Goal: Contribute content: Contribute content

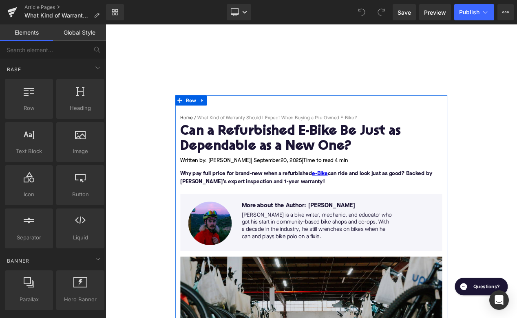
click at [249, 159] on h1 "Can a Refurbished E-Bike Be Just as Dependable as a New One?" at bounding box center [352, 162] width 314 height 35
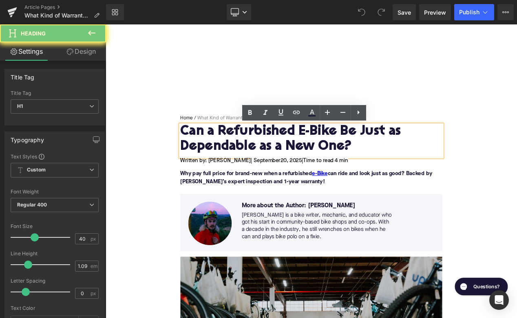
click at [249, 159] on h1 "Can a Refurbished E-Bike Be Just as Dependable as a New One?" at bounding box center [352, 162] width 314 height 35
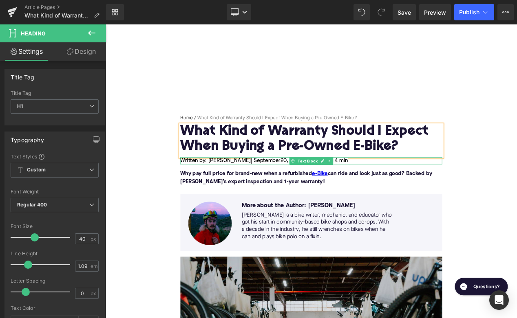
click at [315, 189] on span "20, 2025" at bounding box center [328, 188] width 26 height 7
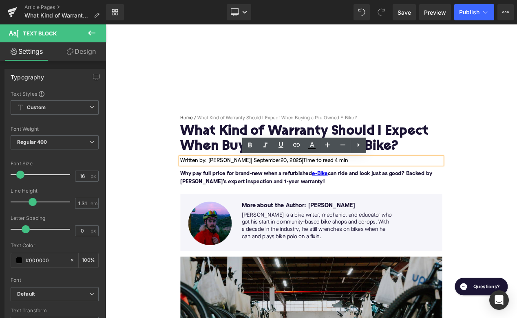
click at [315, 189] on span "20, 2025" at bounding box center [328, 188] width 26 height 7
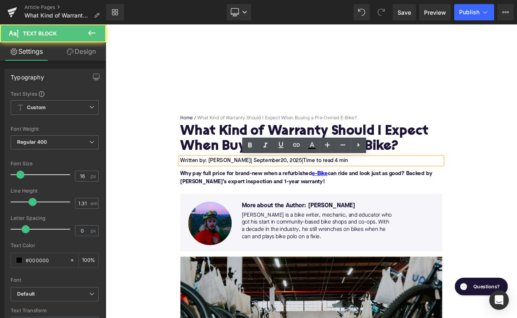
click at [315, 189] on span "20, 2025" at bounding box center [328, 188] width 26 height 7
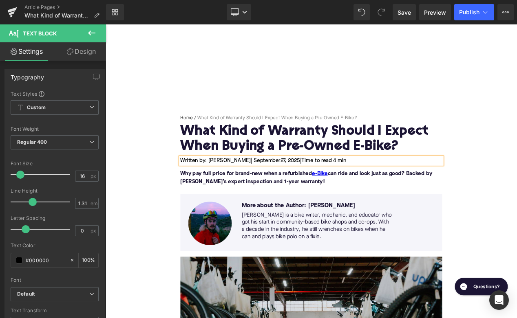
click at [373, 187] on span "Time to read 4 min" at bounding box center [367, 188] width 54 height 7
click at [264, 206] on font "Why pay full price for brand-new when a refurbished e-Bike can ride and look ju…" at bounding box center [346, 208] width 302 height 16
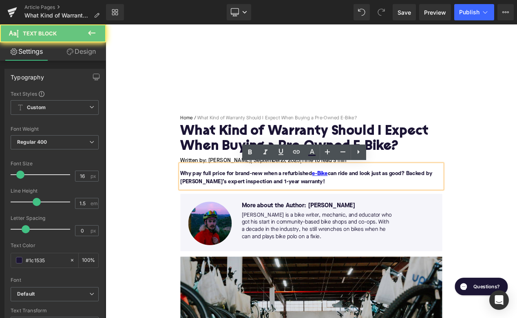
click at [264, 206] on font "Why pay full price for brand-new when a refurbished e-Bike can ride and look ju…" at bounding box center [346, 208] width 302 height 16
paste div
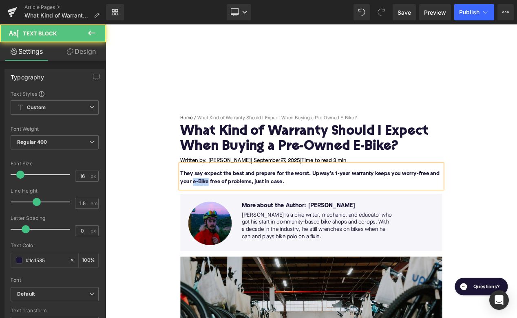
drag, startPoint x: 229, startPoint y: 213, endPoint x: 209, endPoint y: 215, distance: 19.7
click at [209, 215] on font "They say expect the best and prepare for the worst. Upway’s 1-year warranty kee…" at bounding box center [350, 208] width 310 height 16
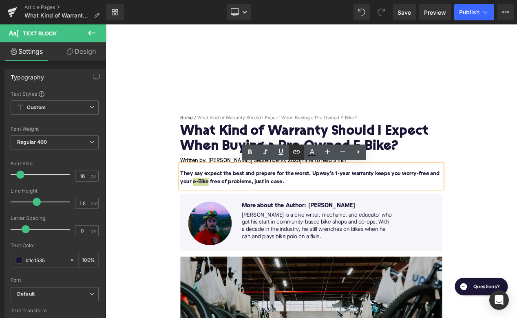
click at [297, 152] on icon at bounding box center [296, 152] width 10 height 10
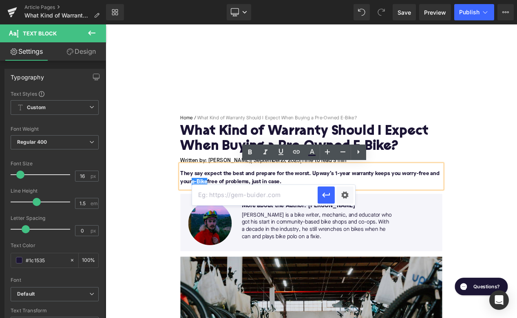
click at [266, 194] on input "text" at bounding box center [254, 195] width 125 height 20
paste input "[URL][DOMAIN_NAME]"
type input "[URL][DOMAIN_NAME]"
click at [323, 195] on icon "button" at bounding box center [326, 195] width 8 height 5
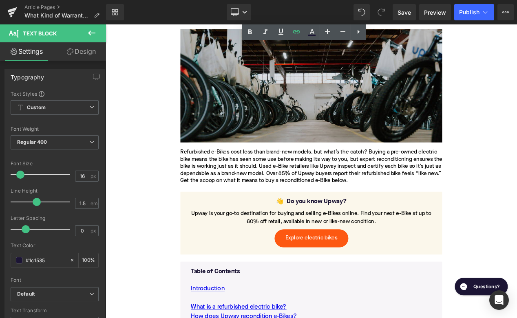
scroll to position [282, 0]
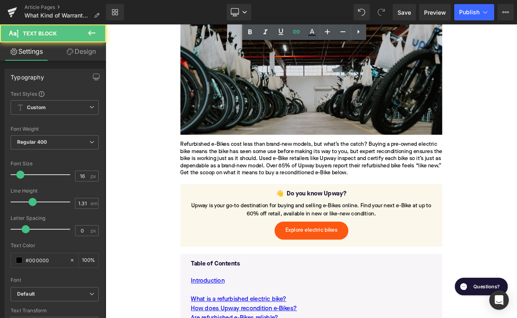
click at [313, 181] on div "Refurbished e-Bikes cost less than brand-new models, but what’s the catch? Buyi…" at bounding box center [352, 186] width 314 height 43
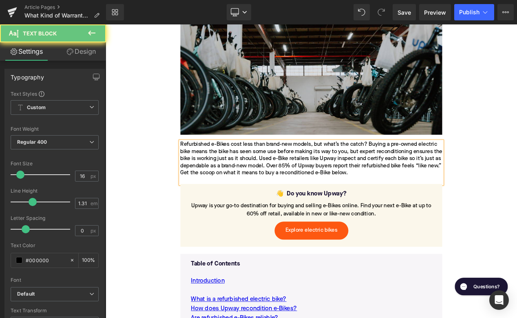
paste div
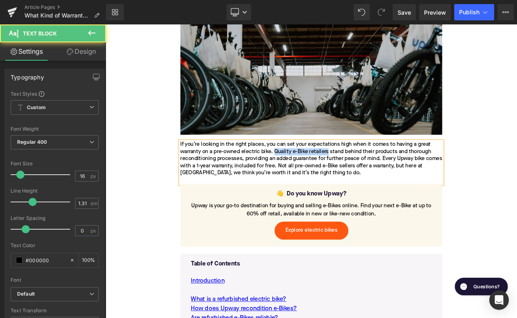
drag, startPoint x: 309, startPoint y: 177, endPoint x: 373, endPoint y: 179, distance: 64.4
click at [373, 179] on div "If you’re looking in the right places, you can set your expectations high when …" at bounding box center [352, 186] width 314 height 43
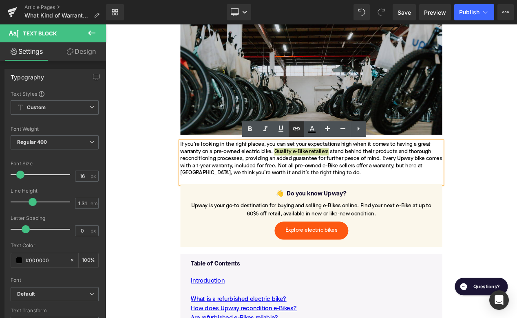
click at [295, 129] on icon at bounding box center [295, 128] width 7 height 3
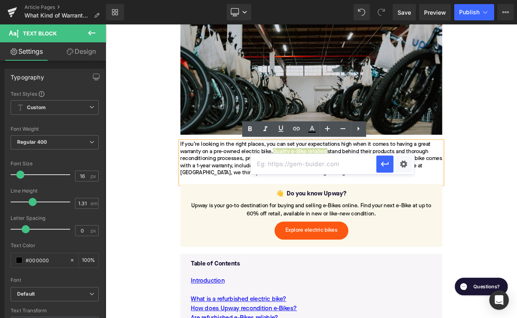
click at [296, 166] on input "text" at bounding box center [313, 164] width 125 height 20
paste input "[URL][DOMAIN_NAME]"
type input "[URL][DOMAIN_NAME]"
click at [378, 163] on button "button" at bounding box center [384, 164] width 17 height 17
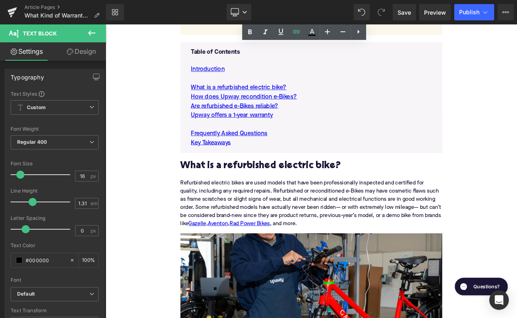
scroll to position [549, 0]
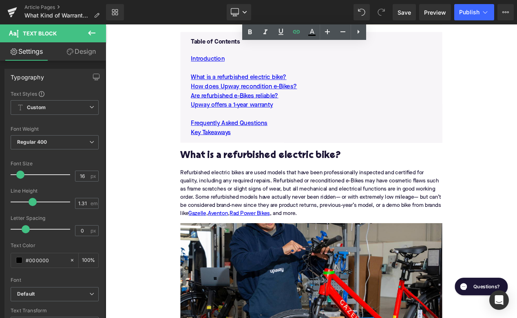
click at [331, 188] on h2 "What is a refurbished electric bike?" at bounding box center [352, 182] width 314 height 13
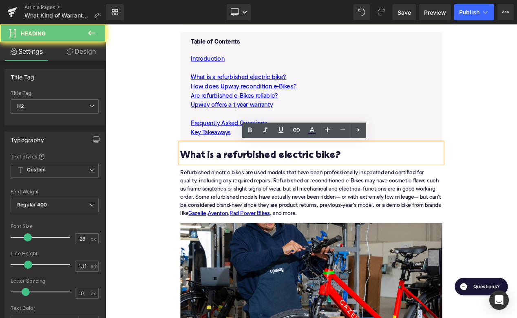
click at [331, 188] on h2 "What is a refurbished electric bike?" at bounding box center [352, 182] width 314 height 13
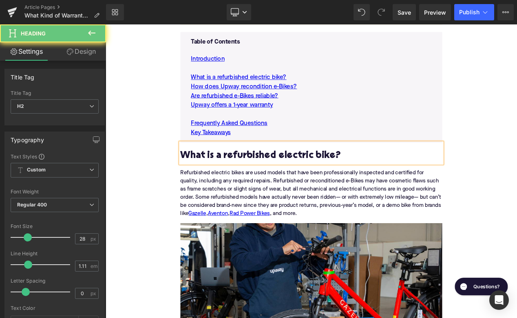
paste div
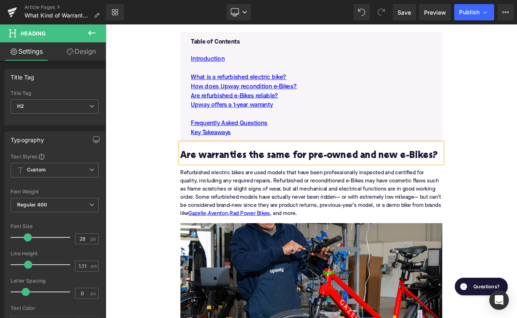
click at [296, 225] on div "Refurbished electric bikes are used models that have been professionally inspec…" at bounding box center [352, 227] width 314 height 72
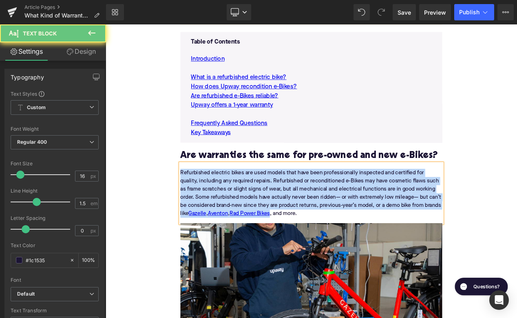
paste div
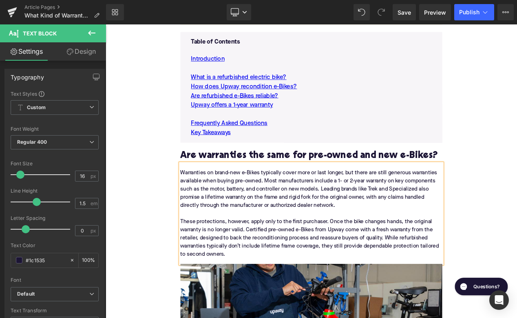
click at [432, 218] on div "Warranties on brand-new e-Bikes typically cover more or last longer, but there …" at bounding box center [352, 251] width 314 height 121
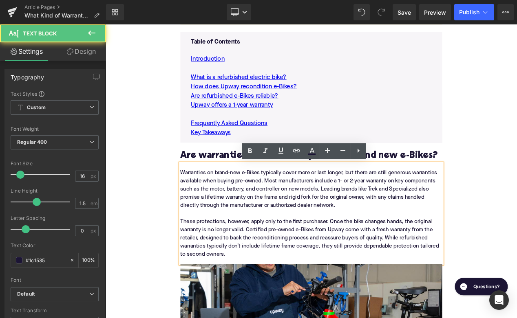
click at [429, 220] on div "Warranties on brand-new e-Bikes typically cover more or last longer, but there …" at bounding box center [352, 251] width 314 height 121
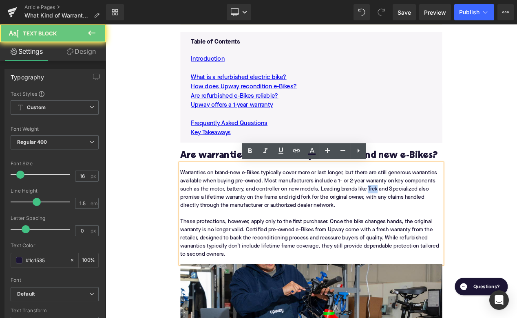
click at [429, 220] on div "Warranties on brand-new e-Bikes typically cover more or last longer, but there …" at bounding box center [352, 251] width 314 height 121
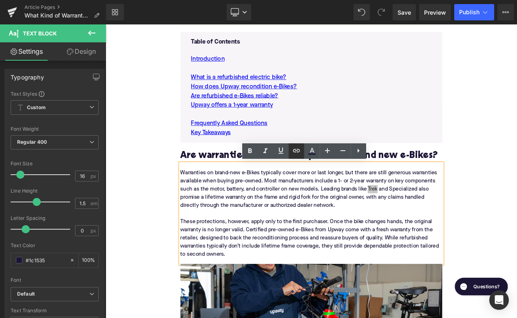
click at [293, 152] on icon at bounding box center [295, 150] width 7 height 3
click at [333, 202] on input "text" at bounding box center [385, 201] width 125 height 20
paste input "[URL][DOMAIN_NAME]"
click at [462, 222] on div "Warranties on brand-new e-Bikes typically cover more or last longer, but there …" at bounding box center [352, 251] width 314 height 121
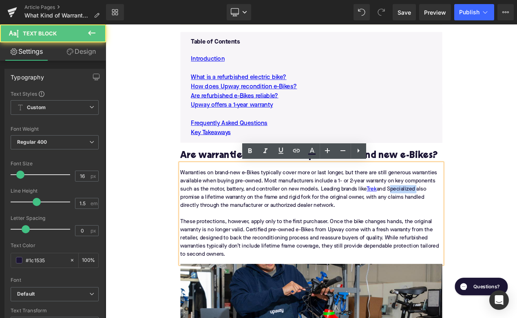
click at [462, 222] on div "Warranties on brand-new e-Bikes typically cover more or last longer, but there …" at bounding box center [352, 251] width 314 height 121
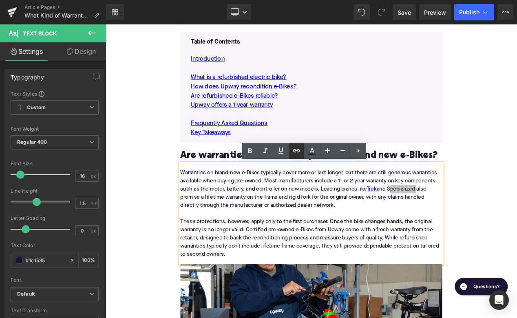
click at [299, 149] on icon at bounding box center [295, 150] width 7 height 3
click at [357, 209] on input "text" at bounding box center [408, 201] width 125 height 20
paste input "[URL][DOMAIN_NAME]"
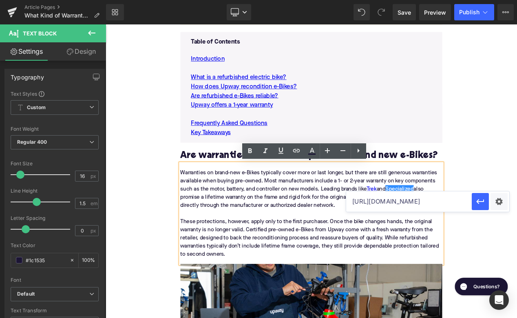
scroll to position [0, 48]
type input "[URL][DOMAIN_NAME]"
click at [477, 201] on icon "button" at bounding box center [480, 202] width 8 height 5
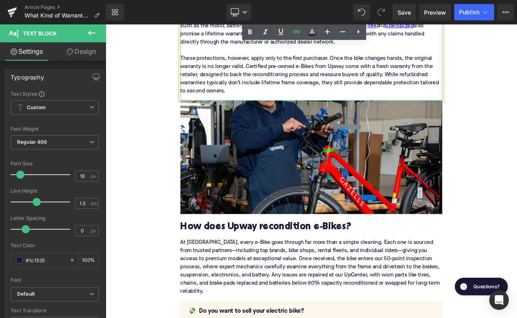
scroll to position [746, 0]
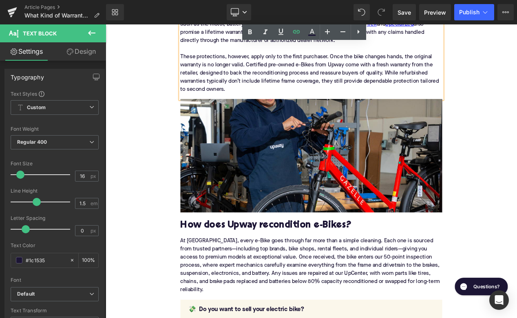
click at [314, 261] on h2 "How does Upway recondition e-Bikes?" at bounding box center [352, 266] width 314 height 13
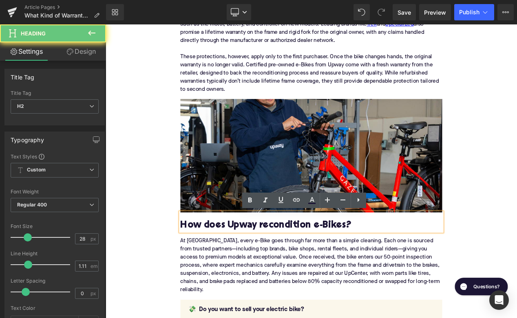
click at [314, 261] on h2 "How does Upway recondition e-Bikes?" at bounding box center [352, 266] width 314 height 13
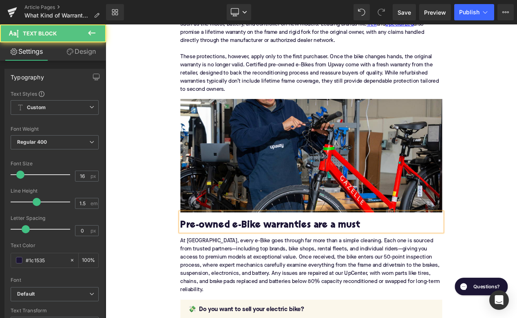
click at [280, 310] on div "At [GEOGRAPHIC_DATA], every e-Bike goes through far more than a simple cleaning…" at bounding box center [352, 310] width 314 height 75
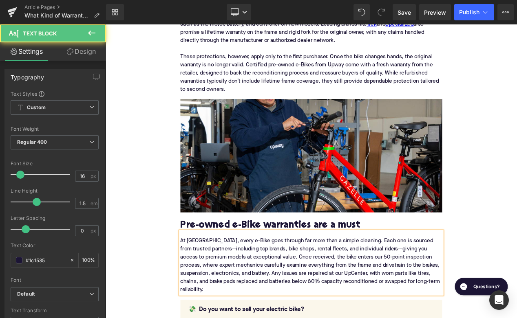
click at [280, 310] on div "At [GEOGRAPHIC_DATA], every e-Bike goes through far more than a simple cleaning…" at bounding box center [352, 310] width 314 height 75
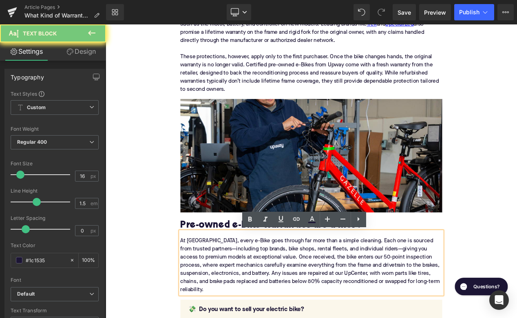
paste div
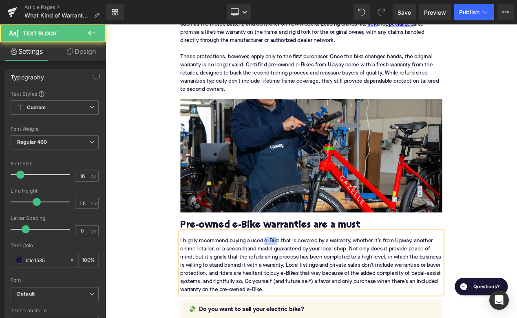
drag, startPoint x: 314, startPoint y: 284, endPoint x: 298, endPoint y: 284, distance: 15.9
click at [297, 284] on div "I highly recommend buying a used e-Bike that is covered by a warranty, whether …" at bounding box center [352, 310] width 314 height 75
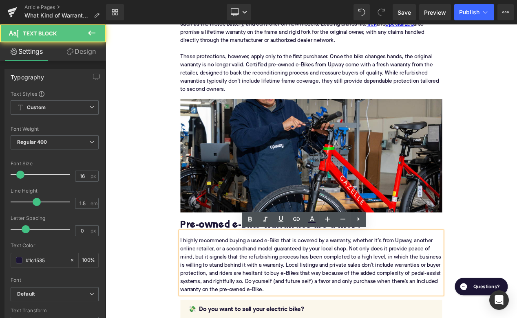
click at [297, 284] on div "I highly recommend buying a used e-Bike that is covered by a warranty, whether …" at bounding box center [352, 310] width 314 height 75
drag, startPoint x: 316, startPoint y: 285, endPoint x: 282, endPoint y: 285, distance: 33.8
click at [282, 284] on div "I highly recommend buying a used e-Bike that is covered by a warranty, whether …" at bounding box center [352, 310] width 314 height 75
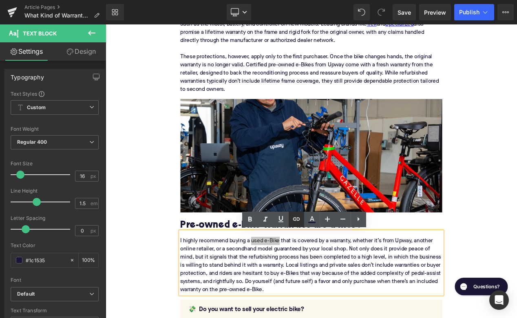
click at [290, 220] on link at bounding box center [295, 219] width 15 height 15
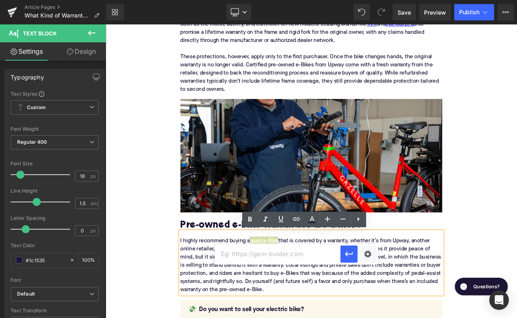
click at [273, 251] on input "text" at bounding box center [277, 254] width 125 height 20
paste input "[URL][DOMAIN_NAME]"
type input "[URL][DOMAIN_NAME]"
click at [351, 256] on icon "button" at bounding box center [349, 254] width 10 height 10
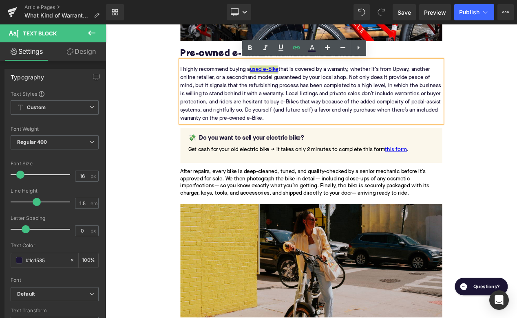
scroll to position [977, 0]
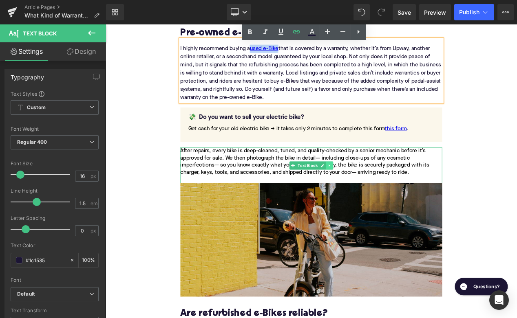
click at [375, 193] on icon at bounding box center [374, 193] width 4 height 5
click at [376, 193] on link at bounding box center [378, 194] width 9 height 10
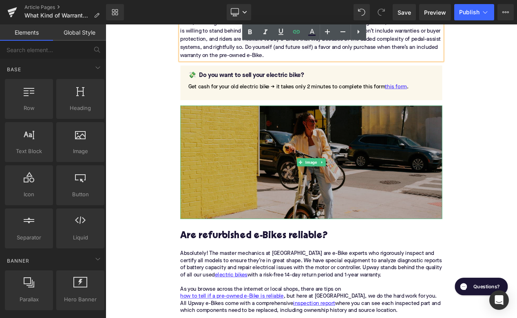
scroll to position [1068, 0]
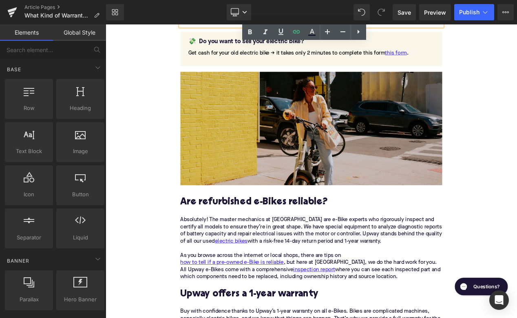
click at [298, 235] on h2 "Are refurbished e-Bikes reliable?" at bounding box center [352, 238] width 314 height 13
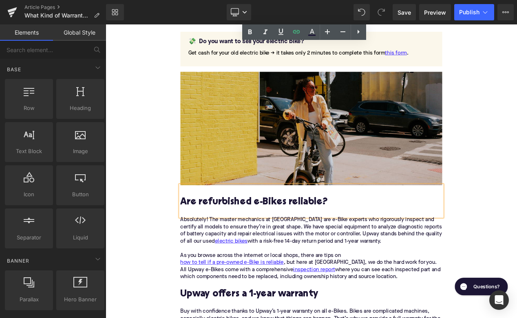
click at [298, 235] on h2 "Are refurbished e-Bikes reliable?" at bounding box center [352, 238] width 314 height 13
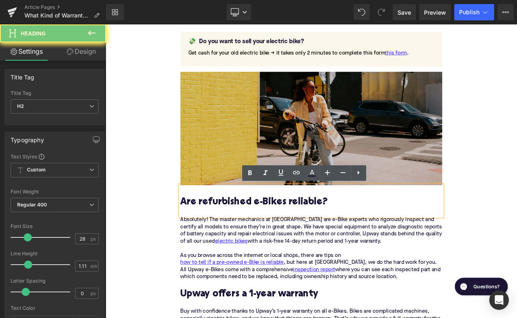
paste div
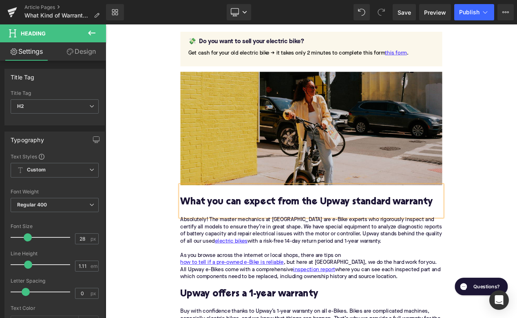
click at [302, 285] on div "Absolutely! The master mechanics at [GEOGRAPHIC_DATA] are e-Bike experts who ri…" at bounding box center [352, 293] width 314 height 77
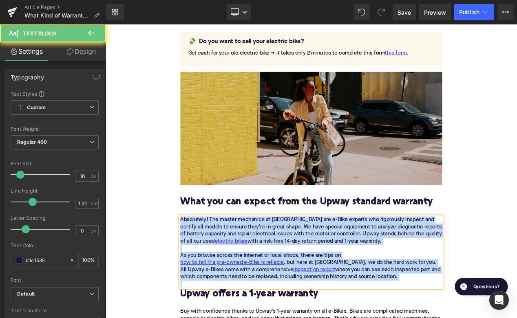
paste div
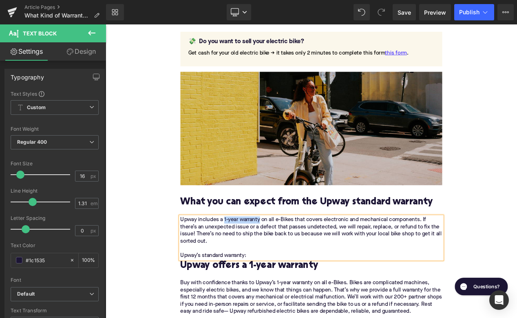
drag, startPoint x: 292, startPoint y: 257, endPoint x: 248, endPoint y: 259, distance: 43.7
click at [248, 259] on div "Upway includes a 1-year warranty on all e-Bikes that covers electronic and mech…" at bounding box center [352, 280] width 314 height 51
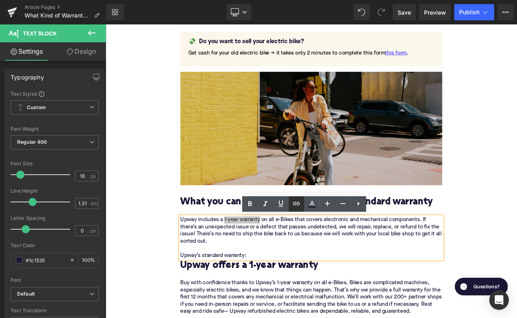
click at [302, 200] on link at bounding box center [295, 203] width 15 height 15
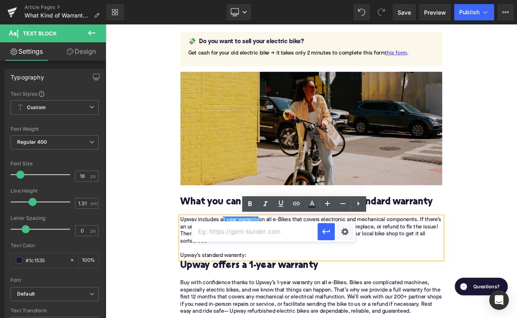
click at [283, 236] on input "text" at bounding box center [254, 232] width 125 height 20
paste input "[URL][DOMAIN_NAME]"
click at [328, 224] on button "button" at bounding box center [325, 231] width 17 height 17
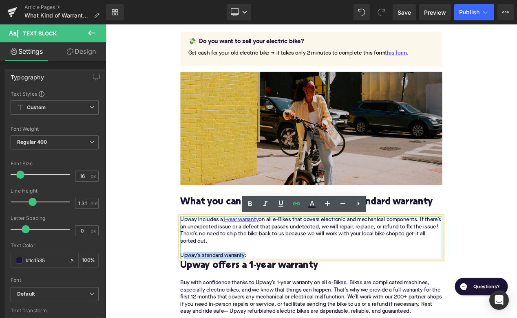
drag, startPoint x: 273, startPoint y: 302, endPoint x: 197, endPoint y: 303, distance: 75.4
click at [197, 302] on div "Upway includes a 1-year warranty on all e-Bikes that covers electronic and mech…" at bounding box center [352, 280] width 314 height 51
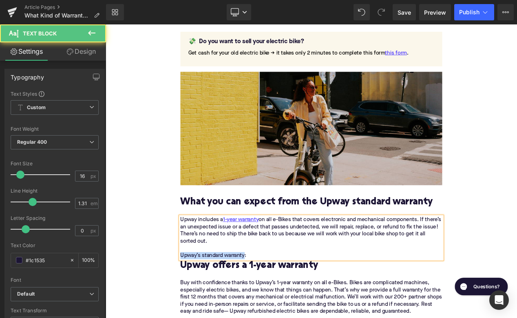
drag, startPoint x: 274, startPoint y: 301, endPoint x: 192, endPoint y: 300, distance: 81.5
click at [191, 299] on div "If you’re looking in the right places, you can set your expectations high when …" at bounding box center [352, 34] width 326 height 1311
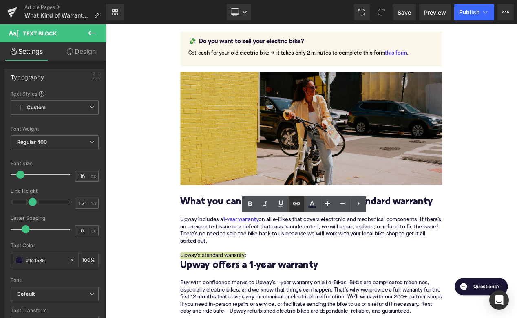
click at [302, 204] on link at bounding box center [295, 203] width 15 height 15
click at [296, 206] on icon at bounding box center [296, 204] width 10 height 10
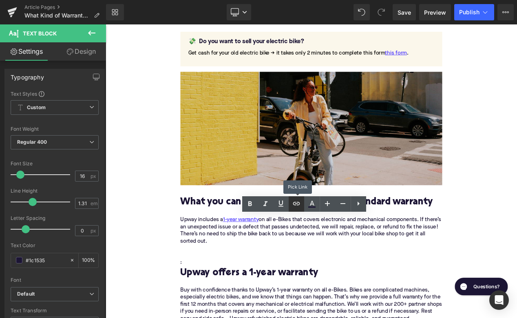
click at [296, 206] on icon at bounding box center [296, 204] width 10 height 10
click at [255, 308] on div ":" at bounding box center [352, 305] width 314 height 17
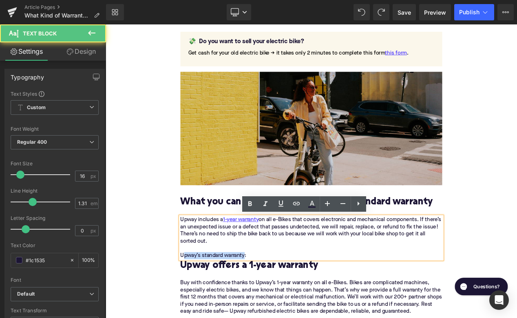
drag, startPoint x: 273, startPoint y: 300, endPoint x: 197, endPoint y: 301, distance: 75.4
click at [197, 300] on div "Upway includes a 1-year warranty on all e-Bikes that covers electronic and mech…" at bounding box center [352, 280] width 314 height 51
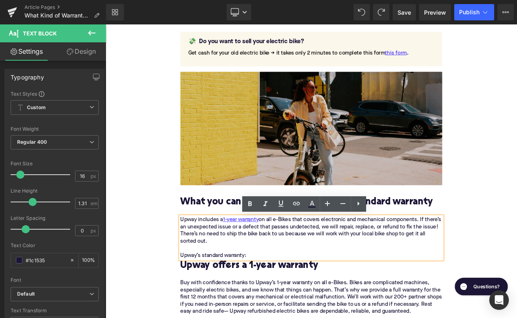
click at [223, 295] on div "Upway includes a 1-year warranty on all e-Bikes that covers electronic and mech…" at bounding box center [352, 280] width 314 height 51
drag, startPoint x: 274, startPoint y: 300, endPoint x: 196, endPoint y: 300, distance: 77.4
click at [196, 299] on div "Upway includes a 1-year warranty on all e-Bikes that covers electronic and mech…" at bounding box center [352, 280] width 314 height 51
click at [294, 205] on icon at bounding box center [296, 204] width 10 height 10
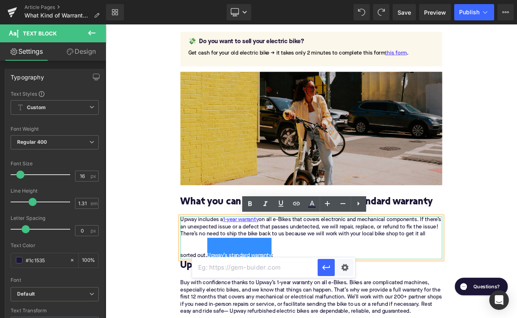
click at [265, 276] on div "Upway includes a 1-year warranty on all e-Bikes that covers electronic and mech…" at bounding box center [352, 280] width 314 height 51
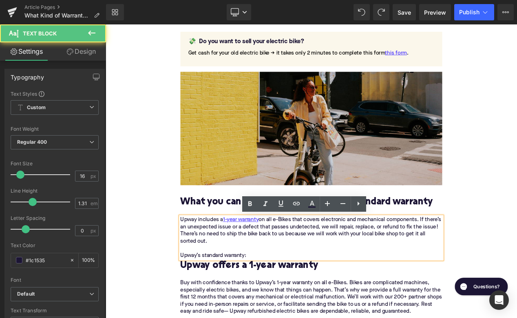
click at [195, 301] on div "Upway includes a 1-year warranty on all e-Bikes that covers electronic and mech…" at bounding box center [352, 280] width 314 height 51
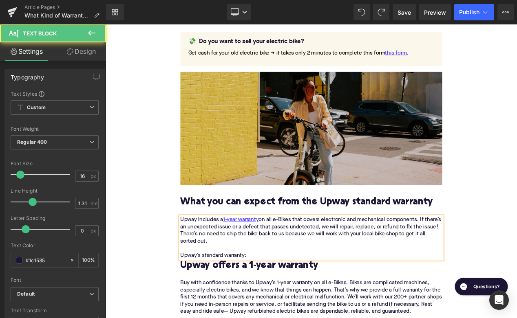
click at [202, 301] on div "Upway includes a 1-year warranty on all e-Bikes that covers electronic and mech…" at bounding box center [352, 280] width 314 height 51
drag, startPoint x: 273, startPoint y: 301, endPoint x: 192, endPoint y: 299, distance: 80.7
click at [192, 299] on div "If you’re looking in the right places, you can set your expectations high when …" at bounding box center [352, 34] width 326 height 1311
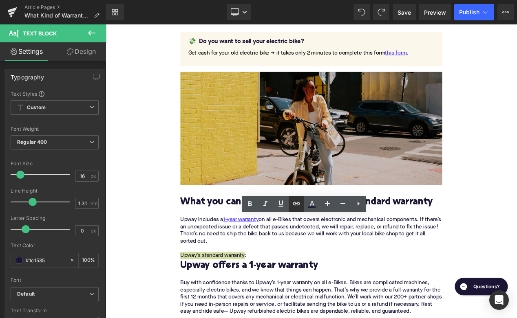
click at [295, 202] on icon at bounding box center [296, 204] width 10 height 10
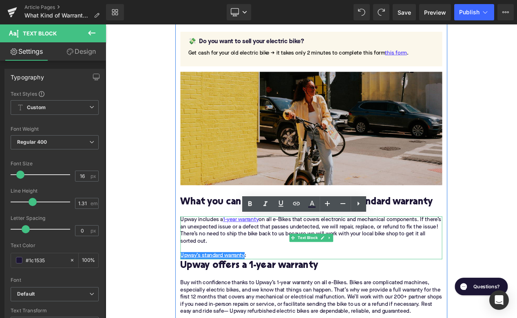
scroll to position [1109, 0]
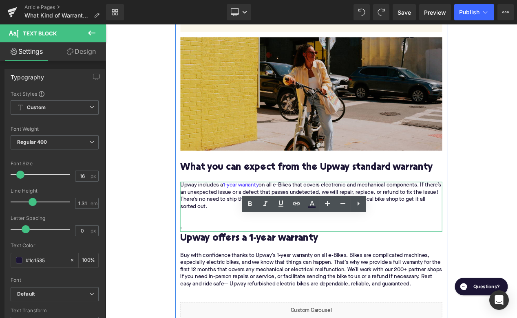
click at [250, 256] on div ":" at bounding box center [352, 264] width 314 height 17
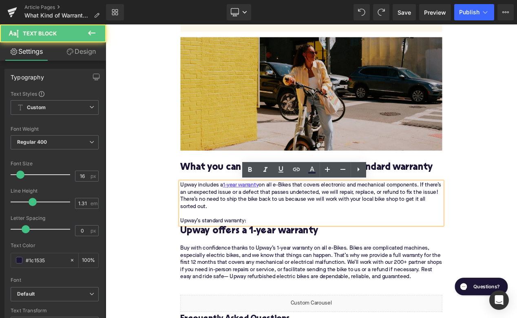
click at [280, 257] on div "Upway includes a 1-year warranty on all e-Bikes that covers electronic and mech…" at bounding box center [352, 238] width 314 height 51
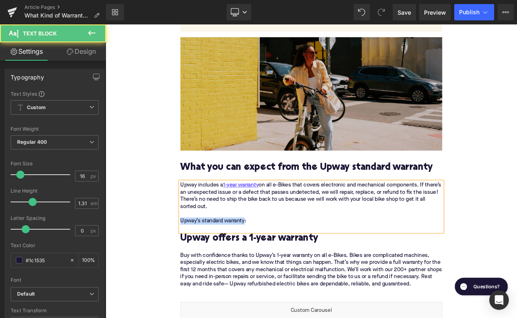
drag, startPoint x: 273, startPoint y: 260, endPoint x: 186, endPoint y: 260, distance: 86.8
click at [186, 259] on div "Home / What Kind of Warranty Should I Expect When Buying a Pre-Owned E-Bike? Br…" at bounding box center [352, 35] width 493 height 2070
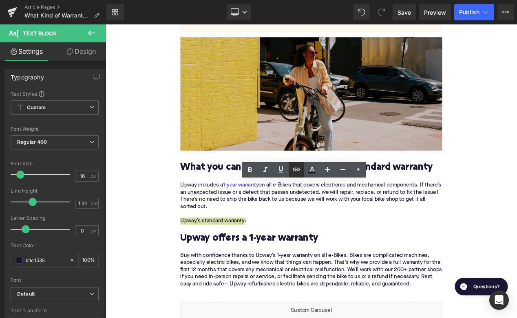
click at [299, 168] on icon at bounding box center [296, 170] width 10 height 10
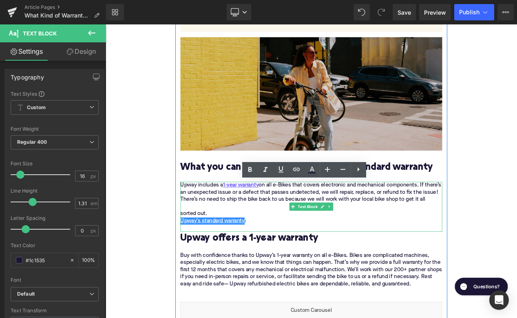
click at [264, 247] on div "Upway includes a 1-year warranty on all e-Bikes that covers electronic and mech…" at bounding box center [352, 243] width 314 height 60
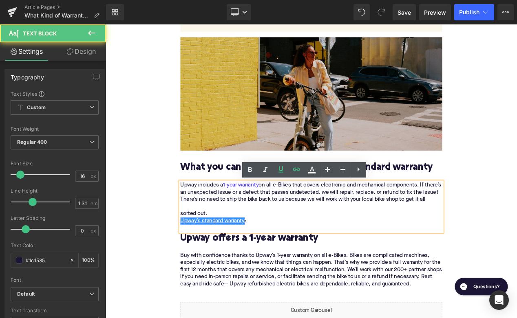
click at [264, 247] on div "Upway includes a 1-year warranty on all e-Bikes that covers electronic and mech…" at bounding box center [352, 243] width 314 height 60
click at [273, 247] on div "Upway includes a 1-year warranty on all e-Bikes that covers electronic and mech…" at bounding box center [352, 243] width 314 height 60
click at [299, 248] on div "Upway includes a 1-year warranty on all e-Bikes that covers electronic and mech…" at bounding box center [352, 243] width 314 height 60
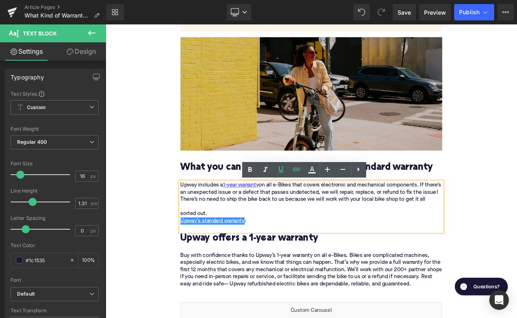
click at [299, 248] on div "Upway includes a 1-year warranty on all e-Bikes that covers electronic and mech…" at bounding box center [352, 243] width 314 height 60
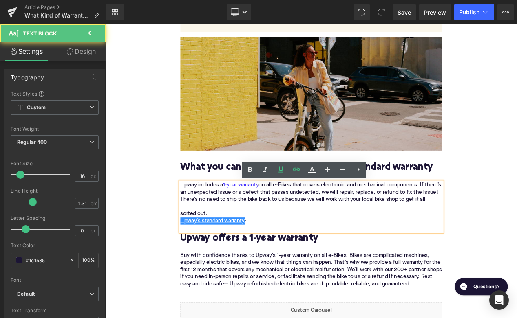
click at [306, 252] on div "Upway includes a 1-year warranty on all e-Bikes that covers electronic and mech…" at bounding box center [352, 243] width 314 height 60
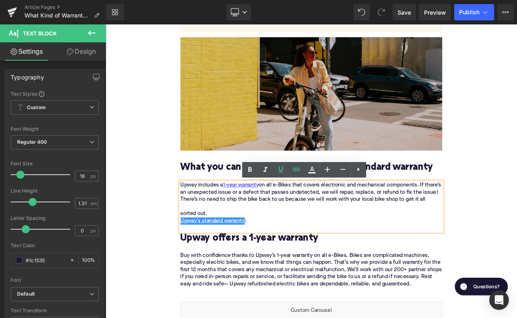
click at [303, 262] on div "Upway’s standard warranty :" at bounding box center [352, 260] width 314 height 9
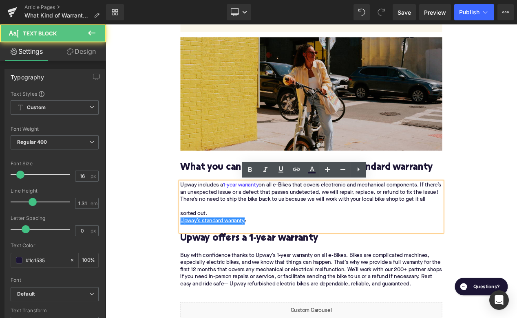
click at [303, 262] on div "Upway’s standard warranty :" at bounding box center [352, 260] width 314 height 9
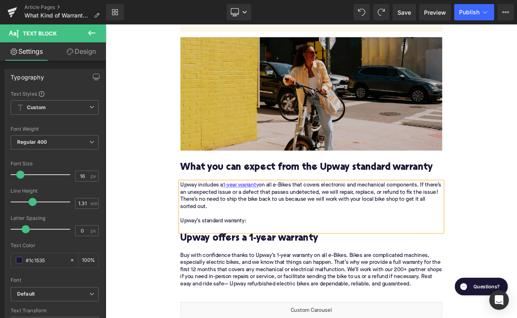
click at [195, 258] on div "Upway includes a 1-year warranty on all e-Bikes that covers electronic and mech…" at bounding box center [352, 243] width 314 height 60
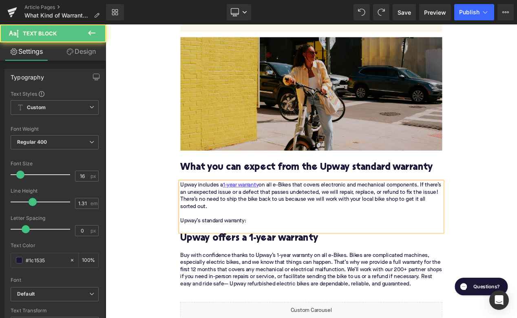
click at [195, 258] on div "Upway includes a 1-year warranty on all e-Bikes that covers electronic and mech…" at bounding box center [352, 243] width 314 height 60
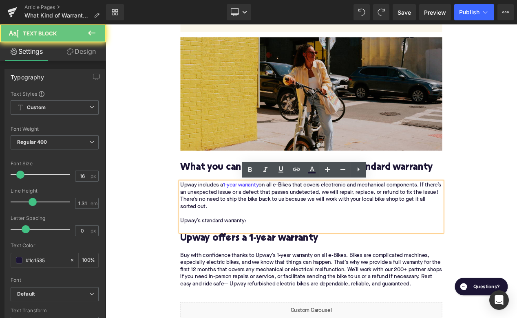
click at [197, 258] on div "Upway includes a 1-year warranty on all e-Bikes that covers electronic and mech…" at bounding box center [352, 243] width 314 height 60
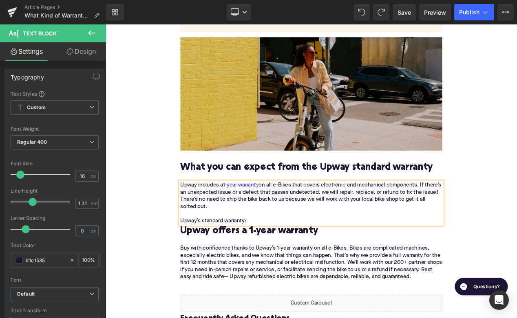
click at [291, 258] on div "Upway’s standard warranty:" at bounding box center [352, 260] width 314 height 9
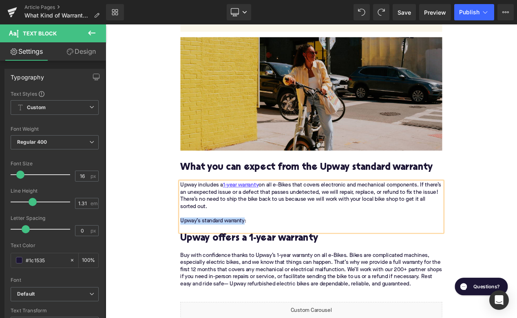
drag, startPoint x: 273, startPoint y: 262, endPoint x: 195, endPoint y: 262, distance: 78.2
click at [195, 261] on div "Upway includes a 1-year warranty on all e-Bikes that covers electronic and mech…" at bounding box center [352, 243] width 314 height 60
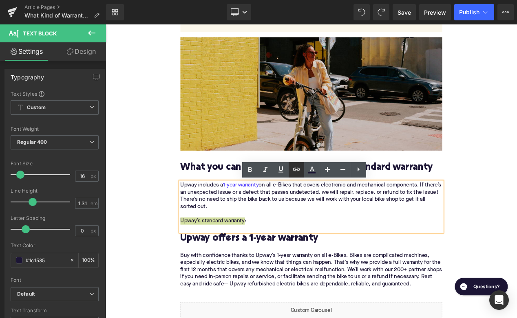
click at [297, 174] on icon at bounding box center [296, 170] width 10 height 10
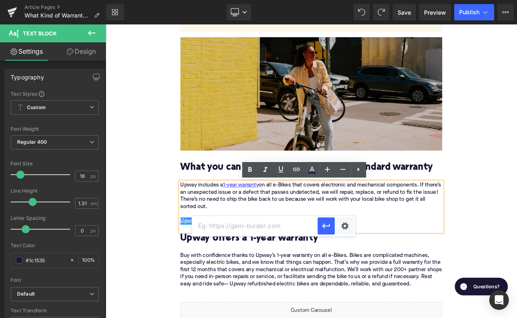
click at [242, 228] on input "text" at bounding box center [254, 226] width 125 height 20
paste input "[URL][DOMAIN_NAME]"
type input "[URL][DOMAIN_NAME]"
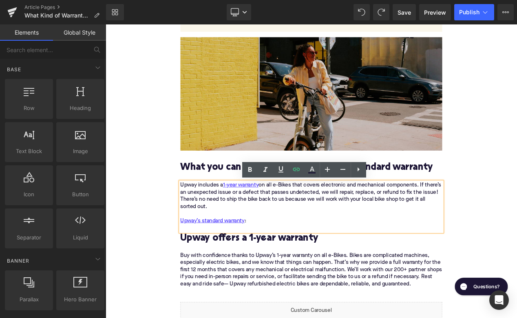
click at [149, 290] on div "Home / What Kind of Warranty Should I Expect When Buying a Pre-Owned E-Bike? Br…" at bounding box center [352, 35] width 493 height 2070
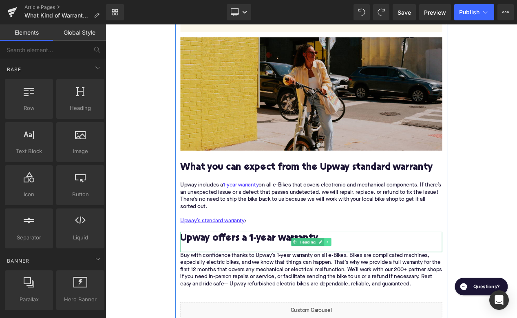
click at [371, 285] on icon at bounding box center [371, 285] width 1 height 3
click at [376, 285] on icon at bounding box center [376, 285] width 4 height 5
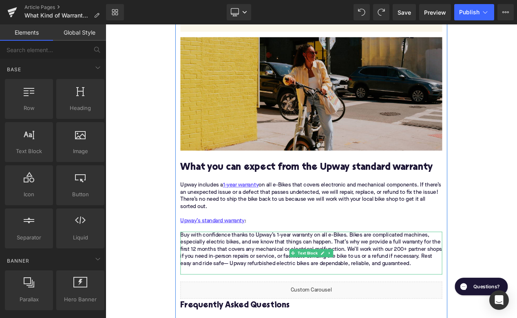
click at [292, 295] on div "Buy with confidence thanks to Upway’s 1-year warranty on all e-Bikes. Bikes are…" at bounding box center [352, 294] width 314 height 43
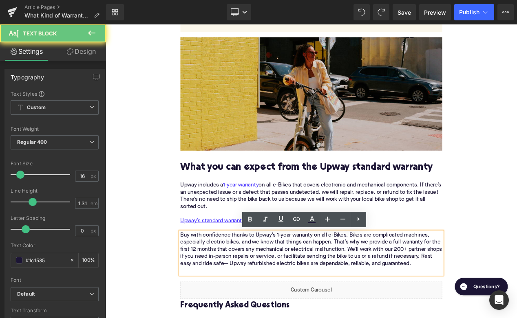
click at [292, 295] on div "Buy with confidence thanks to Upway’s 1-year warranty on all e-Bikes. Bikes are…" at bounding box center [352, 294] width 314 height 43
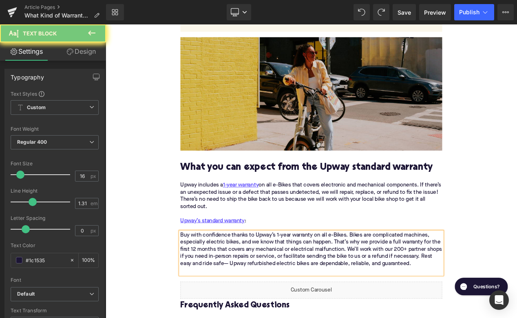
paste div
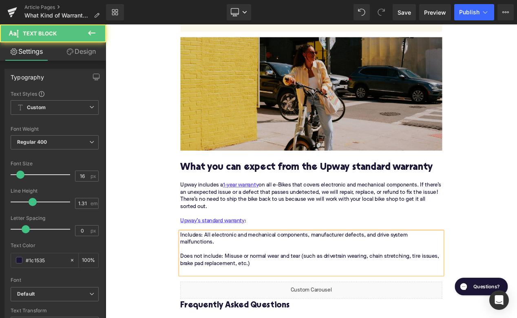
click at [292, 295] on div "Includes: All electronic and mechanical components, manufacturer defects, and d…" at bounding box center [352, 294] width 314 height 43
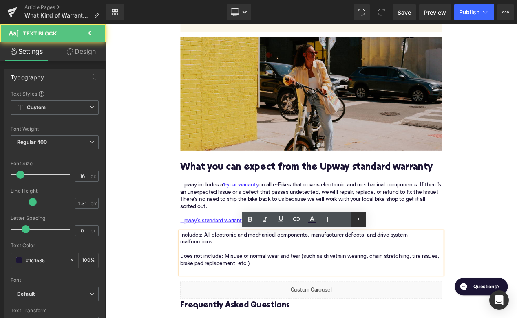
click at [358, 219] on icon at bounding box center [358, 219] width 2 height 4
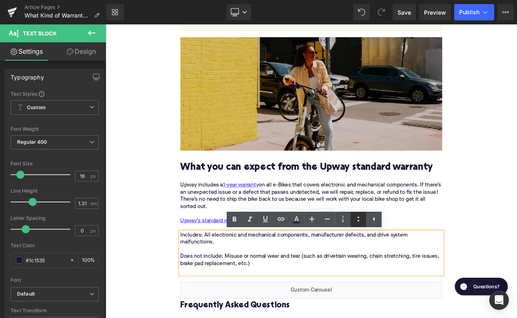
click at [354, 219] on icon at bounding box center [358, 219] width 10 height 10
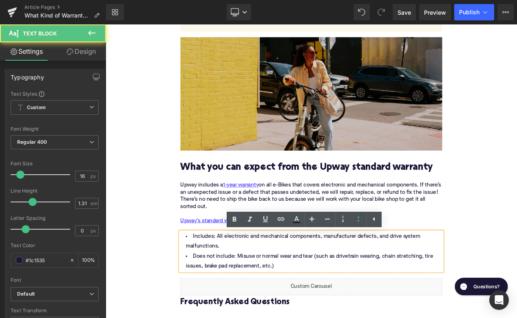
click at [262, 294] on li "Includes: All electronic and mechanical components, manufacturer defects, and d…" at bounding box center [352, 285] width 314 height 24
click at [219, 277] on li "Includes: All electronic and mechanical components, manufacturer defects, and d…" at bounding box center [352, 285] width 314 height 24
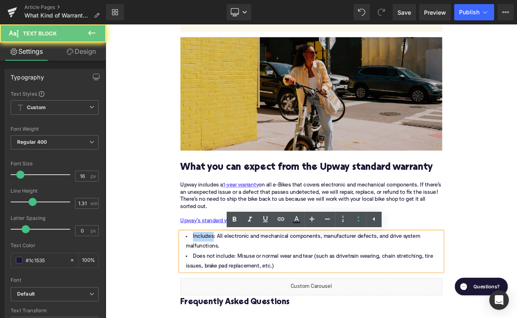
click at [219, 277] on li "Includes: All electronic and mechanical components, manufacturer defects, and d…" at bounding box center [352, 285] width 314 height 24
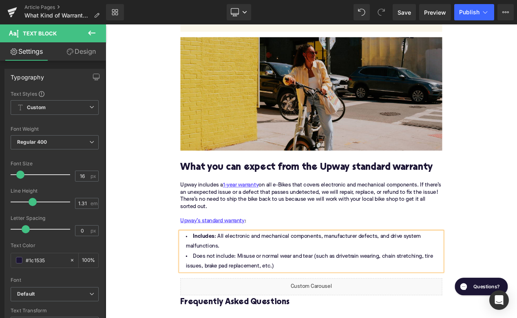
click at [259, 292] on li "Includes : All electronic and mechanical components, manufacturer defects, and …" at bounding box center [352, 285] width 314 height 24
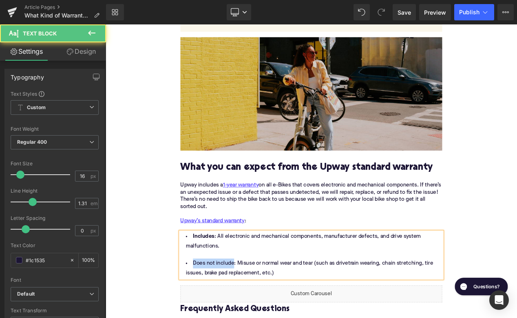
drag, startPoint x: 258, startPoint y: 314, endPoint x: 208, endPoint y: 314, distance: 50.1
click at [207, 313] on li "Does not include: Misuse or normal wear and tear (such as drivetrain wearing, c…" at bounding box center [352, 318] width 314 height 24
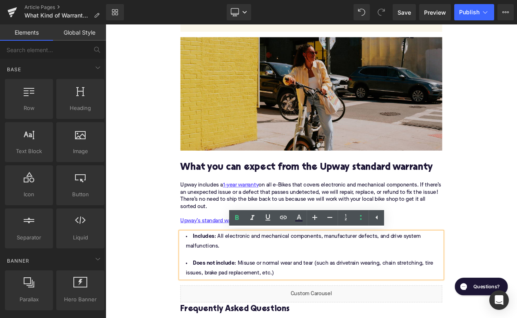
click at [154, 297] on div "Home / What Kind of Warranty Should I Expect When Buying a Pre-Owned E-Bike? Br…" at bounding box center [352, 25] width 493 height 2050
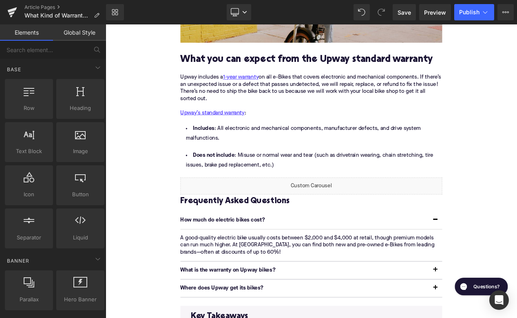
scroll to position [1268, 0]
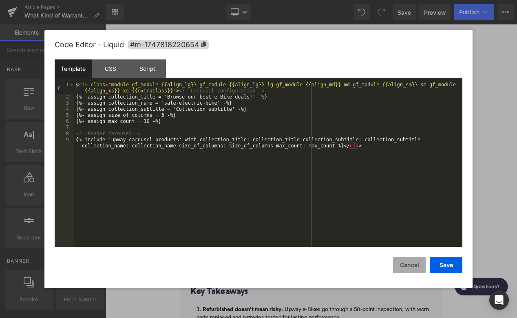
click at [407, 260] on button "Cancel" at bounding box center [409, 265] width 33 height 16
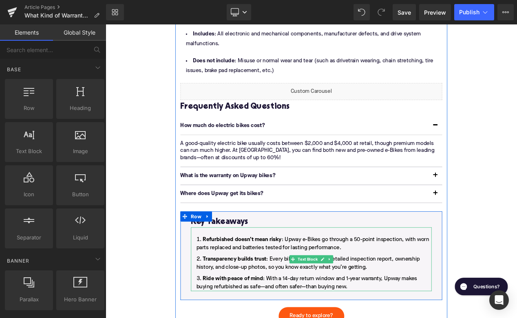
scroll to position [1388, 0]
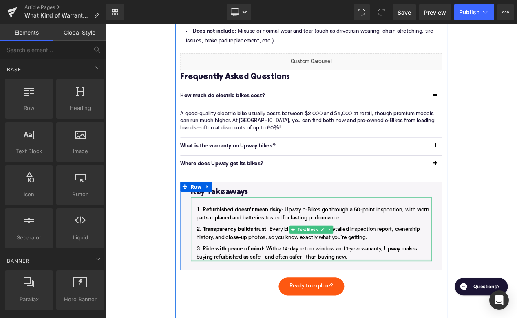
click at [418, 309] on div "Refurbished doesn’t mean risky : Upway e-Bikes go through a 50-point inspection…" at bounding box center [352, 270] width 288 height 77
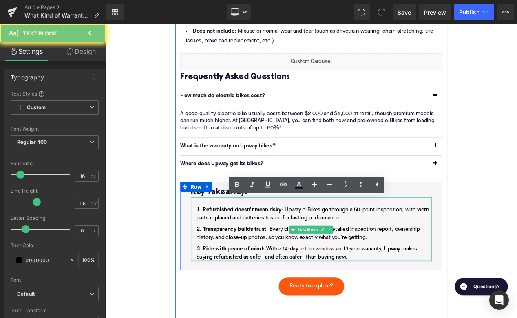
click at [408, 306] on li "Ride with peace of mind : With a 14-day return window and 1-year warranty, Upwa…" at bounding box center [352, 299] width 288 height 20
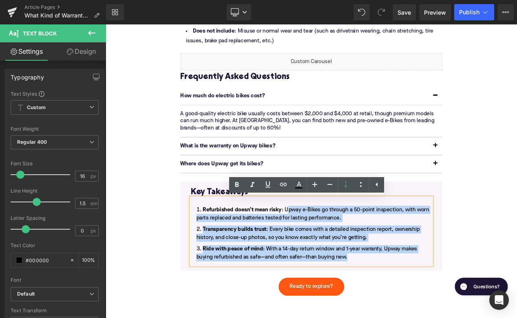
drag, startPoint x: 404, startPoint y: 304, endPoint x: 323, endPoint y: 248, distance: 98.1
click at [322, 248] on ol "Refurbished doesn’t mean risky : Upway e-Bikes go through a 50-point inspection…" at bounding box center [352, 275] width 288 height 67
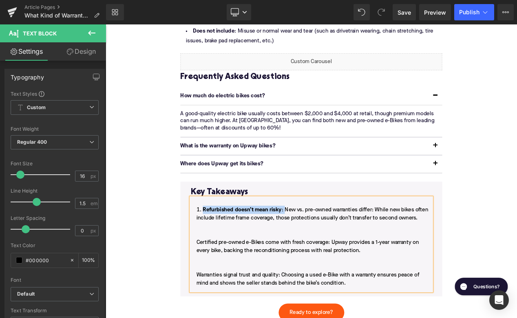
drag, startPoint x: 321, startPoint y: 248, endPoint x: 222, endPoint y: 248, distance: 98.6
click at [222, 248] on li "Refurbished doesn’t mean risky : New vs. pre-owned warranties differ: While new…" at bounding box center [352, 291] width 288 height 98
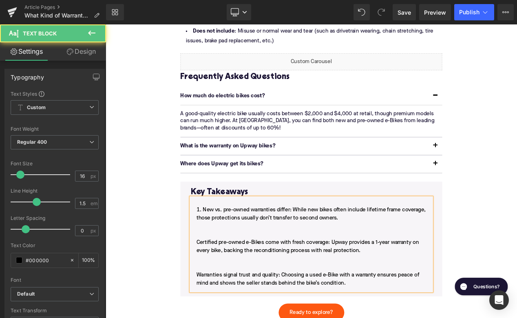
click at [211, 290] on li "New vs. pre-owned warranties differ: While new bikes often include lifetime fra…" at bounding box center [352, 291] width 288 height 98
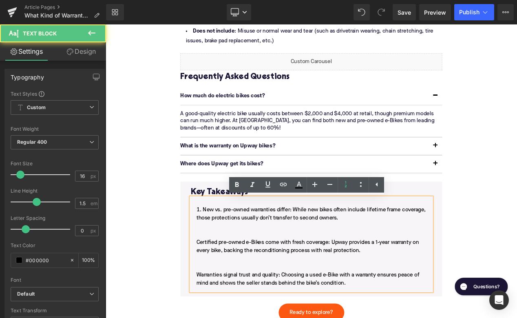
click at [213, 284] on li "New vs. pre-owned warranties differ: While new bikes often include lifetime fra…" at bounding box center [352, 291] width 288 height 98
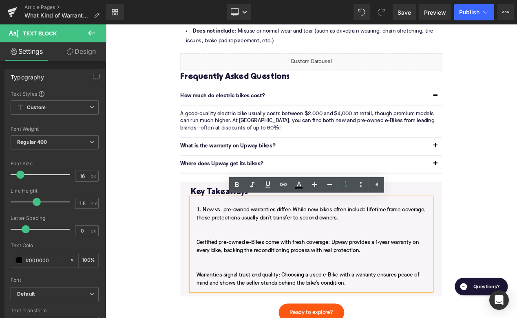
click at [214, 285] on li "New vs. pre-owned warranties differ: While new bikes often include lifetime fra…" at bounding box center [352, 291] width 288 height 98
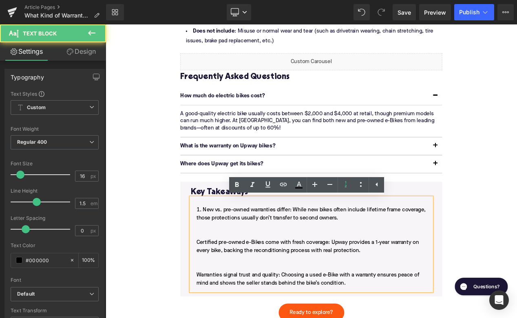
click at [219, 287] on li "New vs. pre-owned warranties differ: While new bikes often include lifetime fra…" at bounding box center [352, 291] width 288 height 98
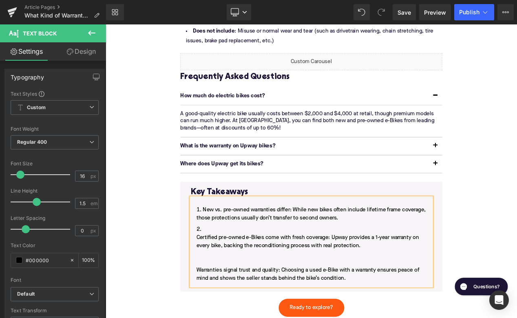
click at [215, 280] on li "Certified pre-owned e-Bikes come with fresh coverage: Upway provides a 1-year w…" at bounding box center [352, 300] width 288 height 68
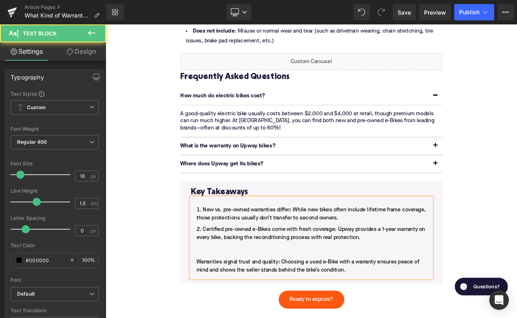
click at [213, 307] on li "Certified pre-owned e-Bikes come with fresh coverage: Upway provides a 1-year w…" at bounding box center [352, 295] width 288 height 59
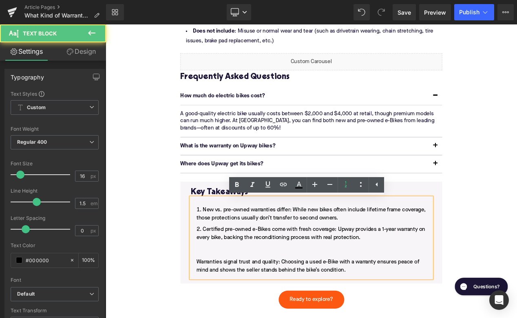
click at [214, 309] on li "Certified pre-owned e-Bikes come with fresh coverage: Upway provides a 1-year w…" at bounding box center [352, 295] width 288 height 59
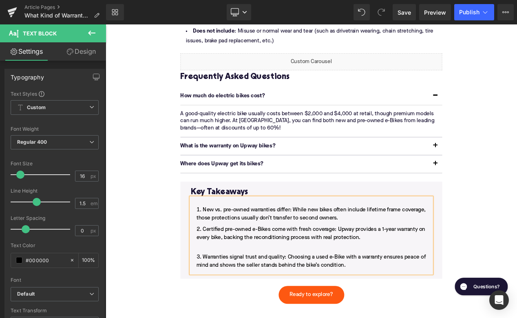
click at [226, 290] on li "Certified pre-owned e-Bikes come with fresh coverage: Upway provides a 1-year w…" at bounding box center [352, 280] width 288 height 29
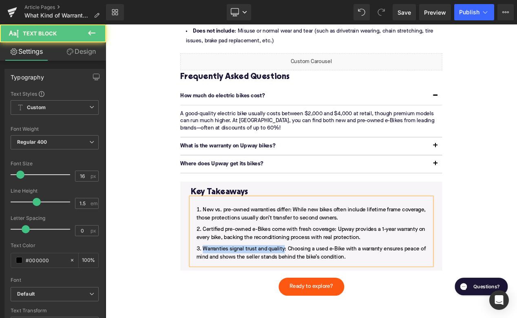
drag, startPoint x: 320, startPoint y: 295, endPoint x: 222, endPoint y: 288, distance: 98.4
click at [221, 288] on ol "New vs. pre-owned warranties differ: While new bikes often include lifetime fra…" at bounding box center [352, 275] width 288 height 67
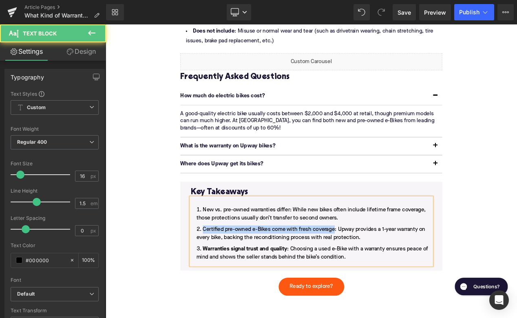
drag, startPoint x: 381, startPoint y: 274, endPoint x: 221, endPoint y: 273, distance: 160.1
click at [220, 272] on li "Certified pre-owned e-Bikes come with fresh coverage: Upway provides a 1-year w…" at bounding box center [352, 276] width 288 height 20
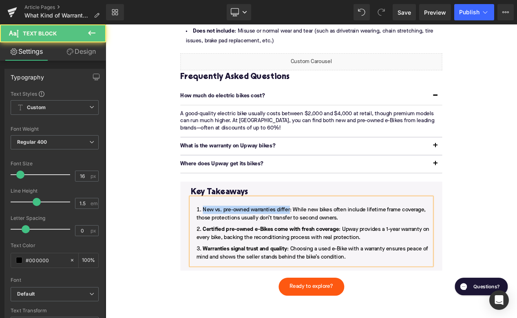
drag, startPoint x: 327, startPoint y: 248, endPoint x: 223, endPoint y: 250, distance: 104.3
click at [222, 249] on li "New vs. pre-owned warranties differ: While new bikes often include lifetime fra…" at bounding box center [352, 252] width 288 height 20
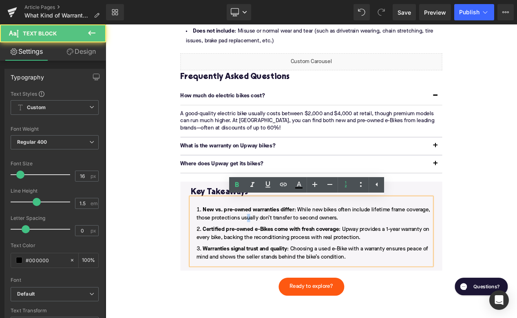
click at [277, 258] on li "New vs. pre-owned warranties differ : While new bikes often include lifetime fr…" at bounding box center [352, 252] width 288 height 20
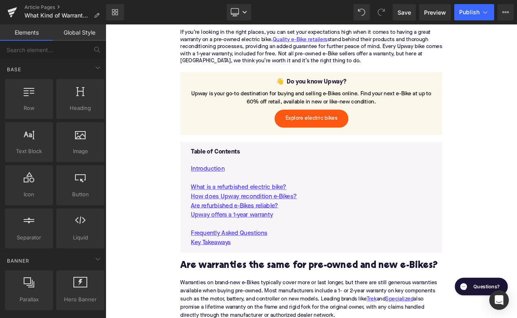
scroll to position [420, 0]
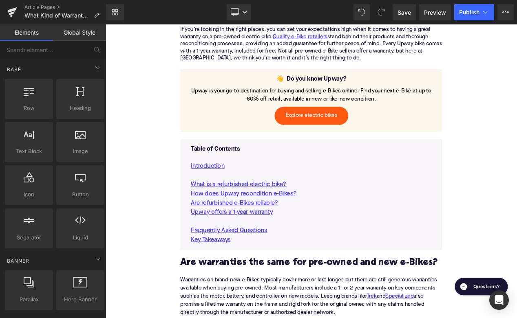
click at [336, 244] on p "Are refurbished e-Bikes reliable?" at bounding box center [352, 238] width 288 height 11
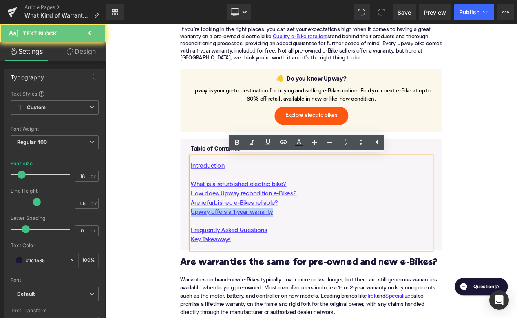
click at [329, 249] on p "Upway offers a 1-year warranty" at bounding box center [352, 249] width 288 height 11
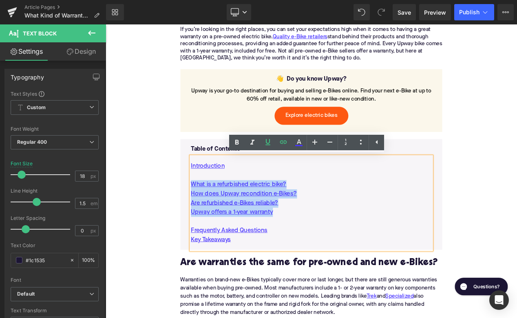
drag, startPoint x: 330, startPoint y: 250, endPoint x: 198, endPoint y: 218, distance: 135.3
click at [197, 218] on div "Table of Contents Text Block Introduction What is a refurbished electric bike? …" at bounding box center [352, 228] width 314 height 133
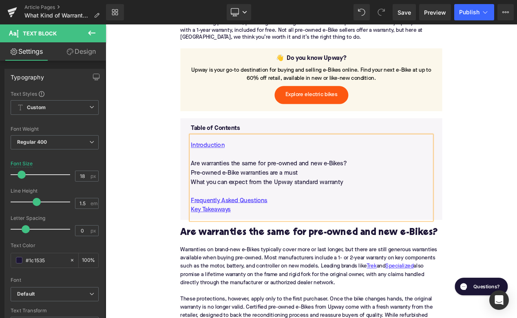
scroll to position [514, 0]
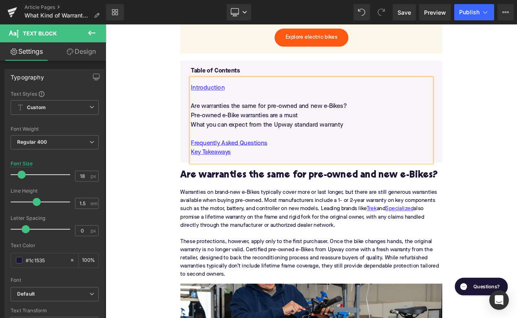
click at [258, 208] on h2 "Are warranties the same for pre-owned and new e-Bikes?" at bounding box center [352, 206] width 314 height 13
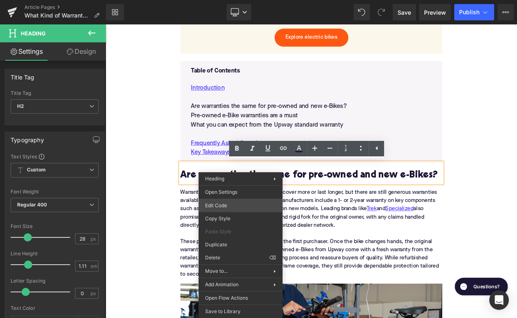
click at [228, 0] on div "You are previewing how the will restyle your page. You can not edit Elements in…" at bounding box center [258, 0] width 517 height 0
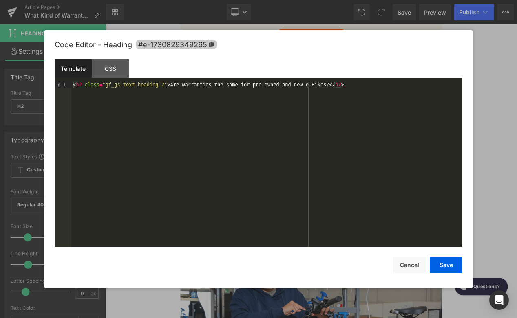
click at [206, 45] on span "#e-1730829349265" at bounding box center [176, 44] width 80 height 9
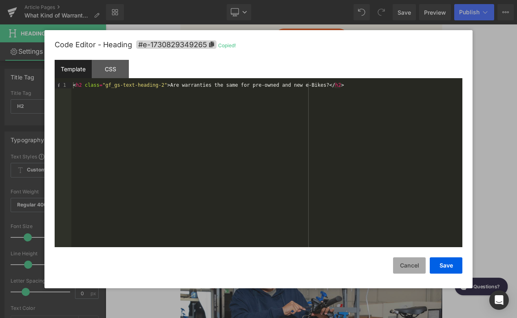
click at [405, 265] on button "Cancel" at bounding box center [409, 265] width 33 height 16
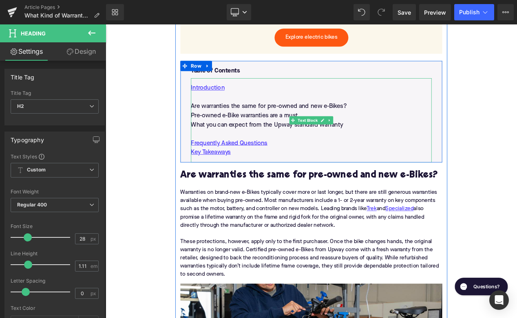
click at [313, 121] on p "Are warranties the same for pre-owned and new e-Bikes?" at bounding box center [352, 123] width 288 height 11
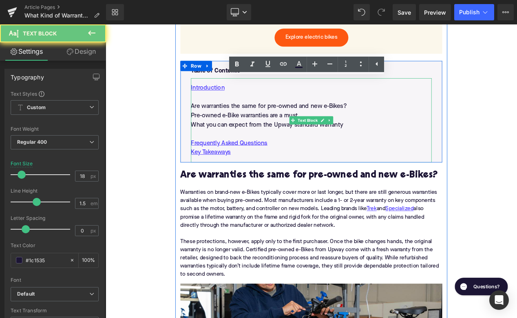
click at [313, 121] on p "Are warranties the same for pre-owned and new e-Bikes?" at bounding box center [352, 123] width 288 height 11
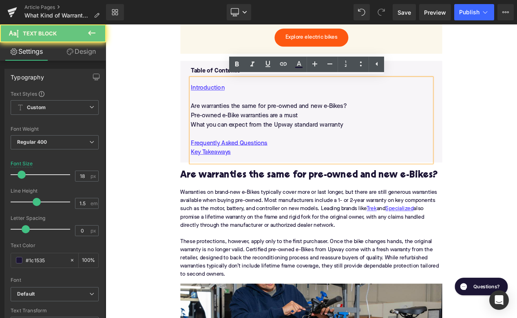
click at [313, 121] on p "Are warranties the same for pre-owned and new e-Bikes?" at bounding box center [352, 123] width 288 height 11
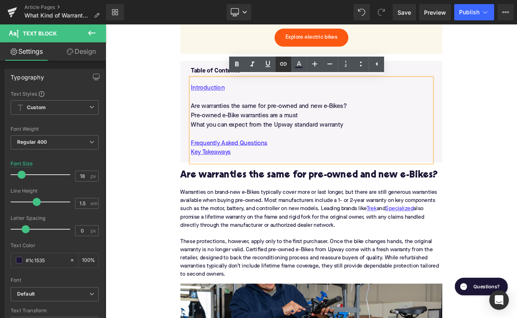
click at [284, 66] on icon at bounding box center [283, 63] width 7 height 3
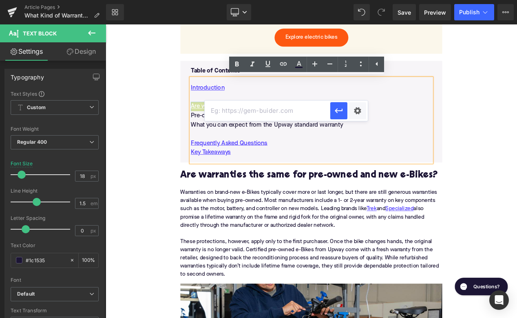
click at [280, 108] on input "text" at bounding box center [266, 111] width 125 height 20
paste input "#e-1730829349265"
type input "#e-1730829349265"
click at [343, 111] on button "button" at bounding box center [338, 110] width 17 height 17
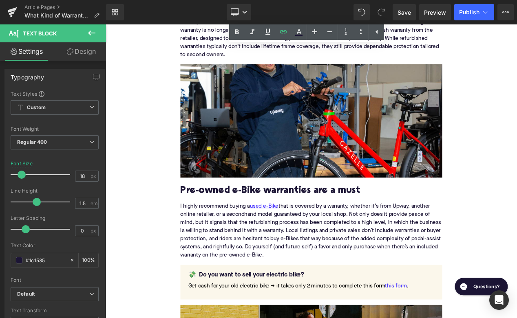
scroll to position [812, 0]
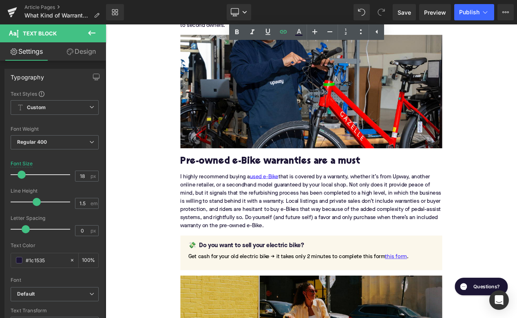
click at [283, 182] on div "Pre-owned e-Bike warranties are a must" at bounding box center [352, 184] width 314 height 23
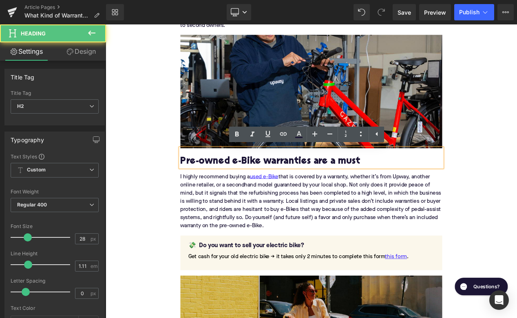
click at [282, 190] on h2 "Pre-owned e-Bike warranties are a must" at bounding box center [352, 189] width 314 height 13
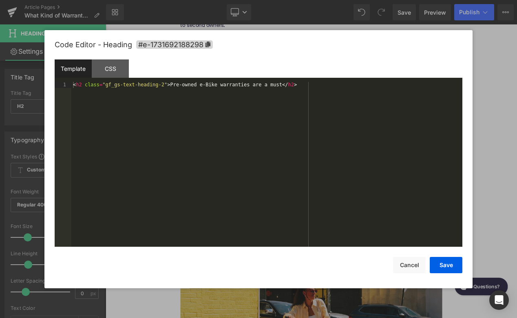
click at [251, 0] on div "You are previewing how the will restyle your page. You can not edit Elements in…" at bounding box center [258, 0] width 517 height 0
click at [203, 46] on span "#e-1731692188298" at bounding box center [174, 44] width 77 height 9
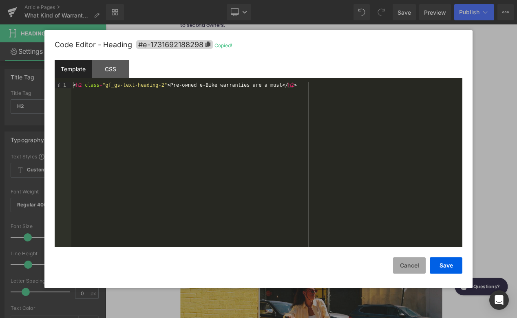
click at [409, 269] on button "Cancel" at bounding box center [409, 265] width 33 height 16
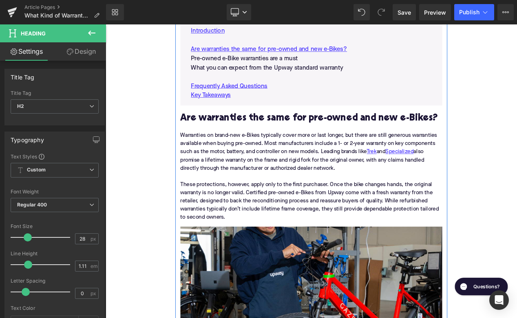
scroll to position [520, 0]
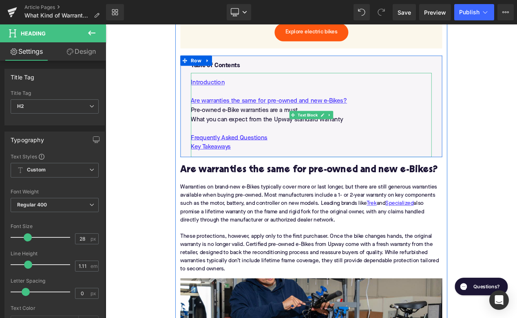
click at [305, 125] on p "Pre-owned e-Bike warranties are a must" at bounding box center [352, 127] width 288 height 11
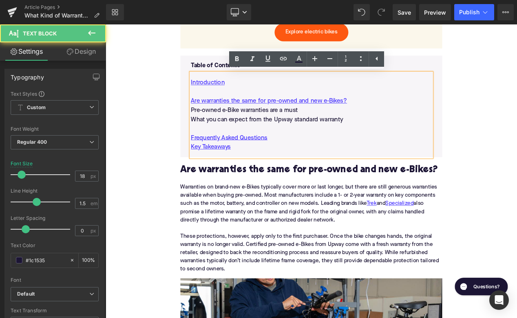
click at [305, 125] on p "Pre-owned e-Bike warranties are a must" at bounding box center [352, 127] width 288 height 11
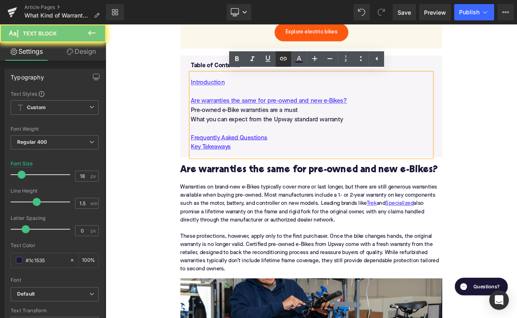
click at [285, 61] on icon at bounding box center [283, 59] width 10 height 10
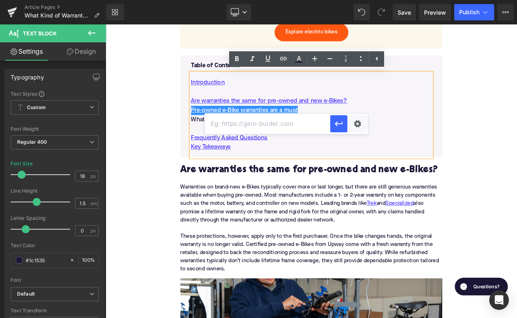
click at [273, 127] on input "text" at bounding box center [266, 124] width 125 height 20
paste input "#e-1731692188298"
type input "#e-1731692188298"
click at [337, 123] on icon "button" at bounding box center [339, 124] width 10 height 10
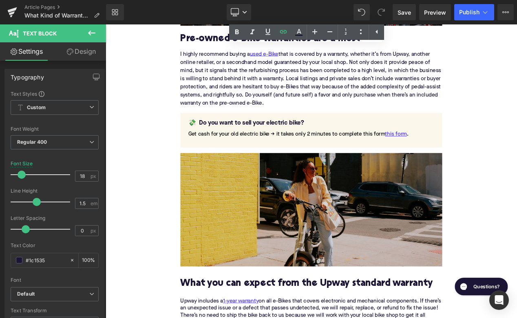
scroll to position [1050, 0]
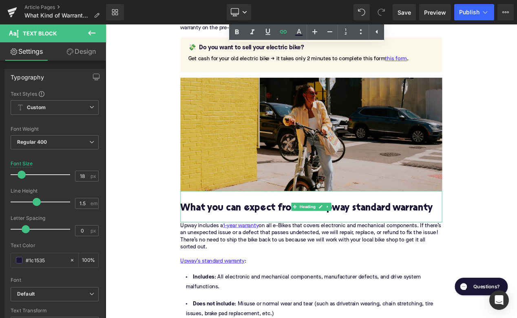
click at [312, 248] on h2 "What you can expect from the Upway standard warranty" at bounding box center [352, 245] width 314 height 13
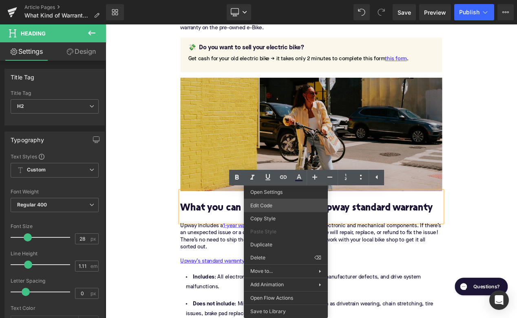
click at [275, 0] on div "You are previewing how the will restyle your page. You can not edit Elements in…" at bounding box center [258, 0] width 517 height 0
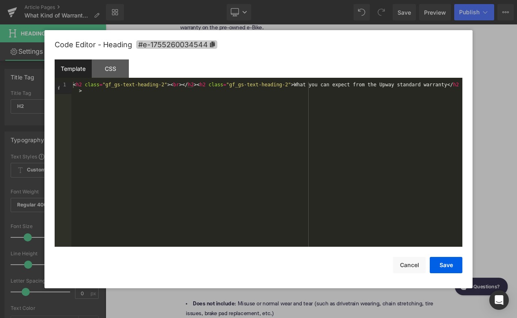
click at [205, 43] on span "#e-1755260034544" at bounding box center [176, 44] width 81 height 9
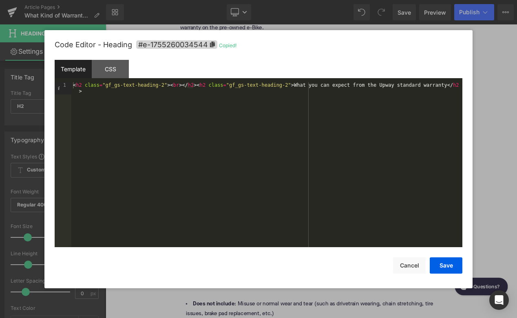
click at [407, 256] on div "Save Cancel" at bounding box center [258, 260] width 407 height 26
click at [407, 261] on button "Cancel" at bounding box center [409, 265] width 33 height 16
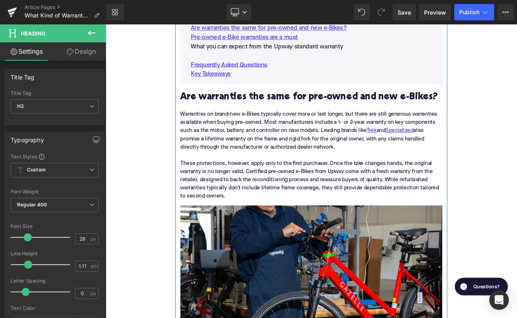
scroll to position [518, 0]
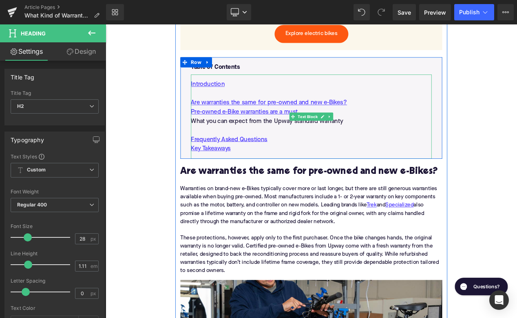
click at [312, 140] on p "What you can expect from the Upway standard warranty" at bounding box center [352, 140] width 288 height 11
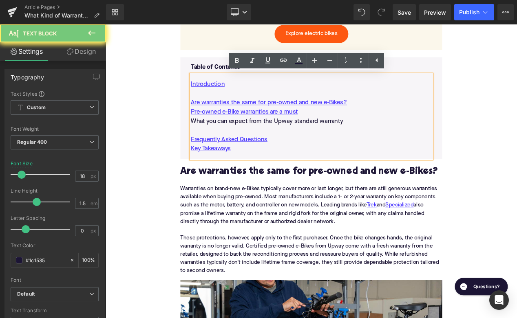
click at [312, 140] on p "What you can expect from the Upway standard warranty" at bounding box center [352, 140] width 288 height 11
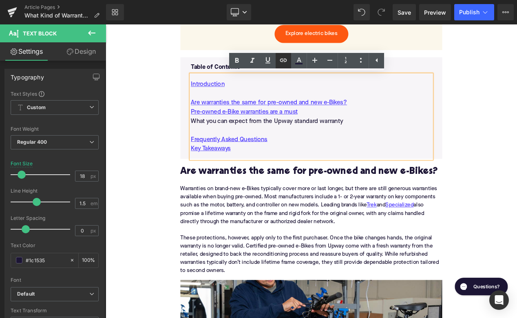
click at [282, 60] on icon at bounding box center [283, 60] width 7 height 3
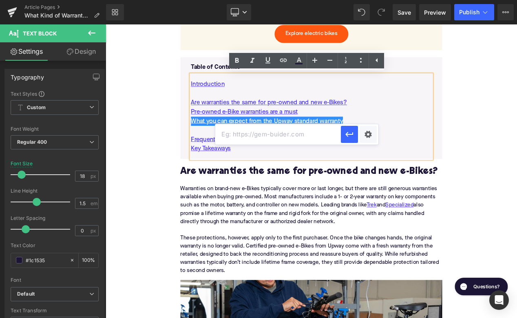
click at [270, 138] on input "text" at bounding box center [277, 134] width 125 height 20
paste input "#e-1755260034544"
type input "#e-1755260034544"
click at [350, 140] on button "button" at bounding box center [349, 134] width 17 height 17
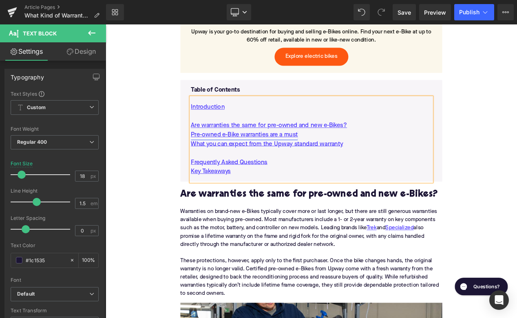
scroll to position [198, 0]
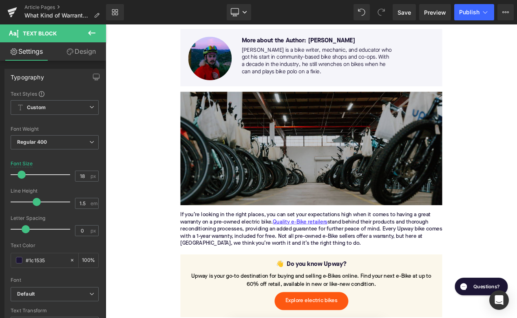
click at [294, 153] on img at bounding box center [352, 173] width 314 height 136
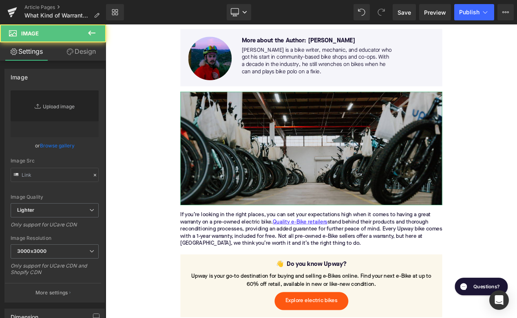
type input "[URL][DOMAIN_NAME]"
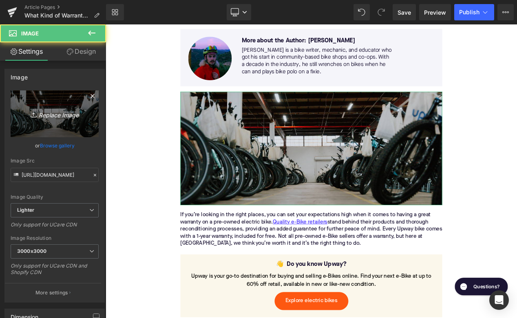
click at [69, 107] on link "Replace Image" at bounding box center [55, 113] width 88 height 47
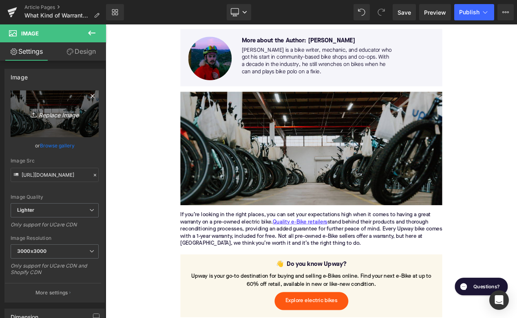
type input "C:\fakepath\Remy Copy of Blog Pictures(10).png"
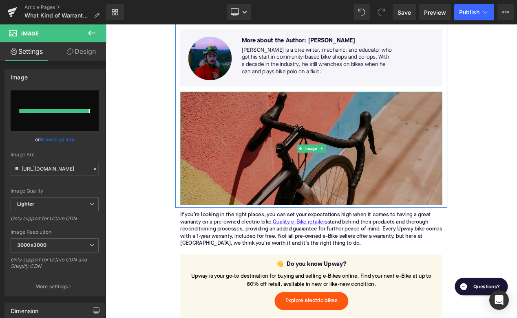
type input "[URL][DOMAIN_NAME]"
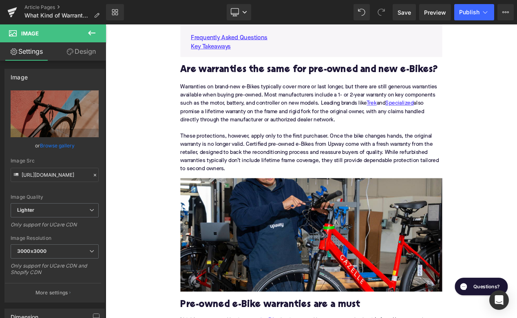
scroll to position [652, 0]
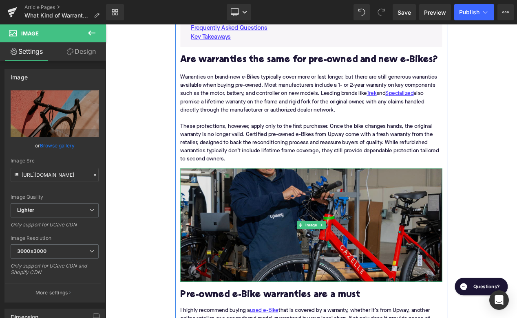
click at [252, 237] on img at bounding box center [352, 265] width 314 height 136
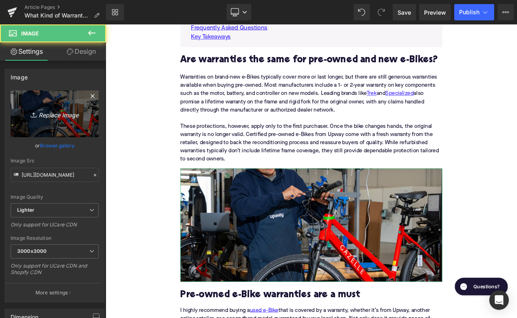
click at [67, 110] on icon "Replace Image" at bounding box center [54, 114] width 65 height 10
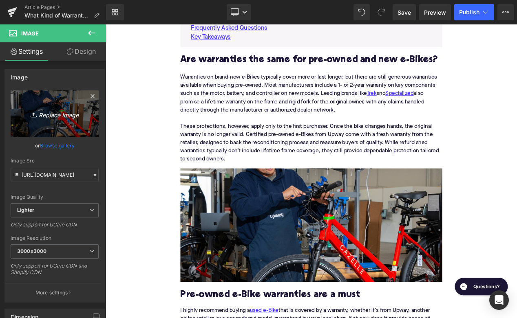
type input "C:\fakepath\Remy Copy of Blog Pictures(8).png"
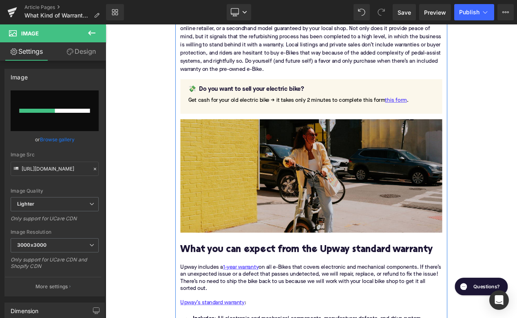
scroll to position [1012, 0]
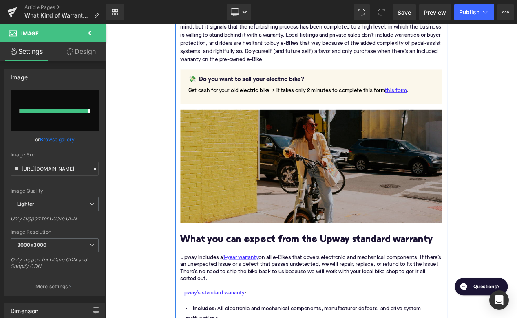
type input "[URL][DOMAIN_NAME]"
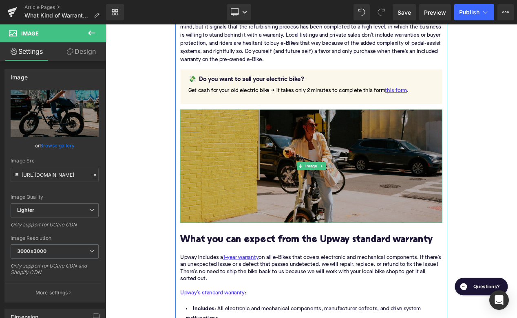
click at [301, 206] on img at bounding box center [352, 194] width 314 height 136
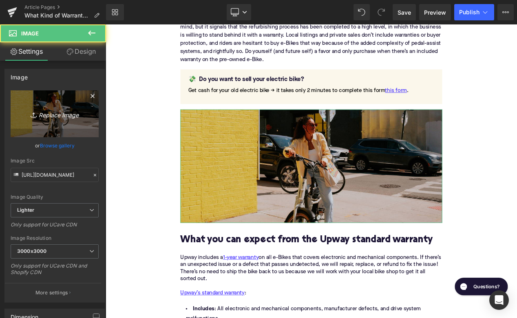
click at [75, 111] on icon "Replace Image" at bounding box center [54, 114] width 65 height 10
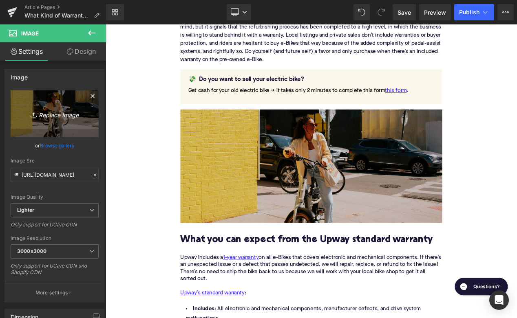
type input "C:\fakepath\Remy Copy of Blog Pictures(9).png"
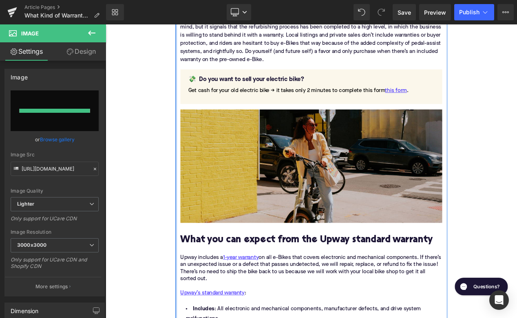
type input "[URL][DOMAIN_NAME]"
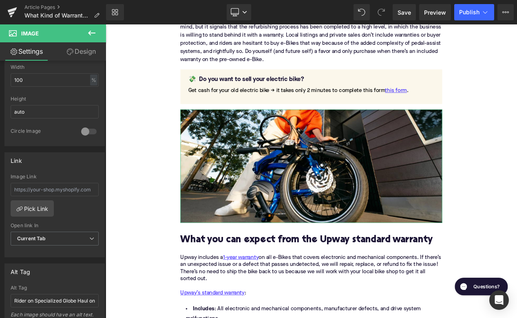
scroll to position [293, 0]
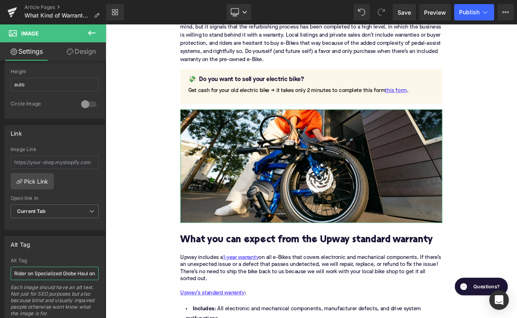
click at [54, 272] on input "Rider on Specialized Globe Haul on sidewalk" at bounding box center [55, 273] width 88 height 13
type input "R"
type input "Woman with folding electric bike in folded position"
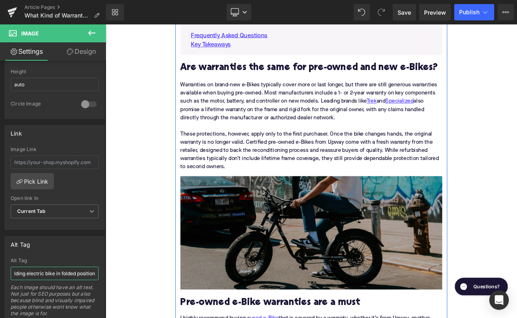
scroll to position [642, 0]
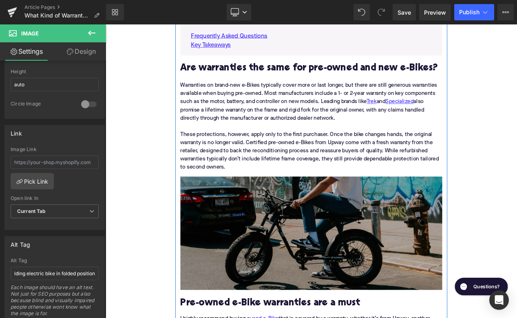
click at [209, 252] on img at bounding box center [352, 275] width 314 height 136
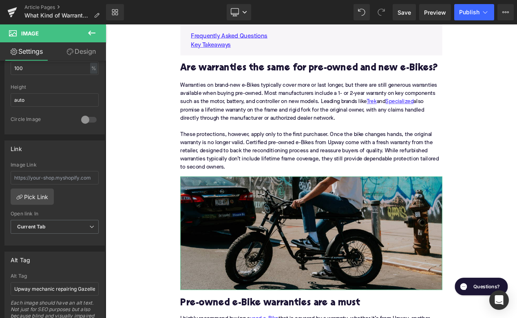
scroll to position [319, 0]
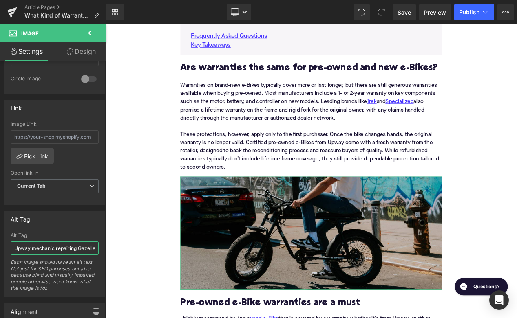
click at [43, 245] on input "Upway mechanic repairing Gazelle electric bike" at bounding box center [55, 248] width 88 height 13
type input "Man on SUPER73 S2 electric bike on street"
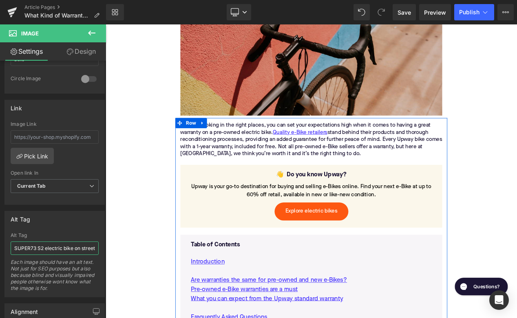
scroll to position [264, 0]
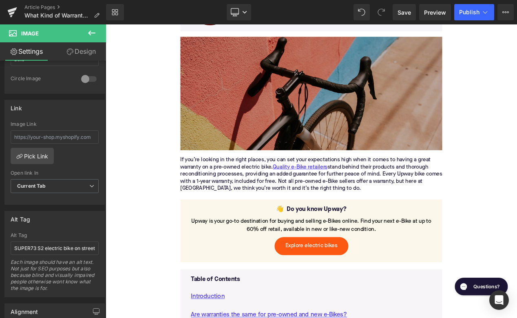
click at [288, 95] on img at bounding box center [352, 107] width 314 height 136
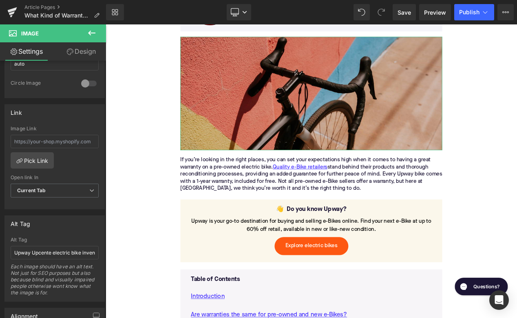
scroll to position [348, 0]
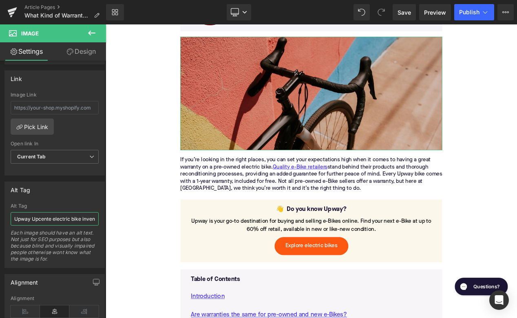
click at [39, 220] on input "Upway Upcente electric bike inventory" at bounding box center [55, 218] width 88 height 13
type input "Handlebars of Bianchi E-Impulso electric road bike in front of colorful wall"
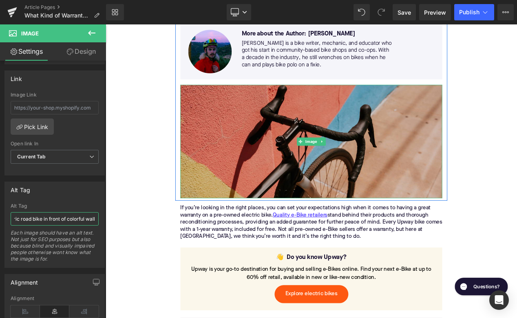
scroll to position [164, 0]
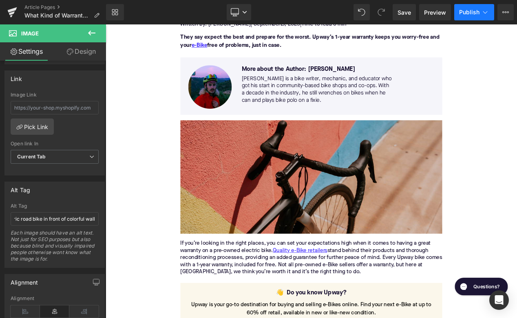
click at [477, 9] on span "Publish" at bounding box center [469, 12] width 20 height 7
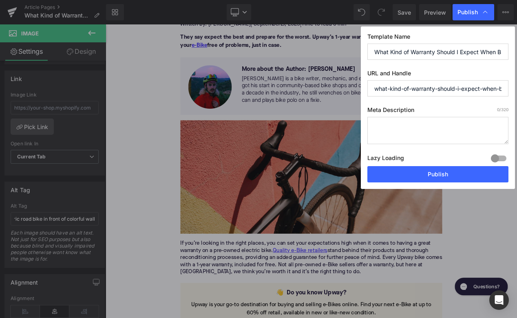
click at [391, 132] on textarea at bounding box center [437, 130] width 141 height 27
paste textarea "Find out what warranties cover when buying a pre-owned e-Bike—and why Upway inc…"
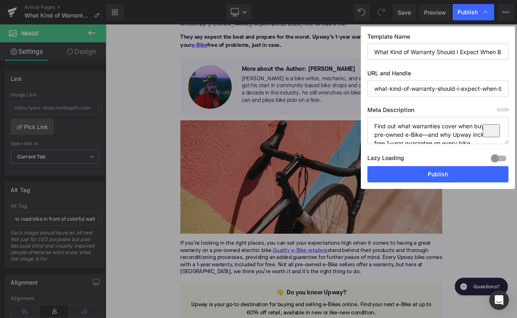
scroll to position [3, 0]
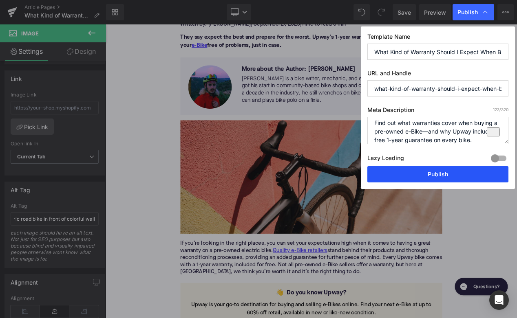
type textarea "Find out what warranties cover when buying a pre-owned e-Bike—and why Upway inc…"
click at [408, 172] on button "Publish" at bounding box center [437, 174] width 141 height 16
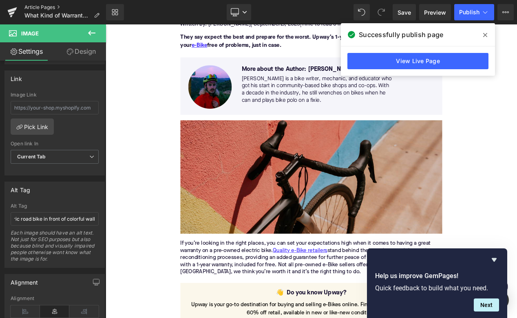
click at [36, 6] on link "Article Pages" at bounding box center [64, 7] width 81 height 7
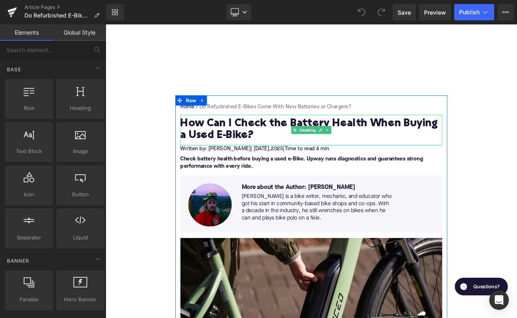
click at [247, 146] on h1 "How Can I Check the Battery Health When Buying a Used E-Bike?" at bounding box center [352, 151] width 314 height 29
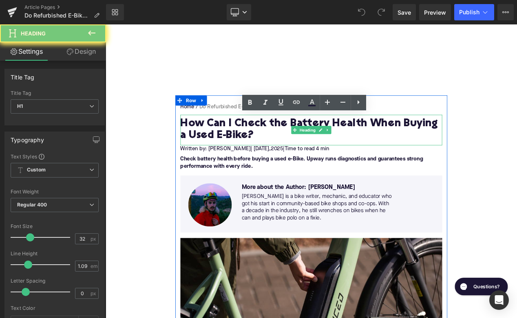
click at [247, 146] on h1 "How Can I Check the Battery Health When Buying a Used E-Bike?" at bounding box center [352, 151] width 314 height 29
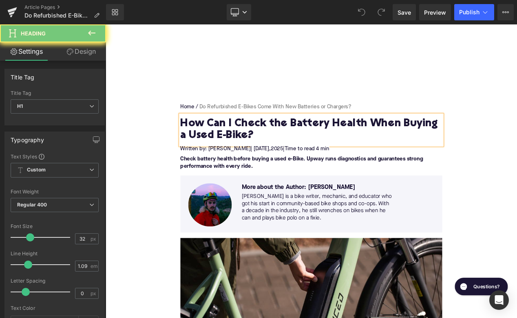
paste div
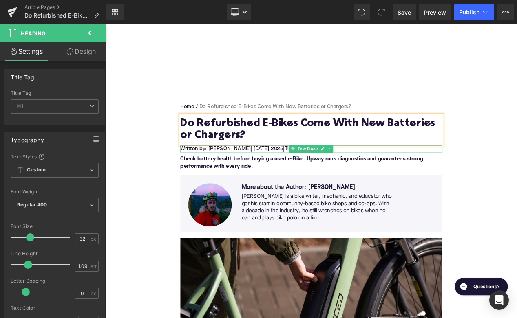
click at [303, 173] on span "| September 24," at bounding box center [291, 173] width 24 height 7
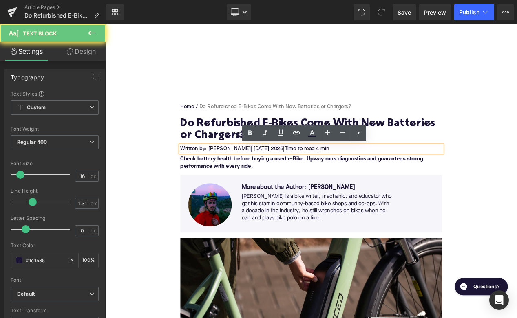
click at [303, 173] on span "| September 24," at bounding box center [291, 173] width 24 height 7
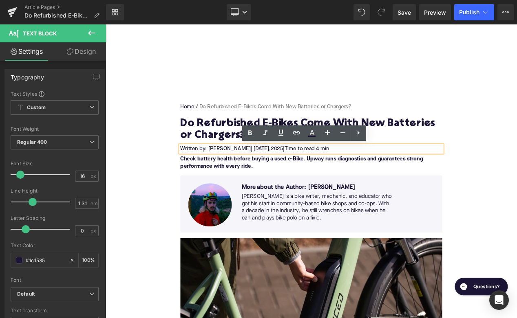
click at [303, 174] on span "| September 24," at bounding box center [291, 173] width 24 height 7
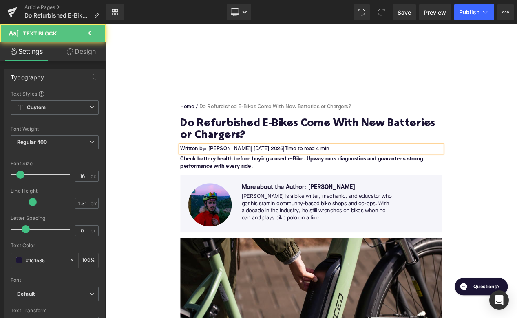
click at [371, 174] on span "Time to read 4 min" at bounding box center [347, 173] width 54 height 7
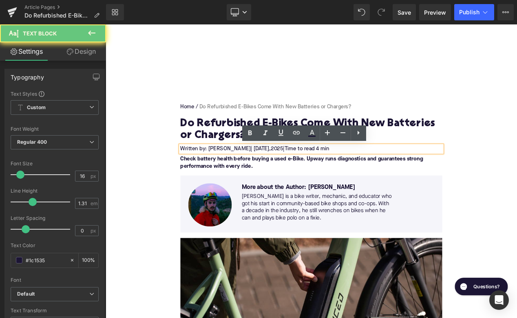
click at [374, 174] on span "Time to read 4 min" at bounding box center [347, 173] width 54 height 7
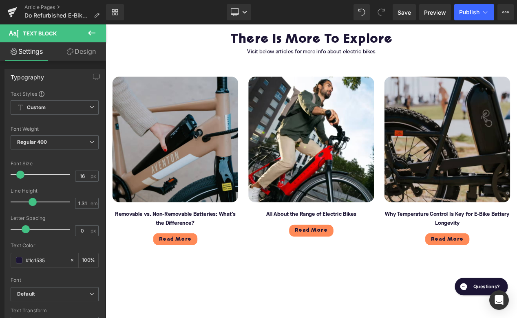
scroll to position [2150, 0]
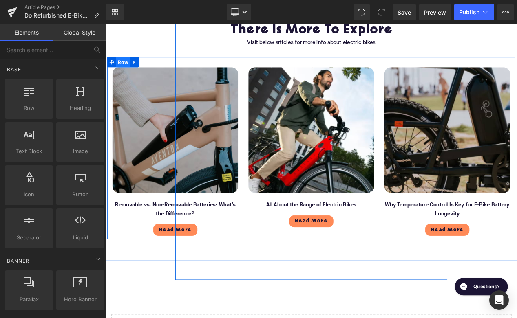
click at [125, 69] on span "Row" at bounding box center [126, 70] width 17 height 12
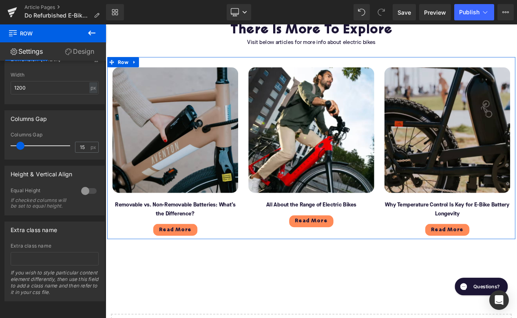
scroll to position [0, 0]
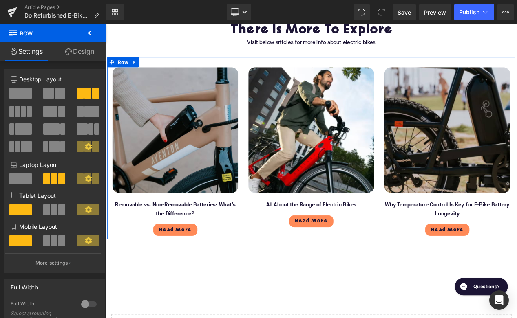
click at [88, 147] on icon at bounding box center [88, 146] width 7 height 7
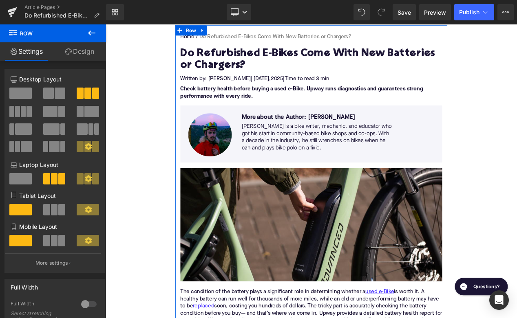
scroll to position [13, 0]
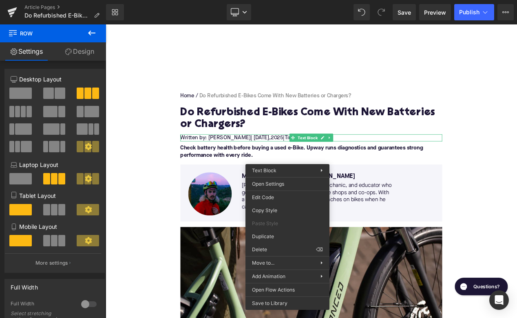
click at [243, 174] on strong "Check battery health before buying a used e-Bike. Upway runs diagnostics and gu…" at bounding box center [340, 177] width 290 height 15
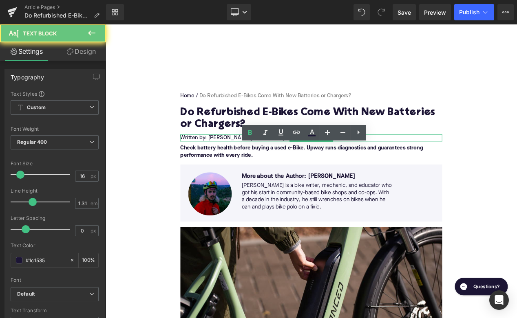
click at [243, 174] on strong "Check battery health before buying a used e-Bike. Upway runs diagnostics and gu…" at bounding box center [340, 177] width 290 height 15
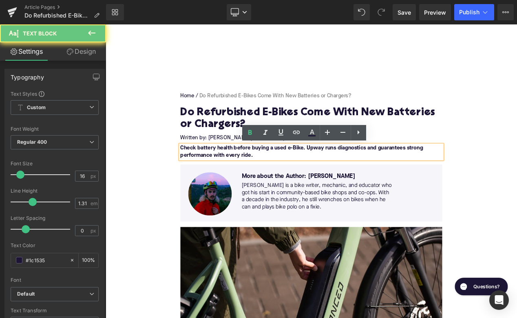
click at [243, 174] on strong "Check battery health before buying a used e-Bike. Upway runs diagnostics and gu…" at bounding box center [340, 177] width 290 height 15
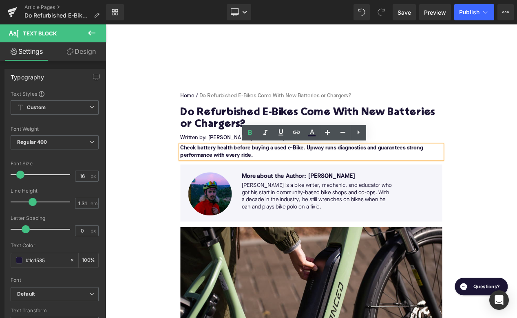
click at [243, 174] on strong "Check battery health before buying a used e-Bike. Upway runs diagnostics and gu…" at bounding box center [340, 177] width 290 height 15
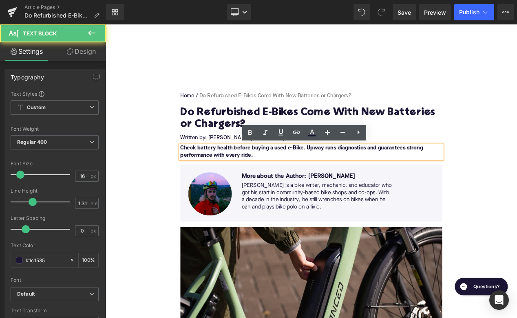
click at [243, 174] on strong "Check battery health before buying a used e-Bike. Upway runs diagnostics and gu…" at bounding box center [340, 177] width 290 height 15
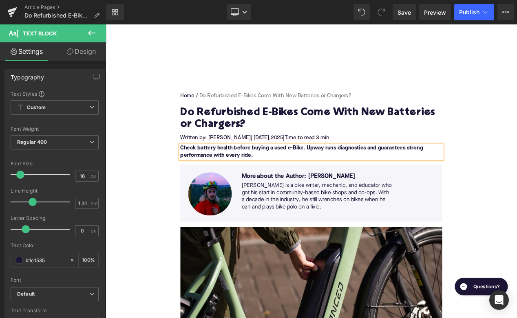
paste div
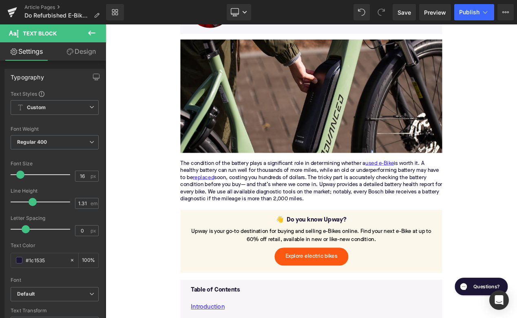
scroll to position [232, 0]
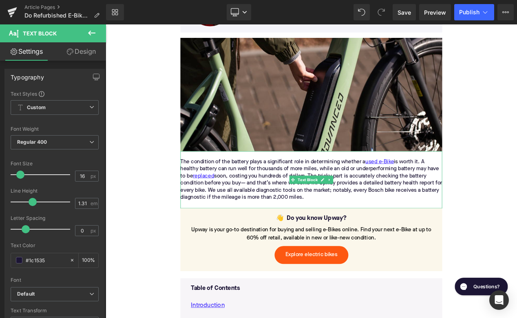
click at [356, 218] on div "The condition of the battery plays a significant role in determining whether a …" at bounding box center [352, 210] width 314 height 51
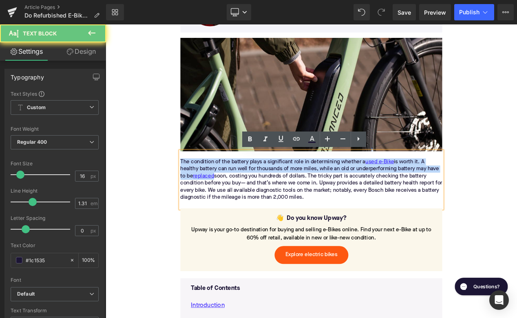
click at [300, 213] on div "The condition of the battery plays a significant role in determining whether a …" at bounding box center [352, 210] width 314 height 51
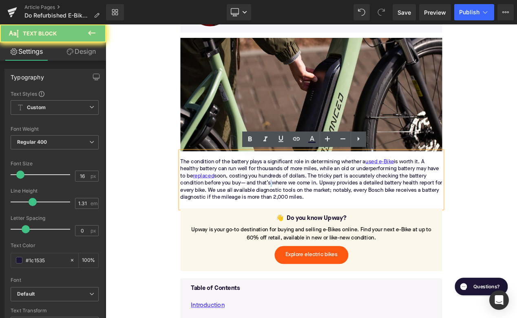
click at [300, 213] on div "The condition of the battery plays a significant role in determining whether a …" at bounding box center [352, 210] width 314 height 51
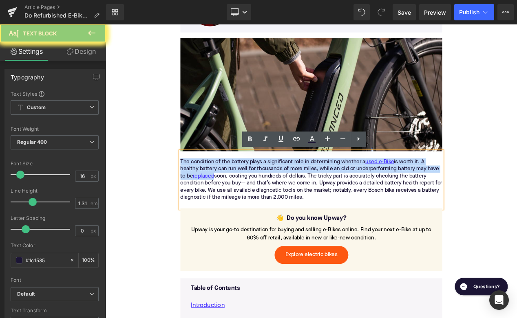
click at [300, 213] on div "The condition of the battery plays a significant role in determining whether a …" at bounding box center [352, 210] width 314 height 51
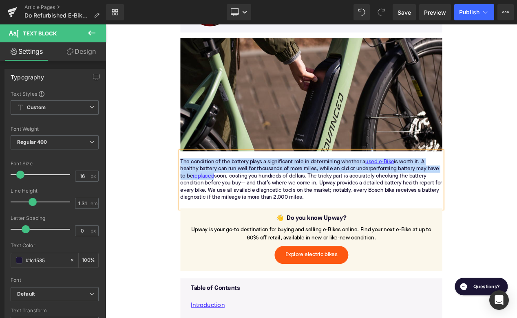
paste div
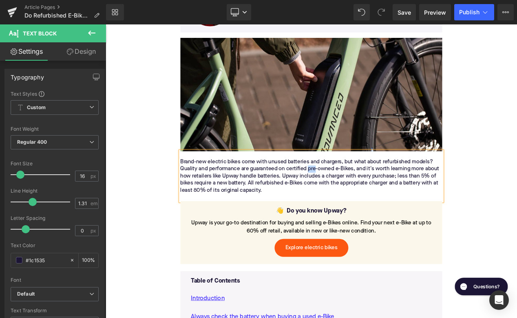
drag, startPoint x: 349, startPoint y: 198, endPoint x: 355, endPoint y: 196, distance: 7.1
click at [355, 196] on div "Brand-new electric bikes come with unused batteries and chargers, but what abou…" at bounding box center [352, 206] width 314 height 43
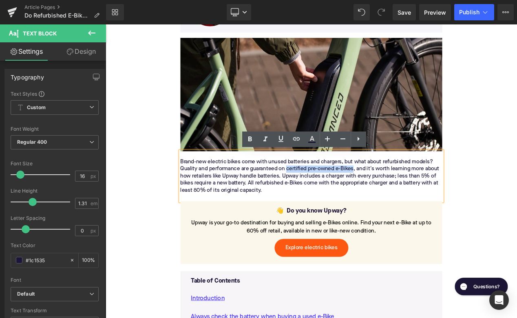
drag, startPoint x: 323, startPoint y: 198, endPoint x: 404, endPoint y: 198, distance: 80.7
click at [403, 198] on div "Brand-new electric bikes come with unused batteries and chargers, but what abou…" at bounding box center [352, 206] width 314 height 43
click at [295, 141] on icon at bounding box center [296, 139] width 10 height 10
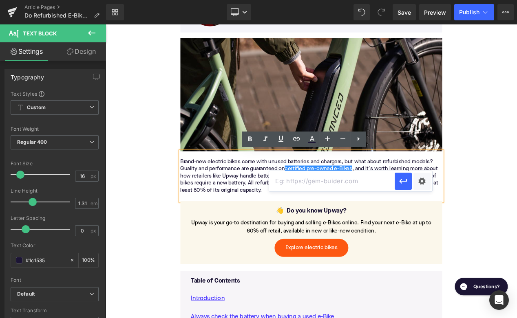
click at [313, 178] on input "text" at bounding box center [331, 181] width 125 height 20
paste input "[URL][DOMAIN_NAME]"
click at [405, 183] on icon "button" at bounding box center [403, 181] width 10 height 10
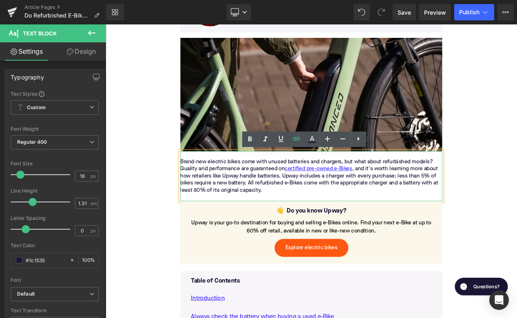
click at [300, 206] on div "Brand-new electric bikes come with unused batteries and chargers, but what abou…" at bounding box center [352, 206] width 314 height 43
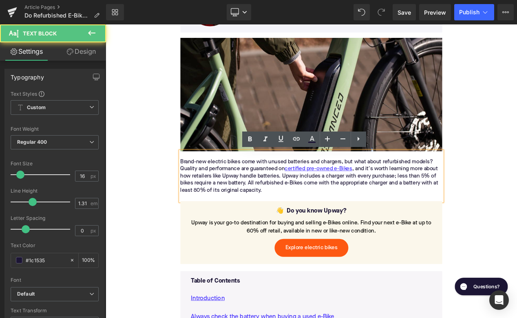
click at [300, 206] on div "Brand-new electric bikes come with unused batteries and chargers, but what abou…" at bounding box center [352, 206] width 314 height 43
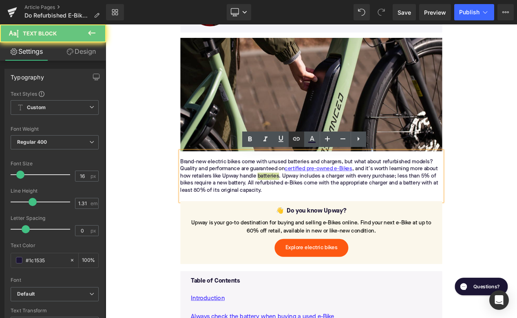
click at [293, 142] on icon at bounding box center [296, 139] width 10 height 10
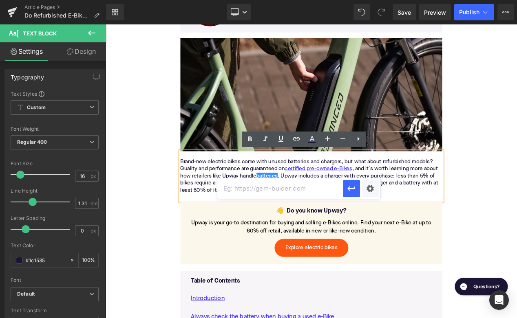
click at [277, 186] on input "text" at bounding box center [279, 188] width 125 height 20
paste input "https://upway.co/collections/batteries-and-chargers"
type input "https://upway.co/collections/batteries-and-chargers"
click at [352, 191] on icon "button" at bounding box center [351, 189] width 10 height 10
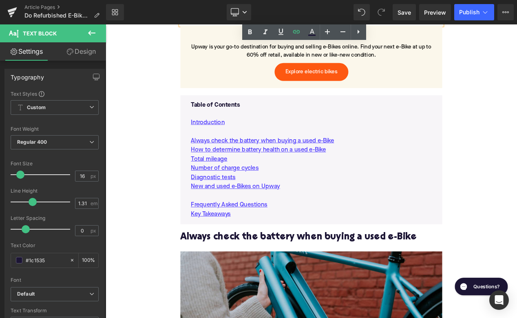
scroll to position [464, 0]
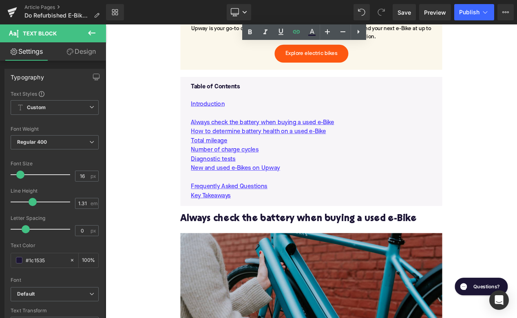
click at [268, 253] on h2 "Always check the battery when buying a used e-Bike" at bounding box center [352, 258] width 314 height 13
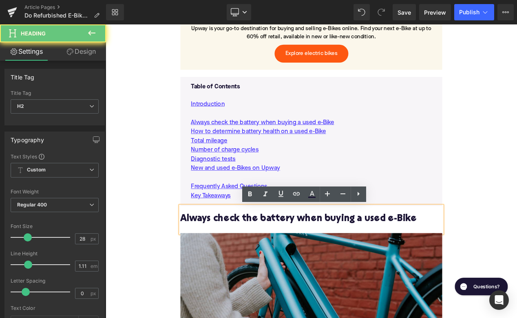
click at [268, 253] on h2 "Always check the battery when buying a used e-Bike" at bounding box center [352, 258] width 314 height 13
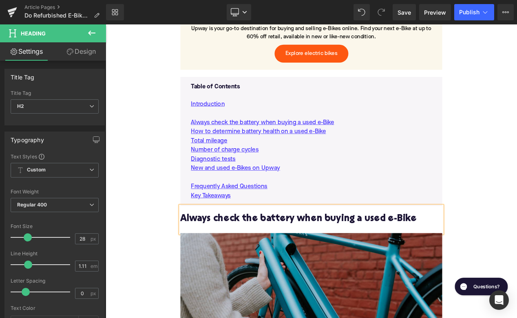
paste div
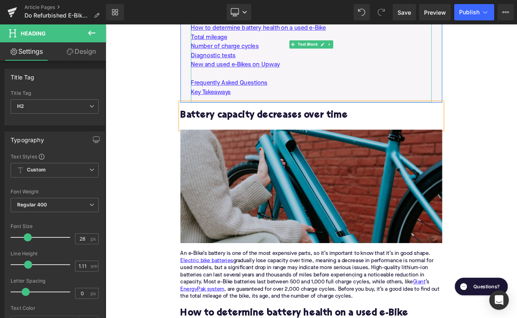
scroll to position [663, 0]
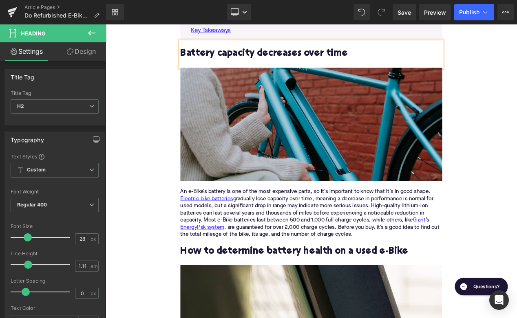
click at [319, 245] on div "An e-Bike’s battery is one of the most expensive parts, so it’s important to kn…" at bounding box center [352, 251] width 314 height 60
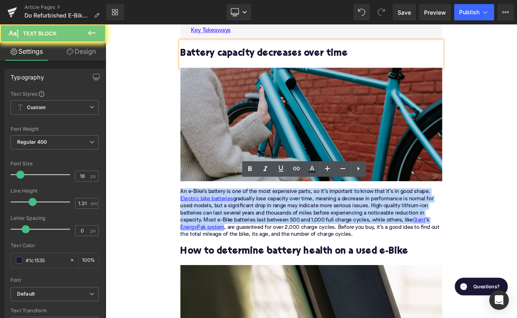
click at [319, 245] on div "An e-Bike’s battery is one of the most expensive parts, so it’s important to kn…" at bounding box center [352, 251] width 314 height 60
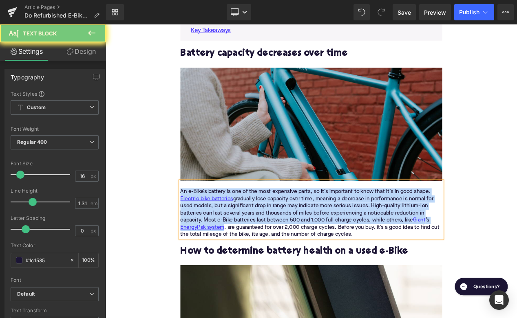
paste div
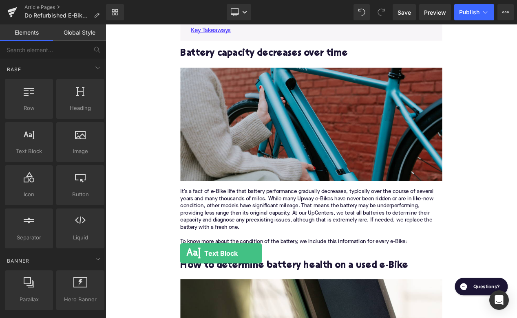
drag, startPoint x: 132, startPoint y: 167, endPoint x: 196, endPoint y: 299, distance: 146.3
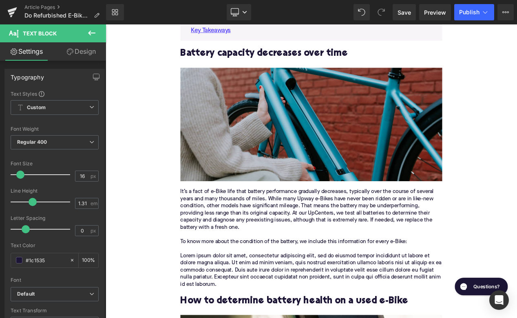
click at [338, 314] on p "Lorem ipsum dolor sit amet, consectetur adipiscing elit, sed do eiusmod tempor …" at bounding box center [352, 319] width 314 height 43
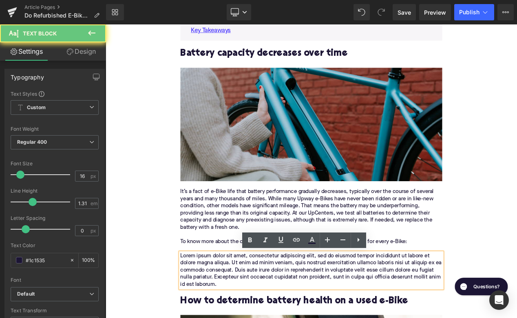
click at [338, 314] on p "Lorem ipsum dolor sit amet, consectetur adipiscing elit, sed do eiusmod tempor …" at bounding box center [352, 319] width 314 height 43
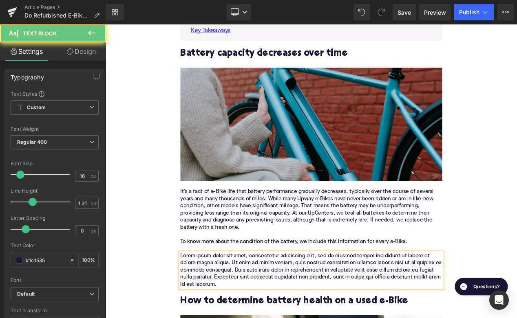
paste div
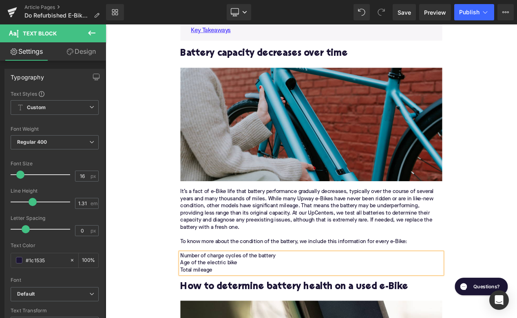
click at [338, 314] on p "Number of charge cycles of the battery Age of the electric bike Total mileage" at bounding box center [352, 311] width 314 height 26
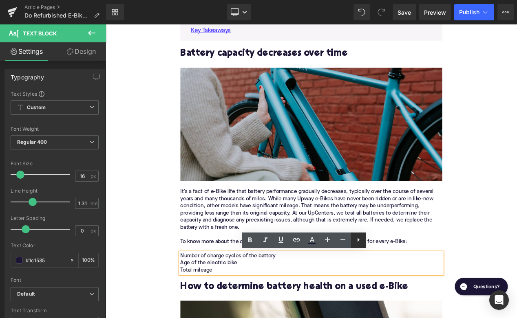
click at [358, 242] on icon at bounding box center [358, 240] width 10 height 10
click at [355, 241] on icon at bounding box center [358, 240] width 10 height 10
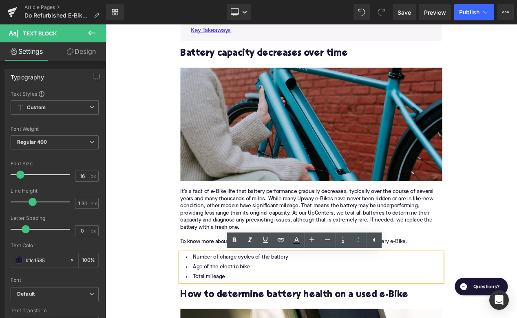
click at [341, 308] on li "Number of charge cycles of the battery" at bounding box center [352, 304] width 314 height 12
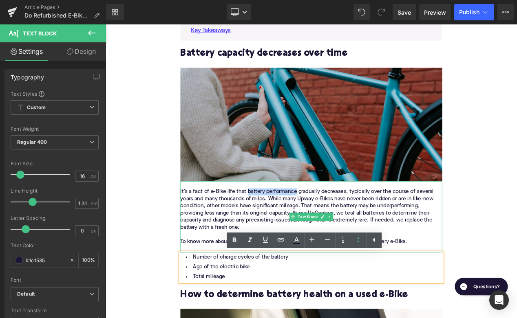
drag, startPoint x: 312, startPoint y: 225, endPoint x: 334, endPoint y: 225, distance: 21.6
click at [334, 224] on div "It’s a fact of e-Bike life that battery performance gradually decreases, typica…" at bounding box center [352, 259] width 314 height 77
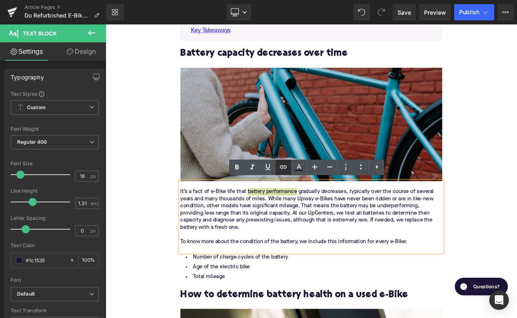
click at [284, 169] on icon at bounding box center [283, 167] width 10 height 10
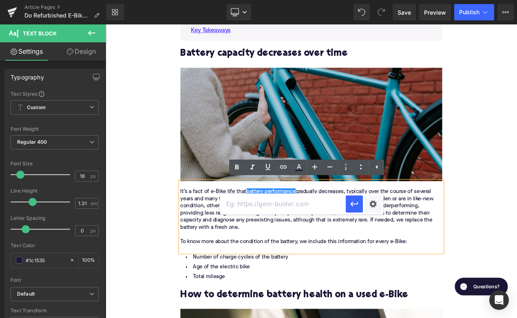
click at [267, 206] on input "text" at bounding box center [282, 204] width 125 height 20
paste input "https://upway.co/blogs/news/running-out-of-juice-understanding-electric-bike-ba…"
type input "https://upway.co/blogs/news/running-out-of-juice-understanding-electric-bike-ba…"
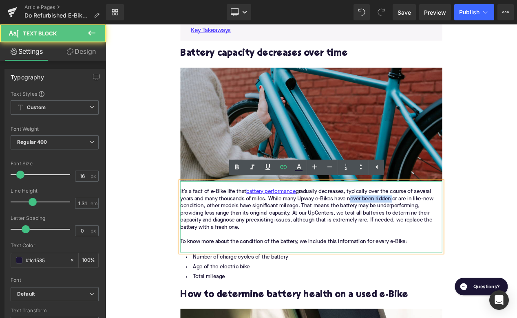
drag, startPoint x: 397, startPoint y: 233, endPoint x: 448, endPoint y: 235, distance: 51.8
click at [448, 235] on div "It’s a fact of e-Bike life that battery performance gradually decreases, typica…" at bounding box center [352, 259] width 314 height 77
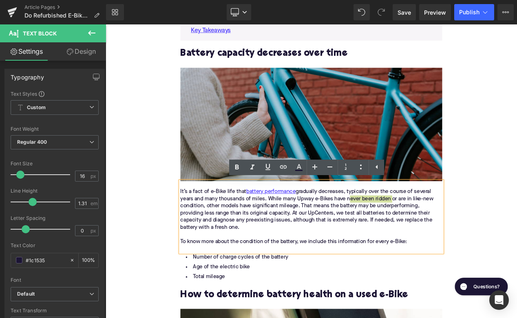
click at [281, 171] on icon at bounding box center [283, 167] width 10 height 10
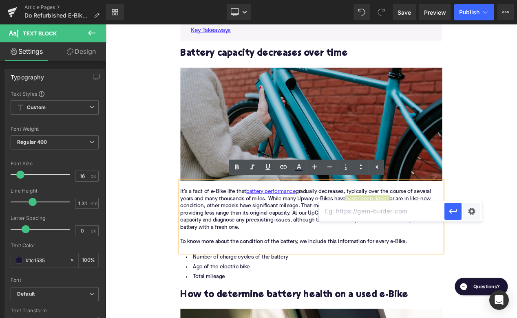
click at [336, 211] on input "text" at bounding box center [381, 211] width 125 height 20
paste input "https://upway.co/collections/under-5-miles-electric-bike"
type input "https://upway.co/collections/under-5-miles-electric-bike"
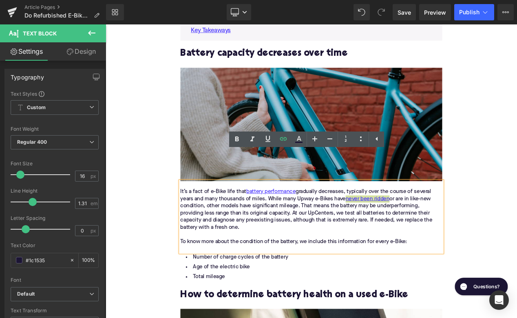
scroll to position [790, 0]
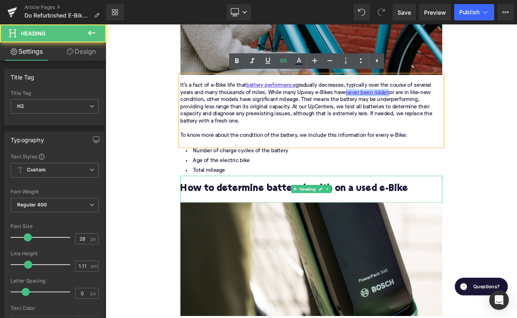
click at [297, 228] on h2 "How to determine battery health on a used e-Bike" at bounding box center [352, 222] width 314 height 13
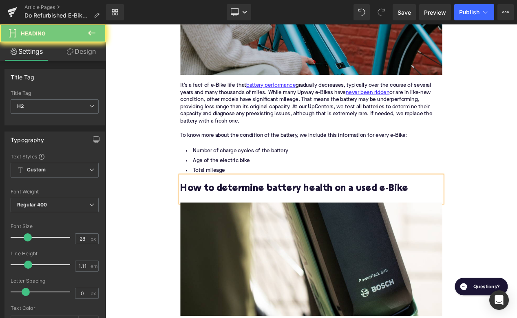
paste div
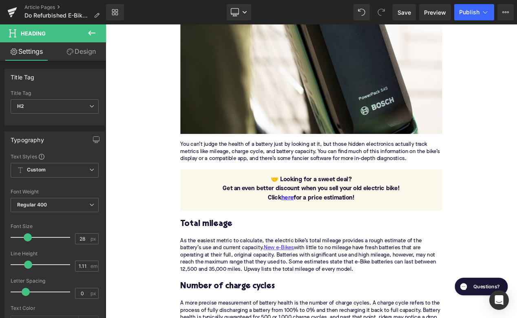
scroll to position [1038, 0]
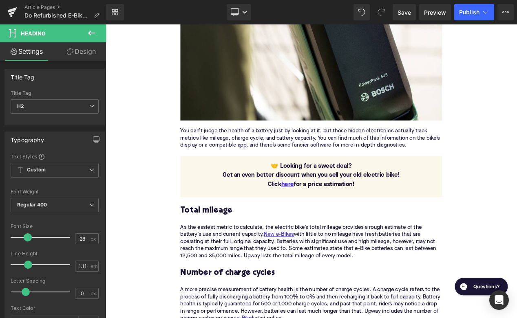
click at [244, 161] on div "You can’t judge the health of a battery just by looking at it, but those hidden…" at bounding box center [352, 161] width 314 height 26
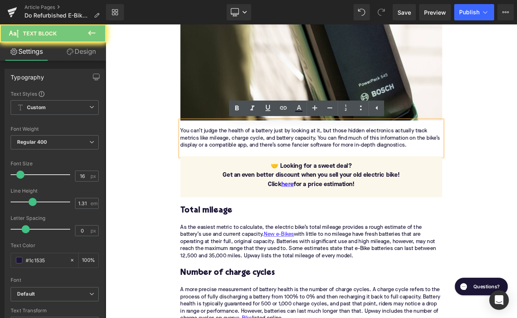
click at [244, 161] on div "You can’t judge the health of a battery just by looking at it, but those hidden…" at bounding box center [352, 161] width 314 height 26
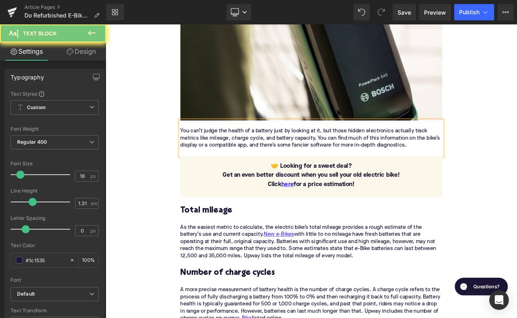
paste div
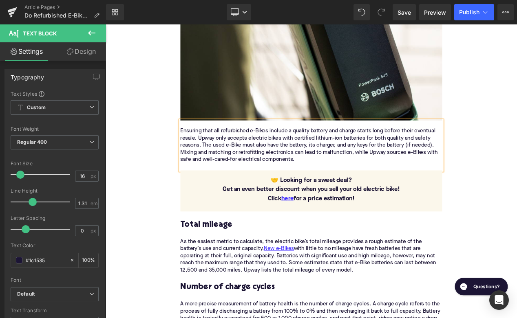
click at [230, 267] on h3 "Total mileage" at bounding box center [352, 265] width 314 height 13
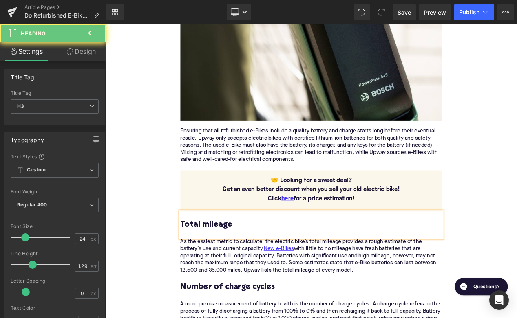
paste div
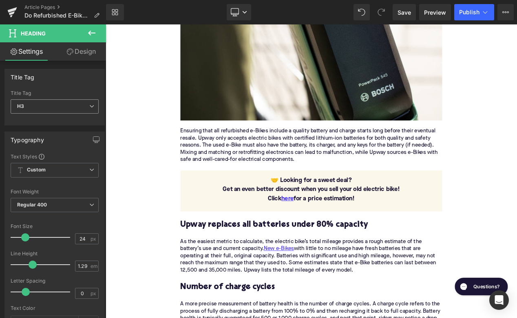
click at [58, 109] on span "H3" at bounding box center [55, 106] width 88 height 14
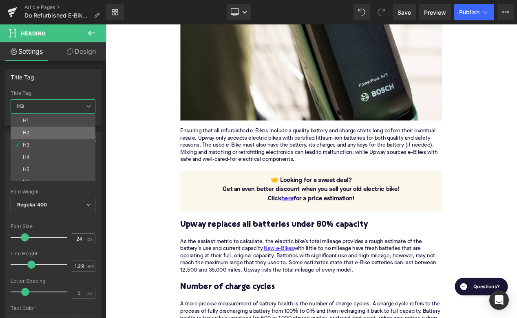
click at [71, 138] on li "H2" at bounding box center [55, 133] width 88 height 12
type input "28"
type input "1.11"
type input "100"
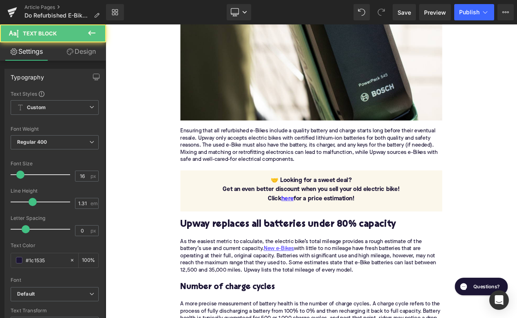
click at [314, 310] on div "As the easiest metric to calculate, the electric bike’s total mileage provides …" at bounding box center [352, 302] width 314 height 43
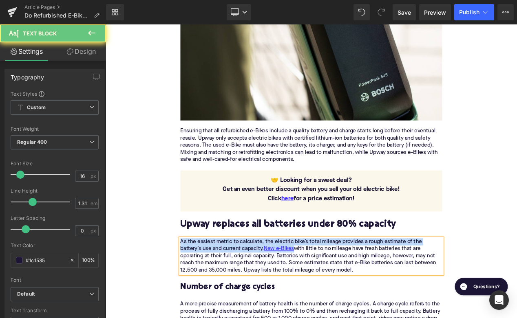
paste div
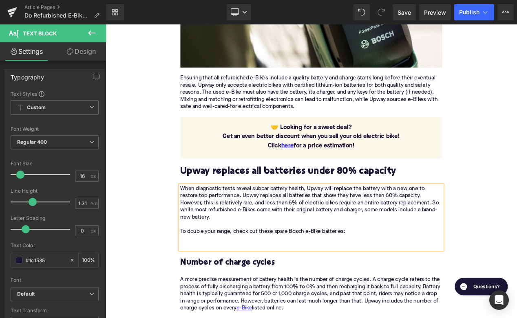
scroll to position [1134, 0]
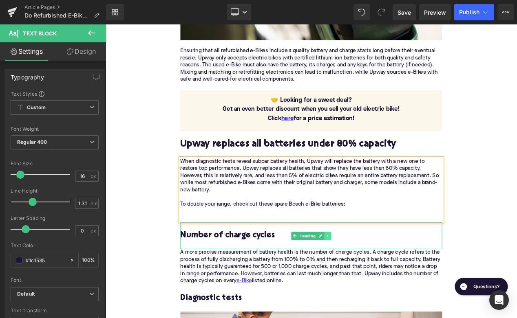
click at [373, 276] on icon at bounding box center [371, 278] width 4 height 5
click at [373, 273] on link at bounding box center [376, 278] width 9 height 10
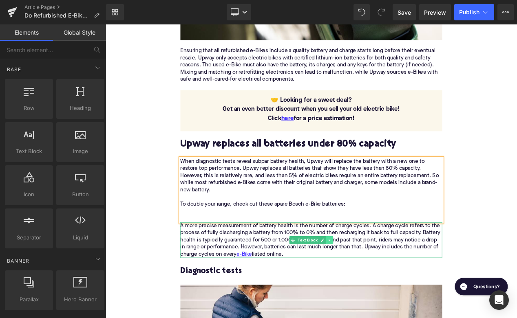
click at [373, 279] on link at bounding box center [374, 284] width 9 height 10
click at [377, 281] on icon at bounding box center [378, 283] width 4 height 5
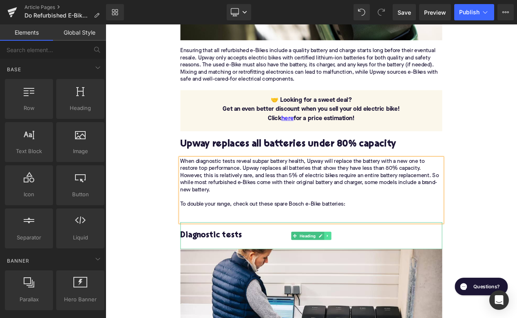
click at [374, 276] on icon at bounding box center [371, 278] width 4 height 5
click at [374, 276] on icon at bounding box center [376, 278] width 4 height 4
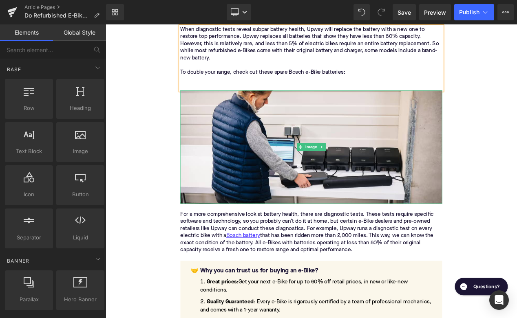
scroll to position [1300, 0]
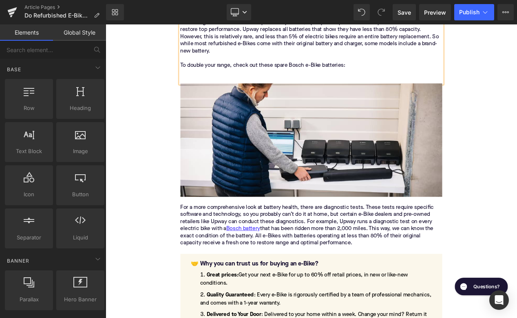
click at [120, 271] on div "Home / Do Refurbished E-Bikes Come With New Batteries or Chargers? Breadcrumbs …" at bounding box center [352, 44] width 493 height 2471
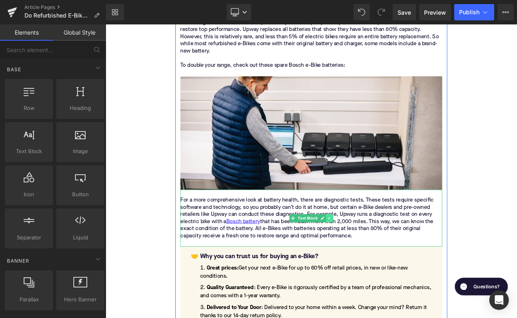
click at [375, 262] on link at bounding box center [374, 257] width 9 height 10
click at [377, 258] on icon at bounding box center [378, 257] width 4 height 4
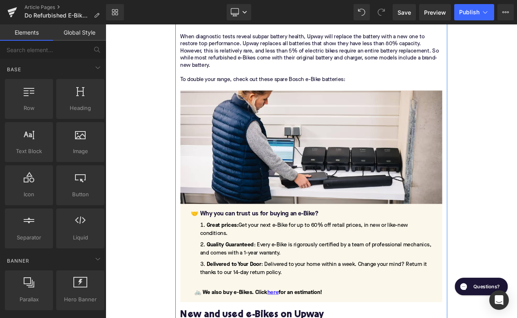
scroll to position [1282, 0]
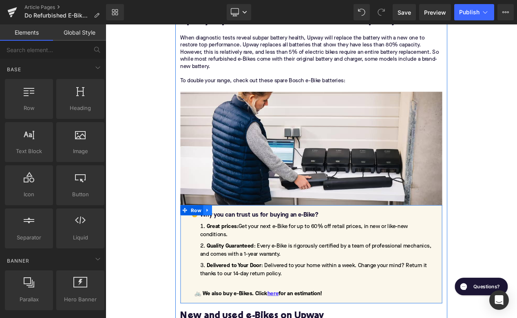
click at [226, 249] on icon at bounding box center [227, 248] width 2 height 4
click at [247, 248] on icon at bounding box center [249, 247] width 6 height 6
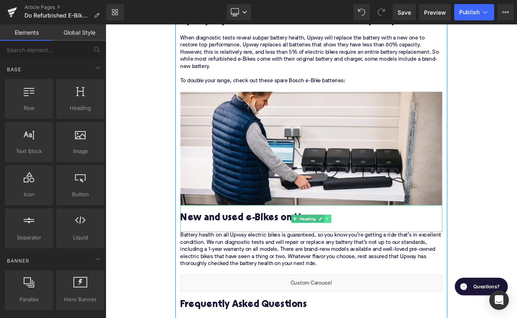
click at [374, 260] on icon at bounding box center [371, 257] width 4 height 5
click at [374, 259] on icon at bounding box center [376, 257] width 4 height 4
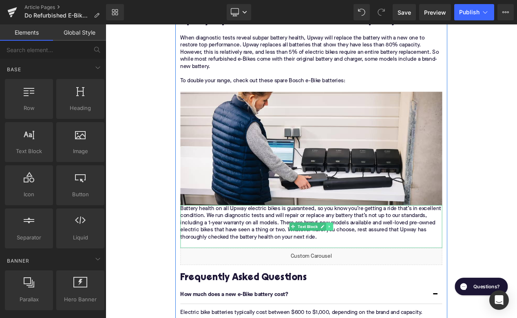
click at [376, 268] on icon at bounding box center [374, 266] width 4 height 5
click at [376, 268] on link at bounding box center [378, 267] width 9 height 10
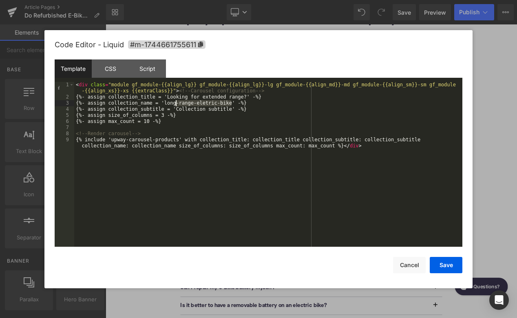
drag, startPoint x: 232, startPoint y: 103, endPoint x: 173, endPoint y: 103, distance: 59.5
click at [173, 103] on div "< div class = "module gf_module-{{align_lg}} gf_module-{{align_lg}}-lg gf_modul…" at bounding box center [268, 176] width 388 height 189
drag, startPoint x: 246, startPoint y: 97, endPoint x: 167, endPoint y: 98, distance: 78.6
click at [167, 98] on div "< div class = "module gf_module-{{align_lg}} gf_module-{{align_lg}}-lg gf_modul…" at bounding box center [268, 176] width 388 height 189
click at [445, 264] on button "Save" at bounding box center [445, 265] width 33 height 16
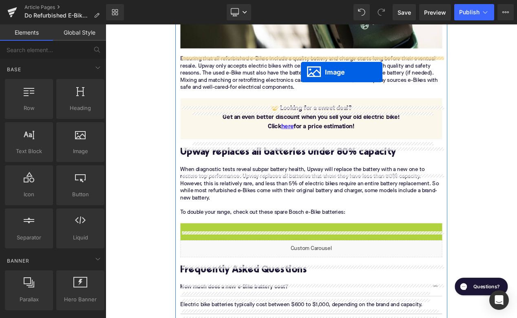
scroll to position [1116, 0]
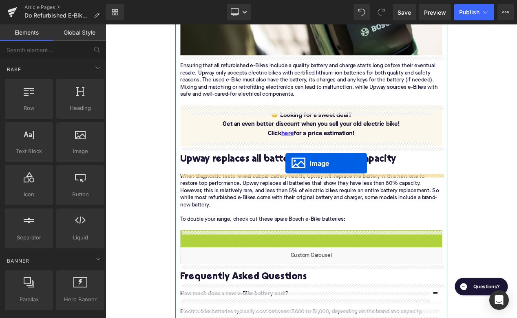
drag, startPoint x: 339, startPoint y: 176, endPoint x: 321, endPoint y: 191, distance: 24.0
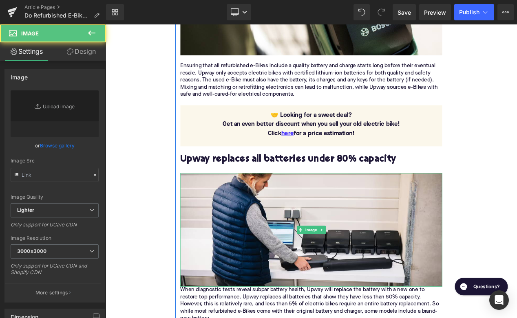
type input "https://ucarecdn.com/32c1292f-8412-4d1d-8fac-d66d4dc4bdb6/-/format/auto/-/previ…"
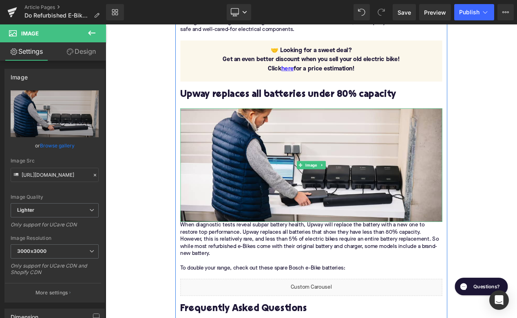
scroll to position [1233, 0]
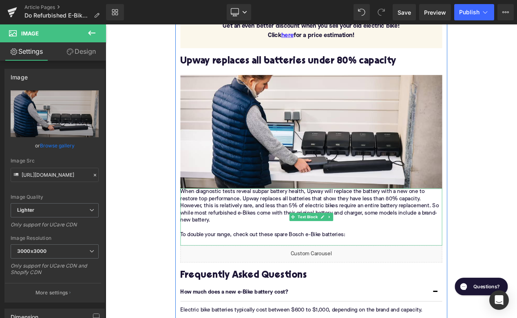
click at [206, 227] on div "When diagnostic tests reveal subpar battery health, Upway will replace the batt…" at bounding box center [352, 255] width 314 height 68
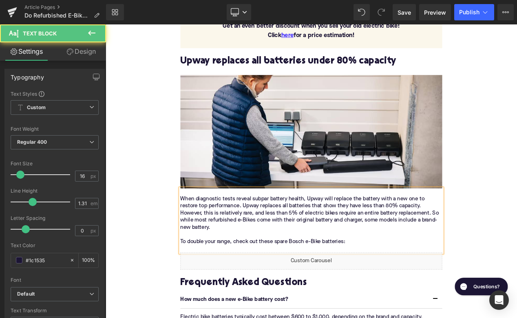
click at [394, 285] on div "When diagnostic tests reveal subpar battery health, Upway will replace the batt…" at bounding box center [352, 259] width 314 height 77
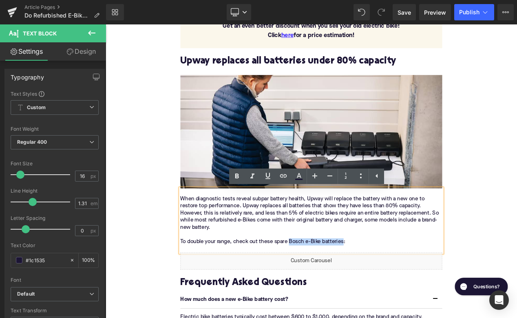
drag, startPoint x: 393, startPoint y: 286, endPoint x: 327, endPoint y: 286, distance: 66.4
click at [326, 285] on div "When diagnostic tests reveal subpar battery health, Upway will replace the batt…" at bounding box center [352, 259] width 314 height 77
click at [284, 169] on link at bounding box center [282, 176] width 15 height 15
click at [303, 258] on input "text" at bounding box center [328, 256] width 125 height 20
paste input "https://upway.co/collections/bosch-batteries"
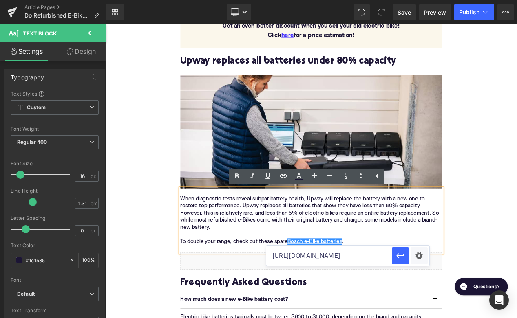
scroll to position [0, 22]
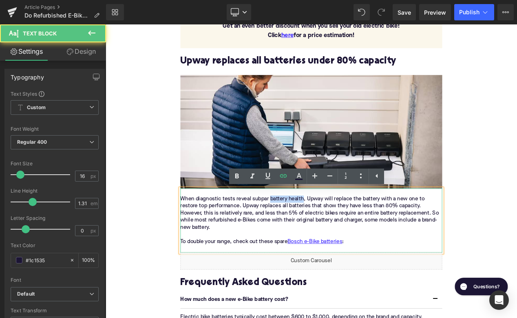
drag, startPoint x: 343, startPoint y: 236, endPoint x: 302, endPoint y: 236, distance: 40.7
click at [301, 236] on div "When diagnostic tests reveal subpar battery health, Upway will replace the batt…" at bounding box center [352, 251] width 314 height 43
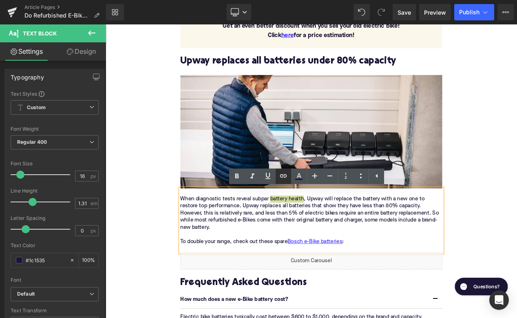
click at [283, 177] on icon at bounding box center [283, 176] width 10 height 10
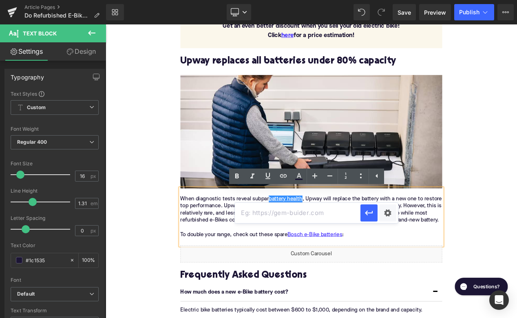
click at [292, 217] on input "text" at bounding box center [297, 213] width 125 height 20
paste input "https://upway.co/blogs/news/how-can-i-check-the-battery-health-when-buying-a-us…"
type input "https://upway.co/blogs/news/how-can-i-check-the-battery-health-when-buying-a-us…"
click at [368, 213] on icon "button" at bounding box center [369, 213] width 8 height 5
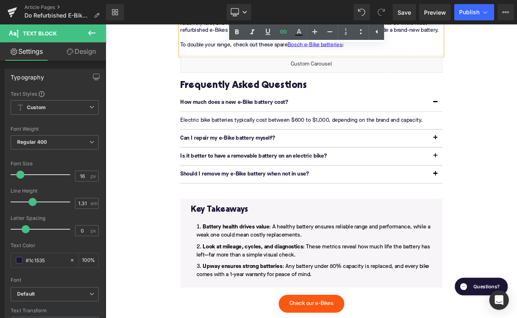
scroll to position [1481, 0]
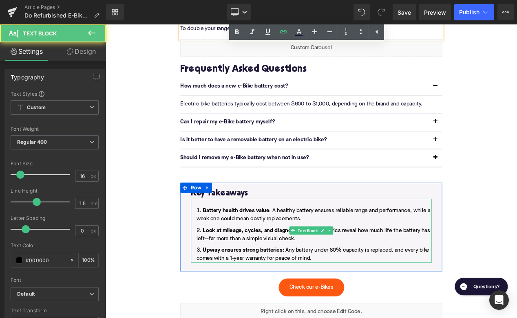
click at [357, 310] on li "Upway ensures strong batteries : Any battery under 80% capacity is replaced, an…" at bounding box center [352, 300] width 288 height 20
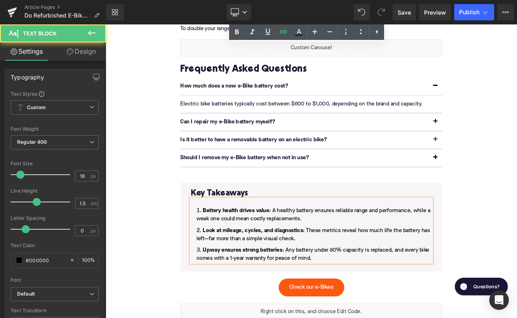
click at [367, 310] on li "Upway ensures strong batteries : Any battery under 80% capacity is replaced, an…" at bounding box center [352, 300] width 288 height 20
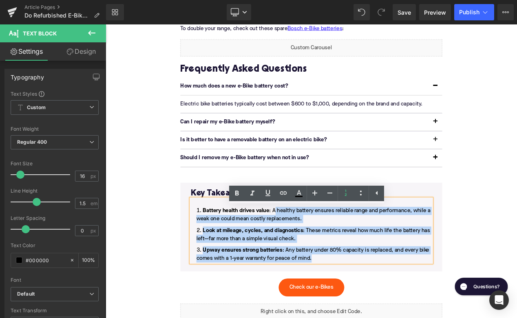
drag, startPoint x: 360, startPoint y: 313, endPoint x: 309, endPoint y: 257, distance: 75.2
click at [309, 257] on ol "Battery health drives value : A healthy battery ensures reliable range and perf…" at bounding box center [352, 276] width 288 height 67
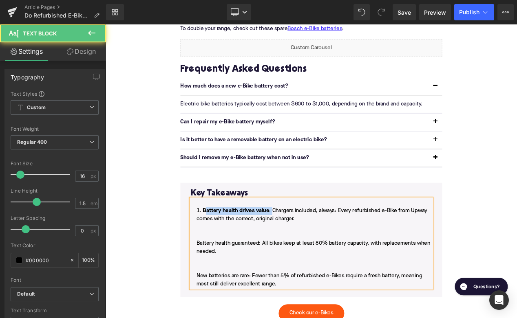
drag, startPoint x: 306, startPoint y: 257, endPoint x: 225, endPoint y: 257, distance: 81.1
click at [224, 257] on li "Battery health drives value : Chargers included, always: Every refurbished e-Bi…" at bounding box center [352, 292] width 288 height 98
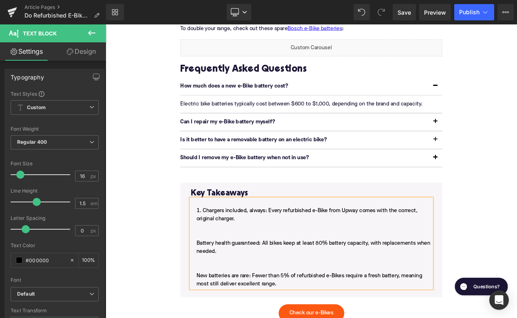
click at [213, 295] on li "Chargers included, always: Every refurbished e-Bike from Upway comes with the c…" at bounding box center [352, 292] width 288 height 98
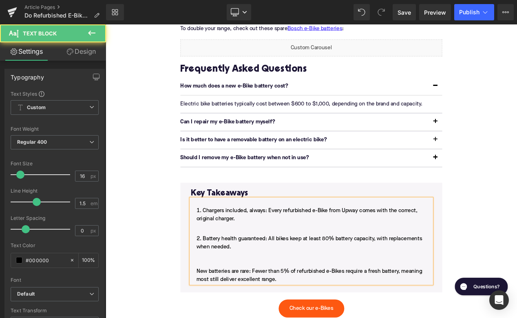
click at [226, 273] on li "Chargers included, always: Every refurbished e-Bike from Upway comes with the c…" at bounding box center [352, 257] width 288 height 29
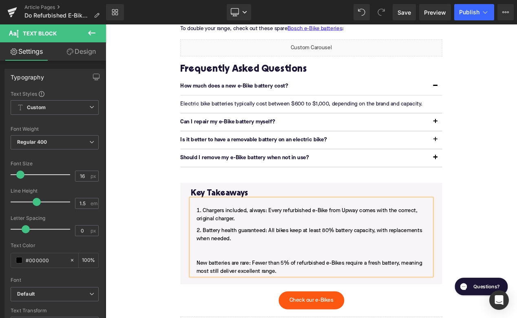
click at [213, 318] on li "Battery health guaranteed: All bikes keep at least 80% battery capacity, with r…" at bounding box center [352, 296] width 288 height 59
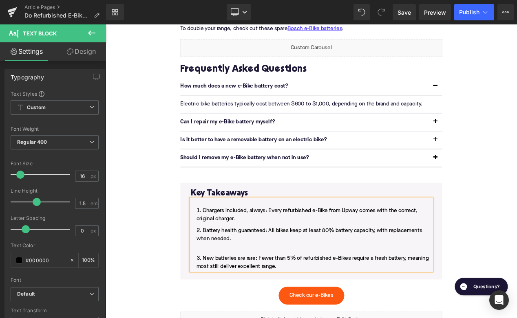
click at [221, 296] on li "Battery health guaranteed: All bikes keep at least 80% battery capacity, with r…" at bounding box center [352, 281] width 288 height 29
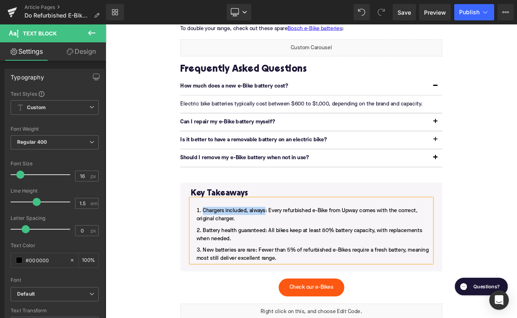
drag, startPoint x: 298, startPoint y: 259, endPoint x: 221, endPoint y: 259, distance: 76.6
click at [221, 258] on li "Chargers included, always: Every refurbished e-Bike from Upway comes with the c…" at bounding box center [352, 253] width 288 height 20
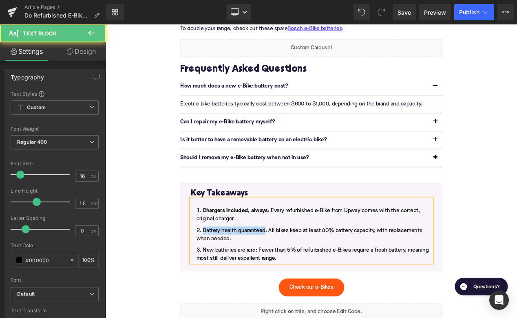
drag, startPoint x: 299, startPoint y: 283, endPoint x: 208, endPoint y: 280, distance: 90.5
click at [208, 280] on div "Chargers included, always : Every refurbished e-Bike from Upway comes with the …" at bounding box center [352, 271] width 288 height 77
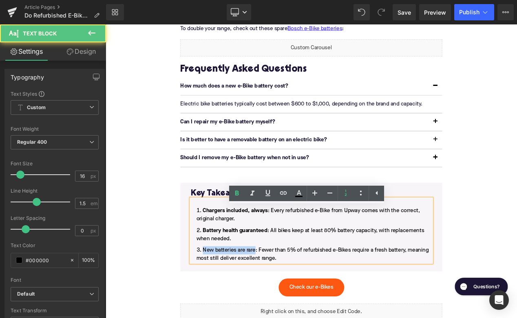
drag, startPoint x: 285, startPoint y: 306, endPoint x: 211, endPoint y: 301, distance: 73.9
click at [211, 301] on ol "Chargers included, always : Every refurbished e-Bike from Upway comes with the …" at bounding box center [352, 276] width 288 height 67
click at [314, 306] on li "New batteries are rare : Fewer than 5% of refurbished e-Bikes require a fresh b…" at bounding box center [352, 300] width 288 height 20
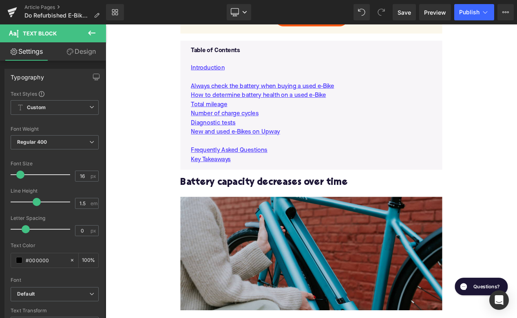
scroll to position [499, 0]
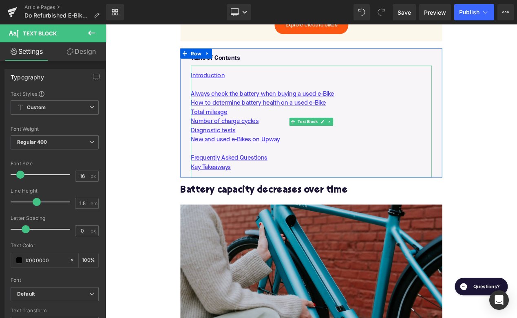
click at [349, 166] on p "New and used e-Bikes on Upway" at bounding box center [352, 163] width 288 height 11
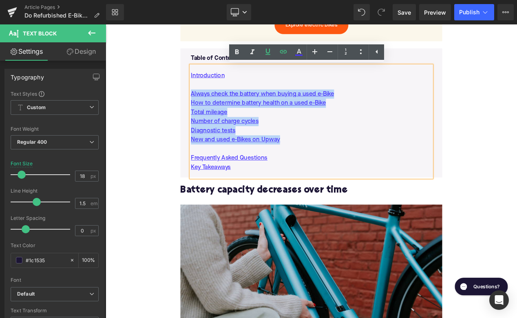
drag, startPoint x: 339, startPoint y: 166, endPoint x: 202, endPoint y: 111, distance: 147.5
click at [201, 111] on div "Table of Contents Text Block Introduction Always check the battery when buying …" at bounding box center [352, 130] width 314 height 155
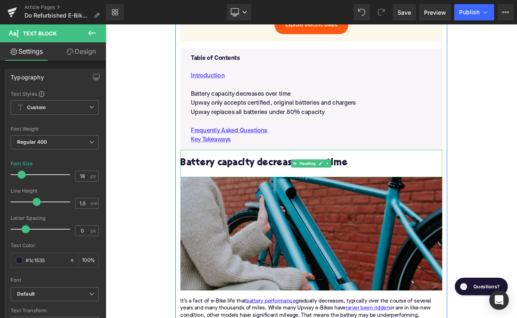
click at [280, 193] on h2 "Battery capacity decreases over time" at bounding box center [352, 191] width 314 height 13
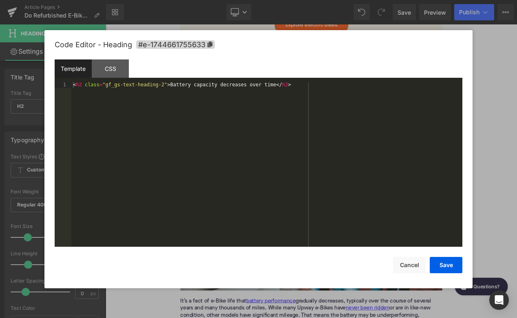
click at [243, 0] on div "Image You are previewing how the will restyle your page. You can not edit Eleme…" at bounding box center [258, 0] width 517 height 0
click at [204, 46] on span "#e-1744661755633" at bounding box center [175, 44] width 79 height 9
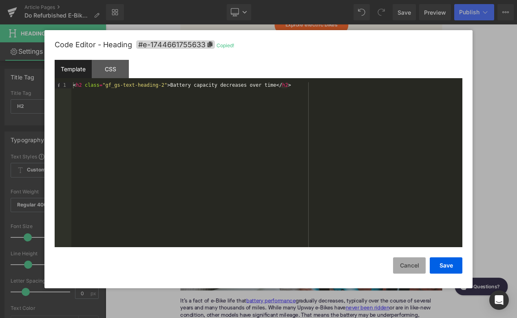
click at [408, 264] on button "Cancel" at bounding box center [409, 265] width 33 height 16
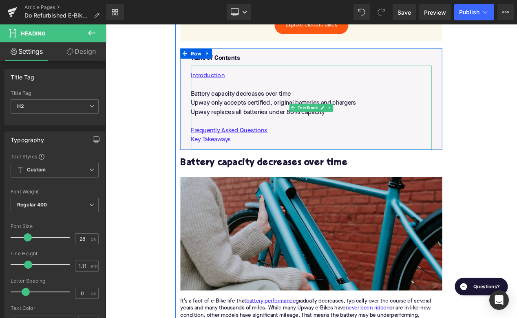
click at [255, 107] on p "Battery capacity decreases over time" at bounding box center [352, 108] width 288 height 11
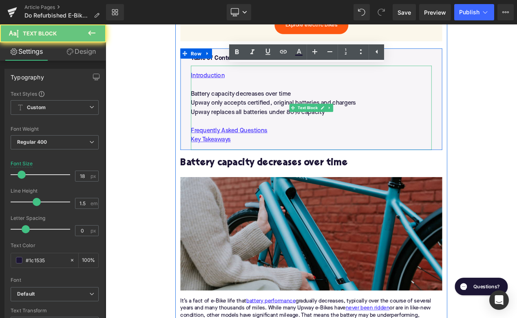
click at [255, 107] on p "Battery capacity decreases over time" at bounding box center [352, 108] width 288 height 11
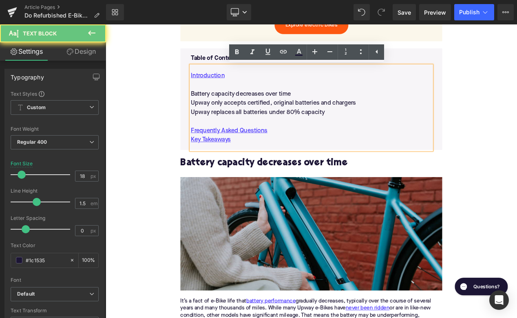
click at [255, 107] on p "Battery capacity decreases over time" at bounding box center [352, 108] width 288 height 11
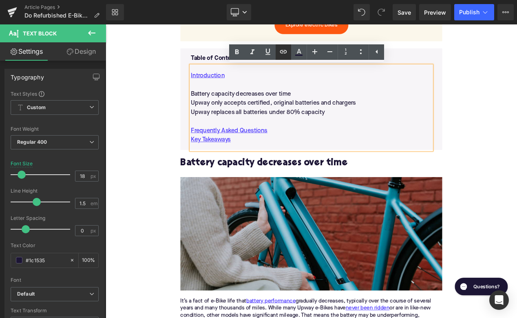
click at [281, 51] on icon at bounding box center [283, 51] width 7 height 3
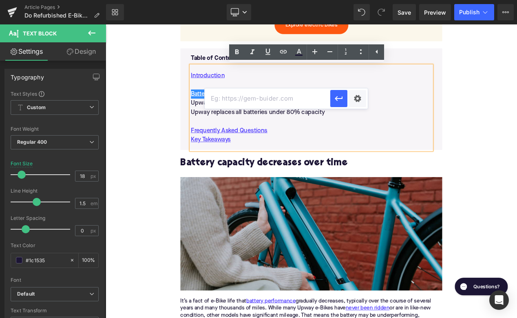
click at [267, 103] on input "text" at bounding box center [266, 98] width 125 height 20
paste input "#e-1744661755633"
click at [339, 100] on icon "button" at bounding box center [339, 99] width 10 height 10
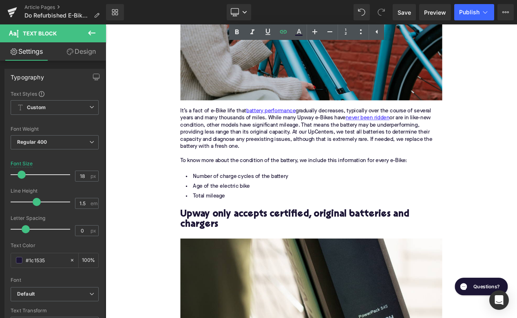
scroll to position [735, 0]
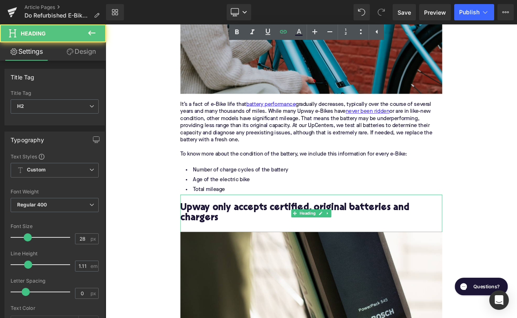
click at [287, 254] on h2 "Upway only accepts certified, original batteries and chargers" at bounding box center [352, 250] width 314 height 25
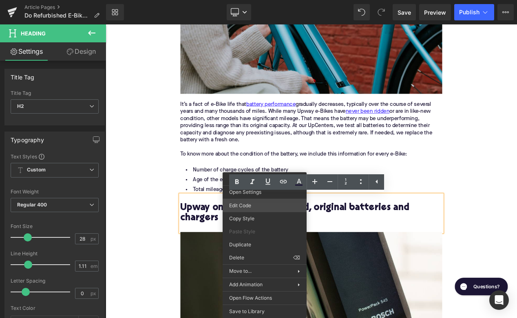
click at [257, 0] on div "Image You are previewing how the will restyle your page. You can not edit Eleme…" at bounding box center [258, 0] width 517 height 0
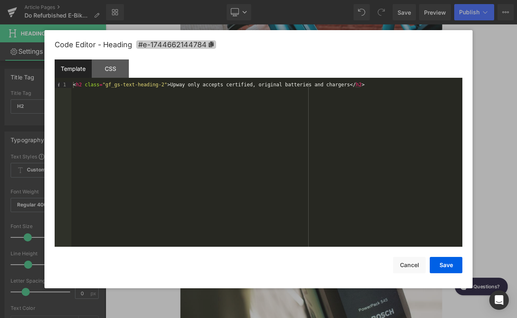
click at [170, 42] on span "#e-1744662144784" at bounding box center [176, 44] width 80 height 9
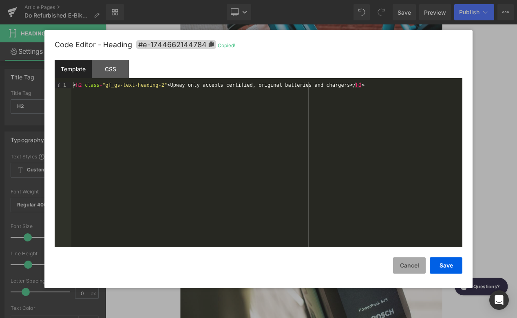
click at [406, 260] on button "Cancel" at bounding box center [409, 265] width 33 height 16
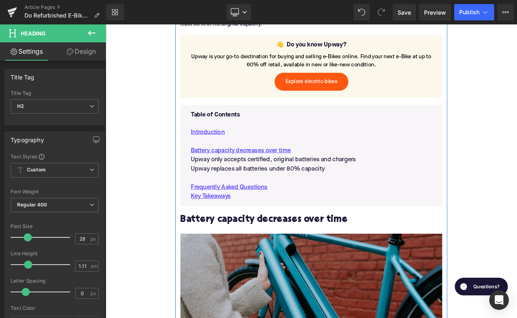
scroll to position [431, 0]
click at [339, 191] on div "Introduction Battery capacity decreases over time Upway only accepts certified,…" at bounding box center [352, 192] width 288 height 101
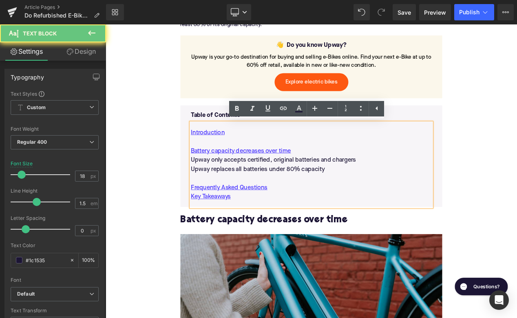
click at [339, 191] on p "Upway only accepts certified, original batteries and chargers" at bounding box center [352, 187] width 288 height 11
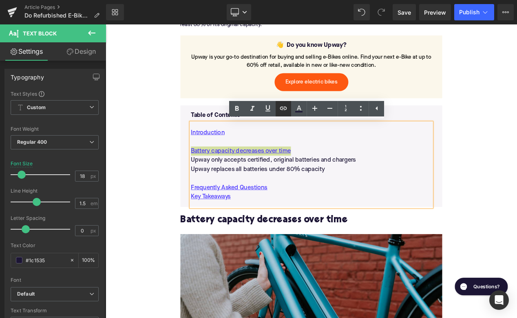
click at [286, 112] on icon at bounding box center [283, 108] width 10 height 10
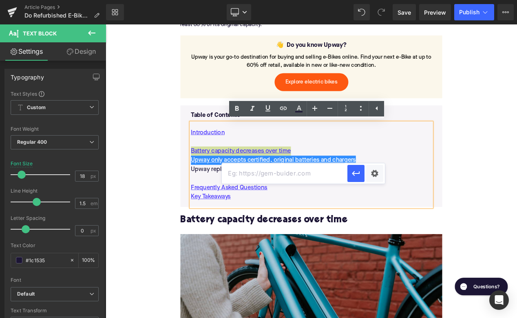
click at [283, 167] on input "text" at bounding box center [284, 173] width 125 height 20
paste input "#e-1744662144784"
type input "#e-1744662144784"
drag, startPoint x: 358, startPoint y: 177, endPoint x: 244, endPoint y: 195, distance: 115.9
click at [358, 177] on icon "button" at bounding box center [356, 174] width 10 height 10
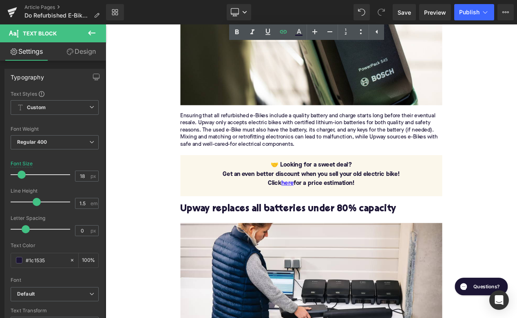
scroll to position [1030, 0]
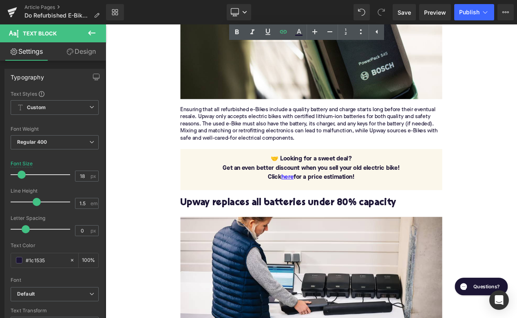
click at [336, 246] on h2 "Upway replaces all batteries under 80% capacity" at bounding box center [352, 239] width 314 height 13
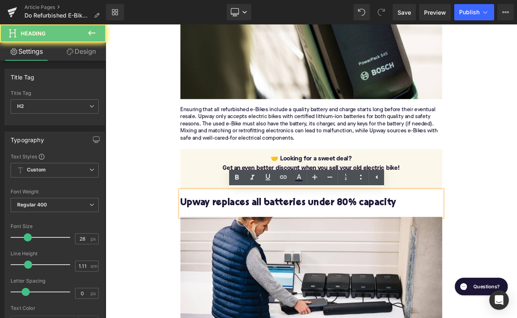
click at [302, 238] on h2 "Upway replaces all batteries under 80% capacity" at bounding box center [352, 239] width 314 height 13
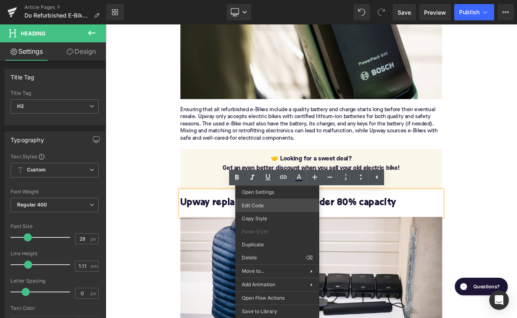
click at [268, 0] on div "Image You are previewing how the will restyle your page. You can not edit Eleme…" at bounding box center [258, 0] width 517 height 0
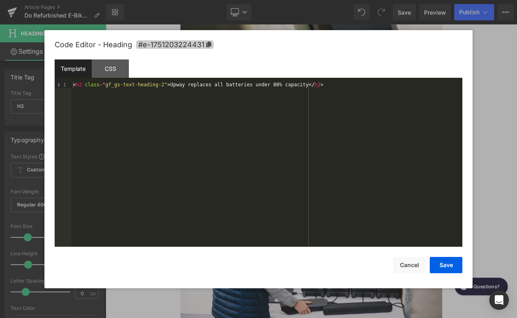
click at [184, 45] on span "#e-1751203224431" at bounding box center [174, 44] width 77 height 9
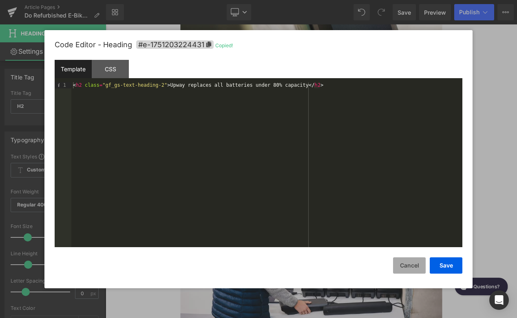
click at [411, 268] on button "Cancel" at bounding box center [409, 265] width 33 height 16
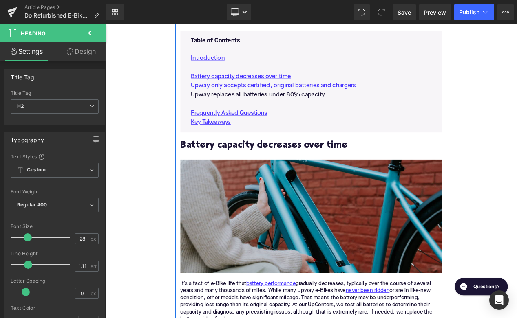
scroll to position [505, 0]
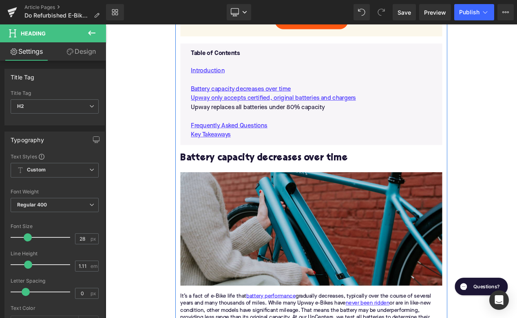
click at [303, 122] on p "Upway replaces all batteries under 80% capacity" at bounding box center [352, 124] width 288 height 11
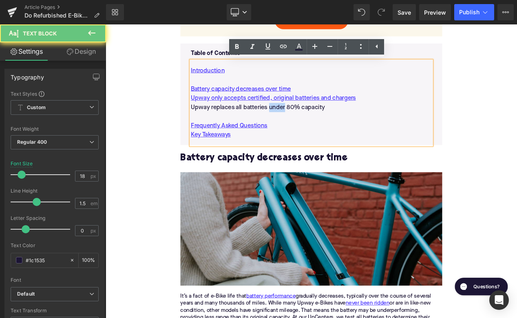
click at [303, 122] on p "Upway replaces all batteries under 80% capacity" at bounding box center [352, 124] width 288 height 11
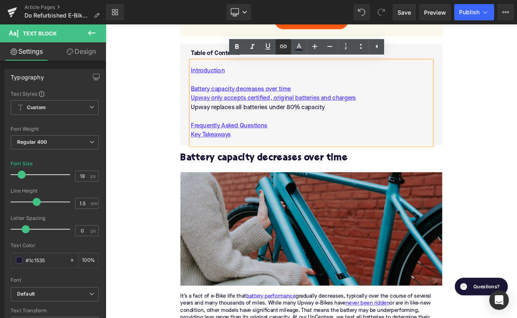
click at [282, 47] on icon at bounding box center [283, 47] width 10 height 10
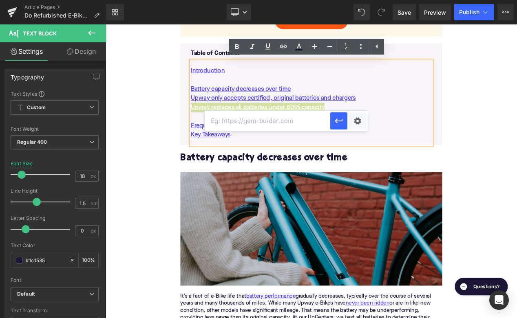
click at [263, 114] on input "text" at bounding box center [266, 121] width 125 height 20
paste input "#e-1751203224431"
type input "#e-1751203224431"
click at [338, 120] on icon "button" at bounding box center [339, 121] width 10 height 10
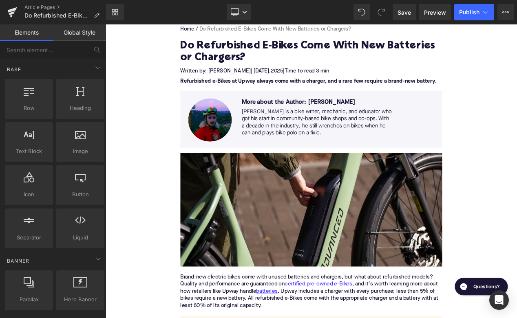
scroll to position [99, 0]
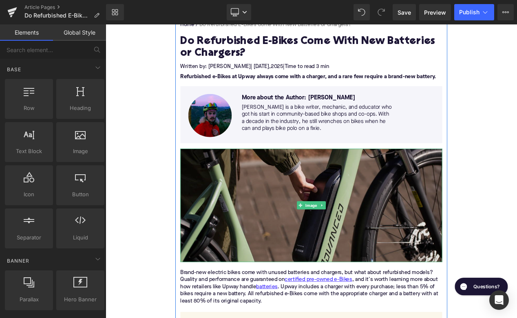
click at [293, 238] on img at bounding box center [352, 242] width 314 height 136
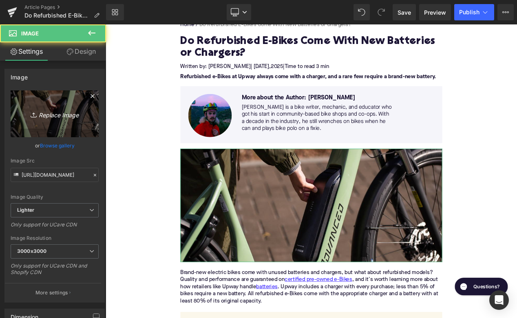
click at [51, 109] on icon "Replace Image" at bounding box center [54, 114] width 65 height 10
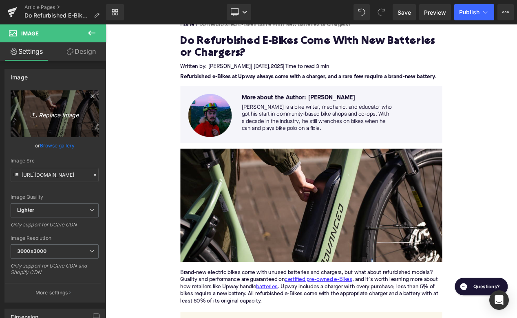
type input "C:\fakepath\Remy Copy of Blog Pictures(12).png"
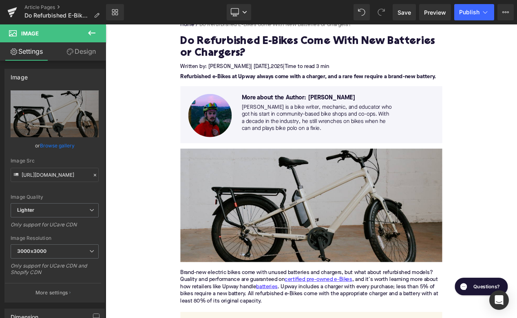
type input "https://ucarecdn.com/85174c50-2595-430e-bd1f-658fb31e5510/-/format/auto/-/previ…"
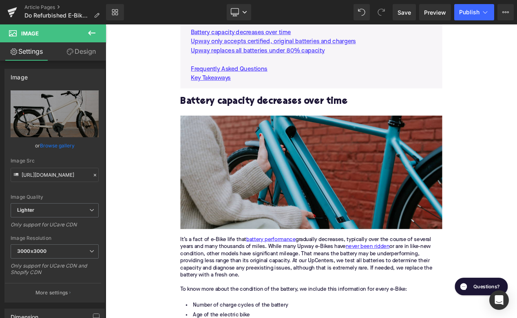
scroll to position [574, 0]
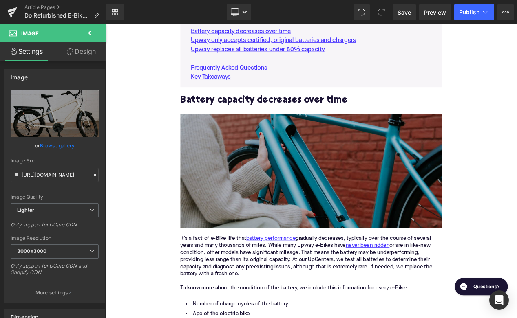
click at [233, 183] on img at bounding box center [352, 200] width 314 height 136
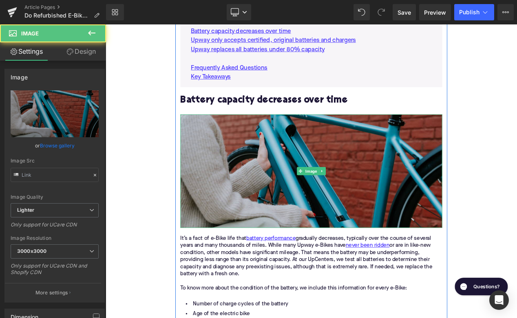
type input "https://ucarecdn.com/272b3842-4f7c-4c1c-b266-20754930a86d/-/format/auto/-/previ…"
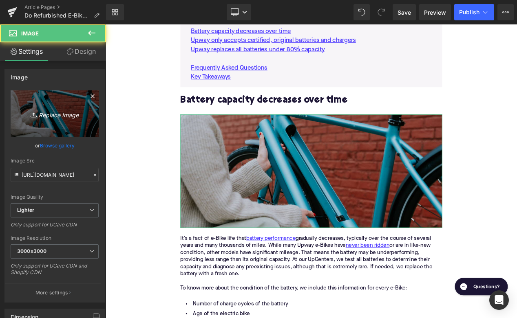
click at [64, 112] on icon "Replace Image" at bounding box center [54, 114] width 65 height 10
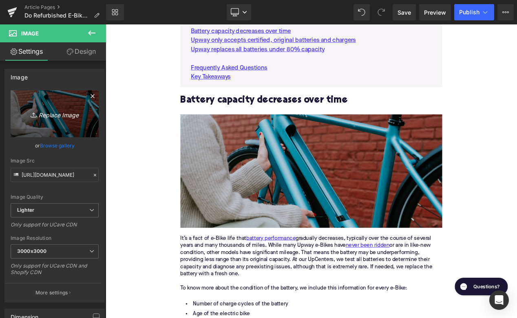
type input "C:\fakepath\Remy Copy of Blog Pictures(11).png"
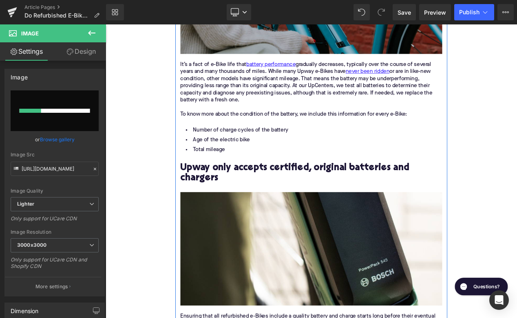
scroll to position [833, 0]
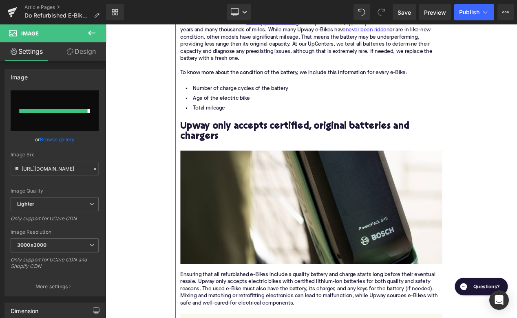
type input "https://ucarecdn.com/b4032491-dc28-4efd-bbe8-3996017e31f6/-/format/auto/-/previ…"
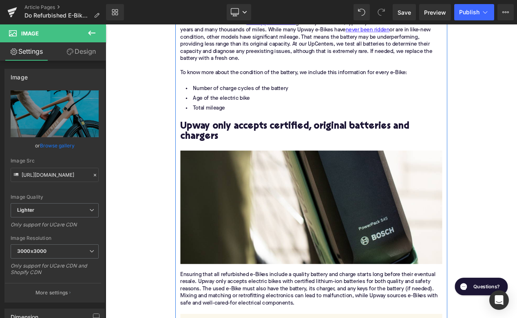
click at [311, 235] on img at bounding box center [352, 244] width 314 height 136
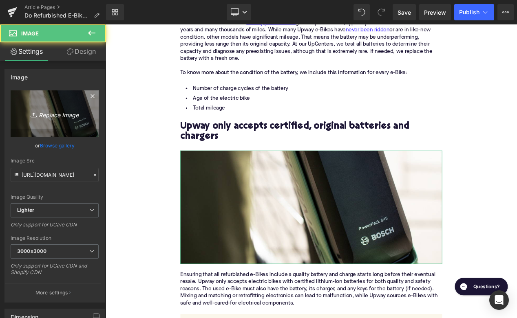
click at [92, 129] on link "Replace Image" at bounding box center [55, 113] width 88 height 47
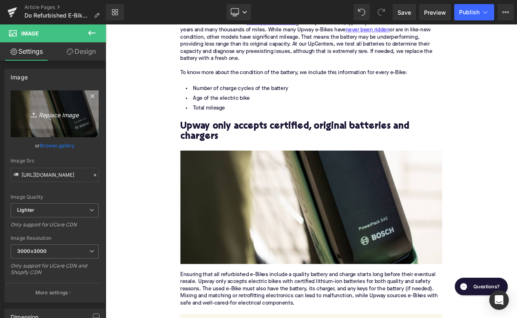
type input "C:\fakepath\knknk.avif"
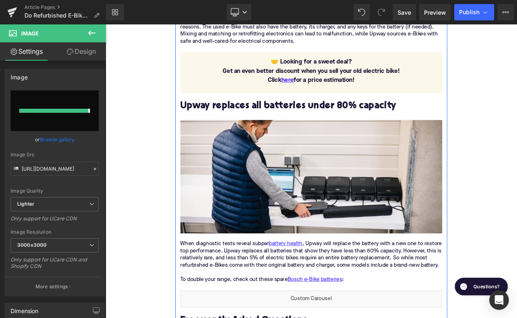
scroll to position [1169, 0]
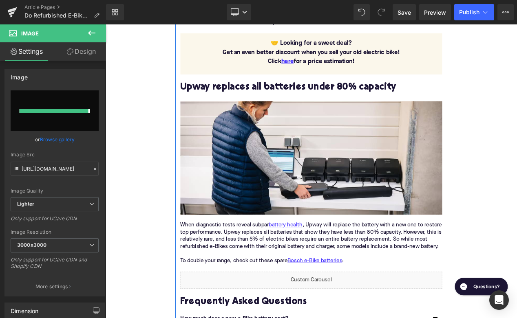
type input "https://ucarecdn.com/c04c8341-4b6f-4c1e-b32c-fe0c229d0859/-/format/auto/-/previ…"
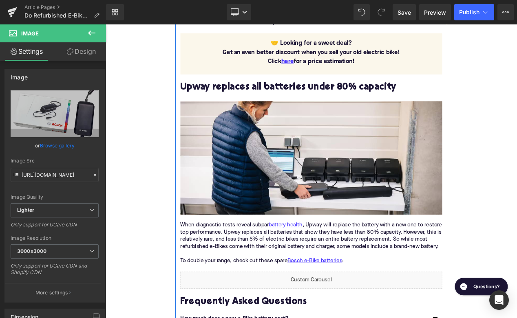
scroll to position [910, 0]
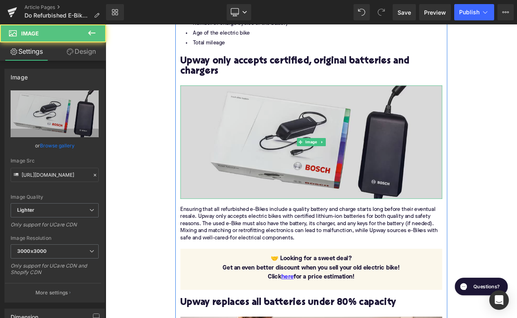
click at [321, 162] on img at bounding box center [352, 166] width 314 height 136
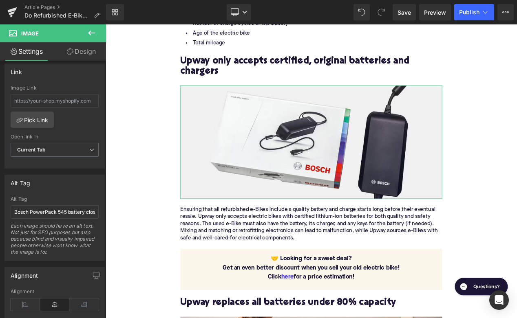
scroll to position [356, 0]
click at [32, 209] on input "Bosch PowerPack 545 battery close up" at bounding box center [55, 210] width 88 height 13
type input "Bosch electric bike charger and box"
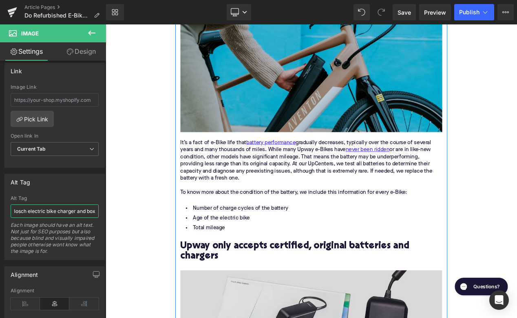
scroll to position [651, 0]
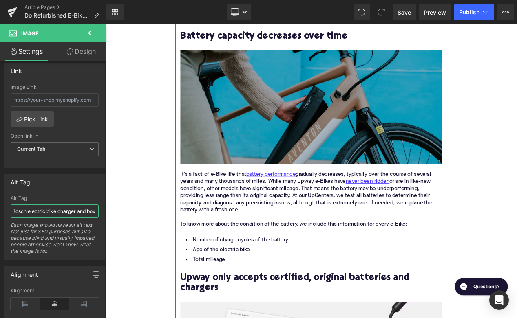
click at [216, 151] on img at bounding box center [352, 124] width 314 height 136
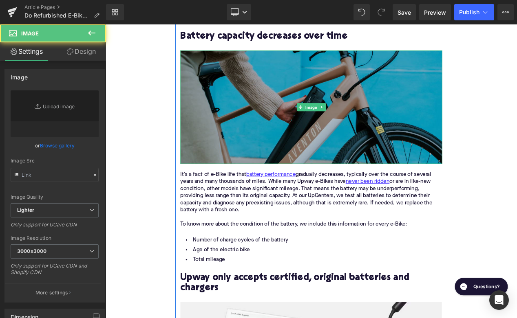
type input "https://ucarecdn.com/b4032491-dc28-4efd-bbe8-3996017e31f6/-/format/auto/-/previ…"
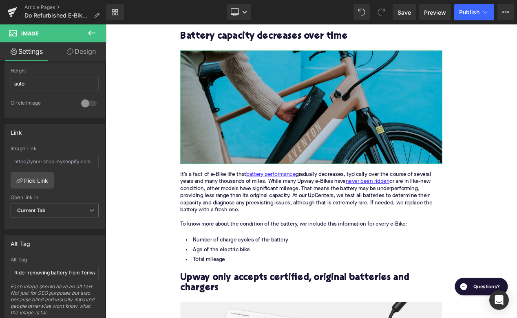
scroll to position [295, 0]
click at [56, 271] on input "Rider removing battery from Tenways electric bike" at bounding box center [55, 272] width 88 height 13
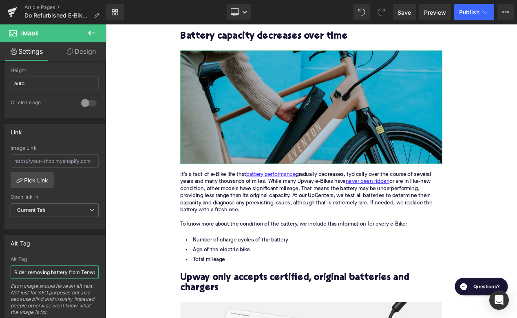
click at [86, 273] on input "Rider removing battery from Tenways electric bike" at bounding box center [55, 272] width 88 height 13
type input "Rider removing battery from Aventon Pace electric bike"
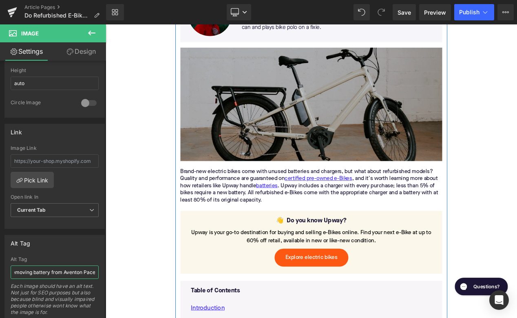
scroll to position [208, 0]
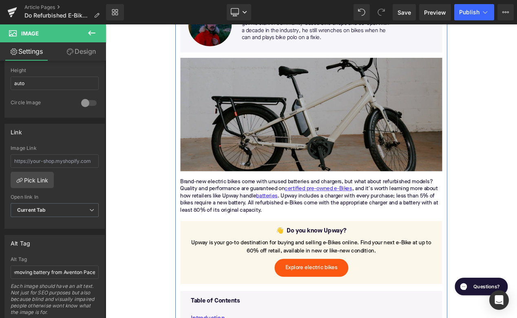
click at [310, 161] on img at bounding box center [352, 132] width 314 height 136
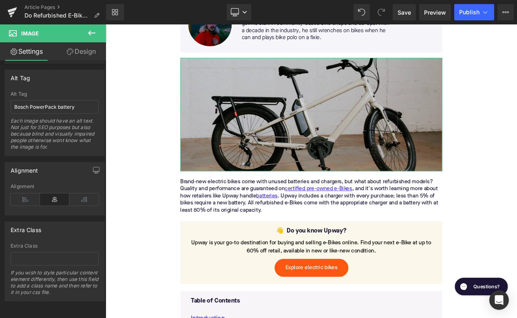
scroll to position [349, 0]
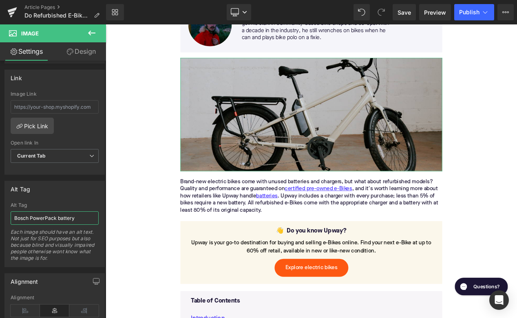
click at [32, 217] on input "Bosch PowerPack battery" at bounding box center [55, 217] width 88 height 13
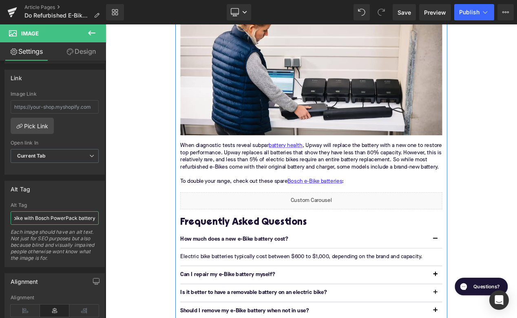
scroll to position [1260, 0]
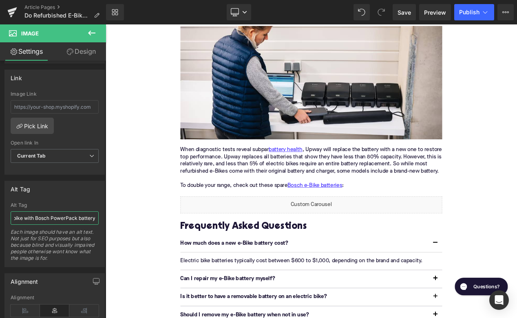
type input "Benno Boost electric bike with Bosch PowerPack battery"
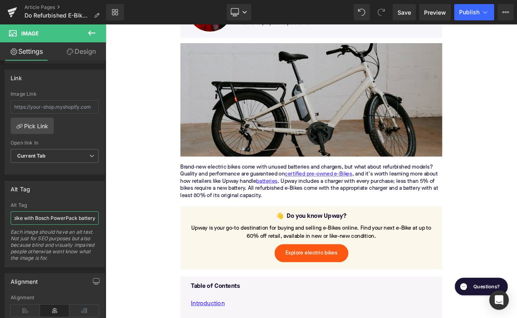
scroll to position [22, 0]
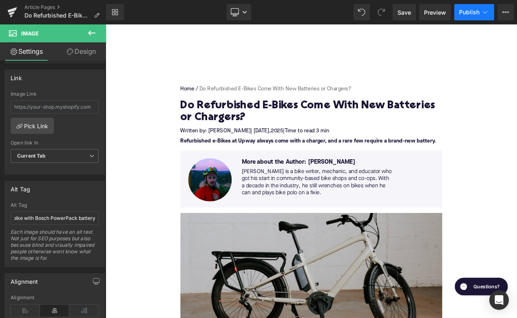
click at [478, 8] on button "Publish" at bounding box center [474, 12] width 40 height 16
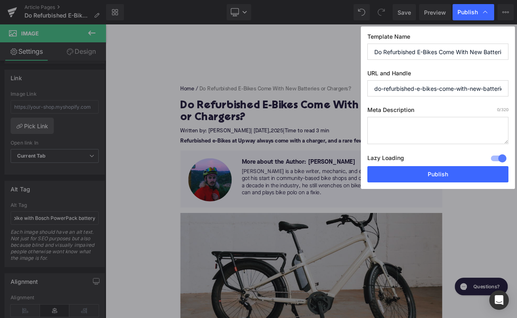
click at [388, 128] on textarea at bounding box center [437, 130] width 141 height 27
paste textarea "Refurbished e-Bikes at Upway always come with a charger, and less than 5% need …"
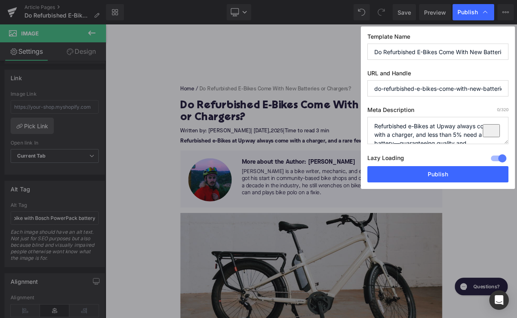
scroll to position [12, 0]
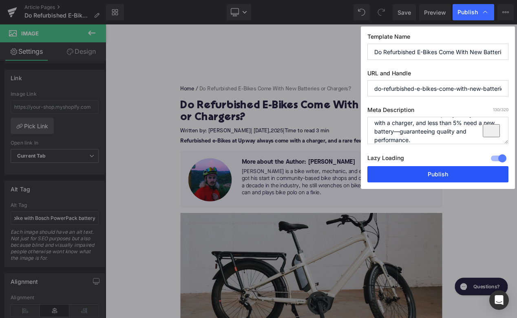
type textarea "Refurbished e-Bikes at Upway always come with a charger, and less than 5% need …"
drag, startPoint x: 413, startPoint y: 179, endPoint x: 382, endPoint y: 116, distance: 70.5
click at [413, 179] on button "Publish" at bounding box center [437, 174] width 141 height 16
